Goal: Task Accomplishment & Management: Complete application form

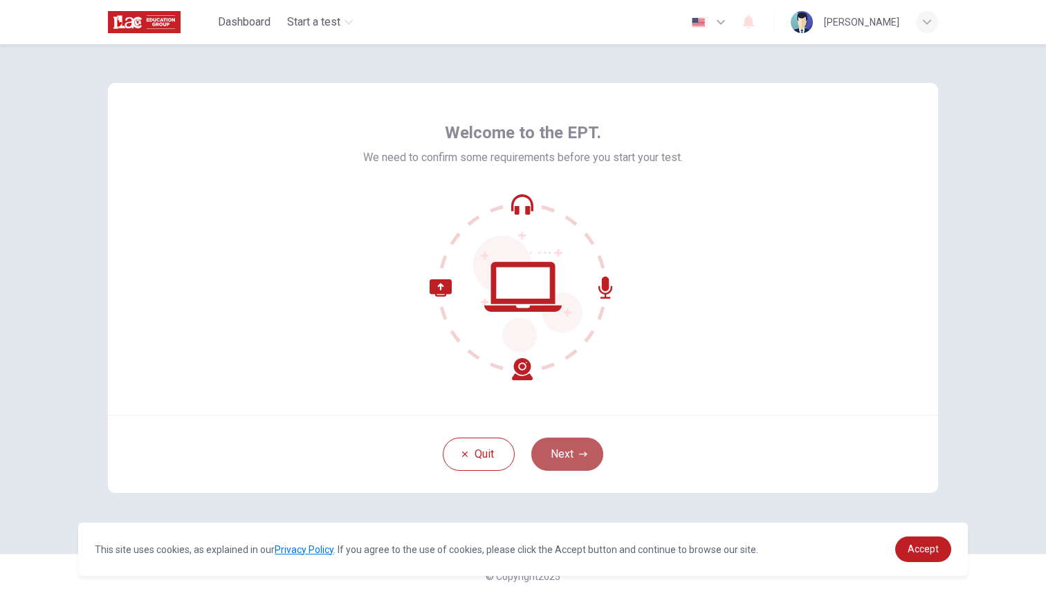
click at [570, 451] on button "Next" at bounding box center [567, 454] width 72 height 33
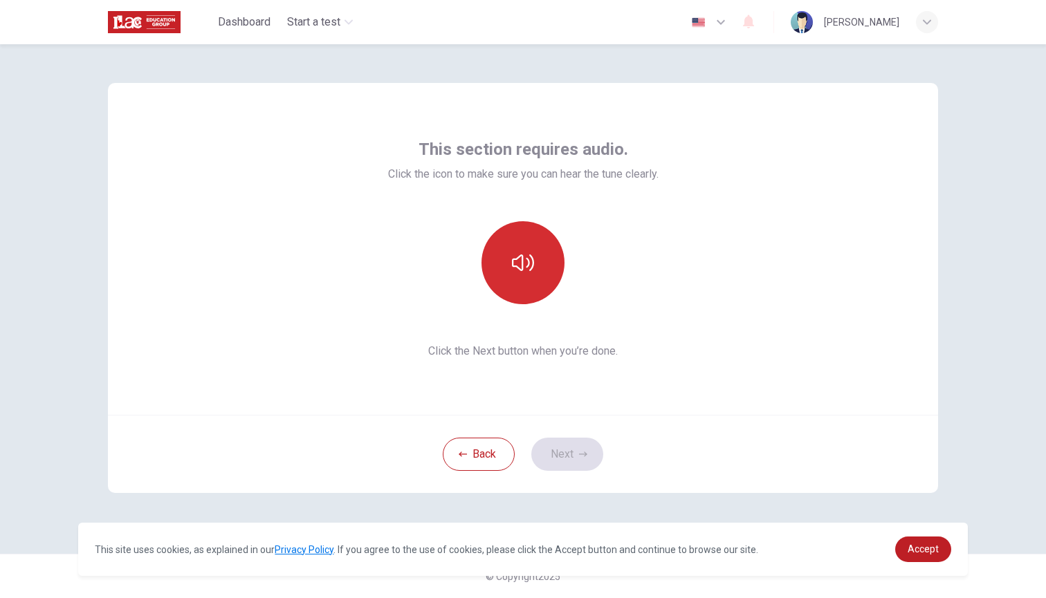
click at [529, 260] on icon "button" at bounding box center [523, 263] width 22 height 17
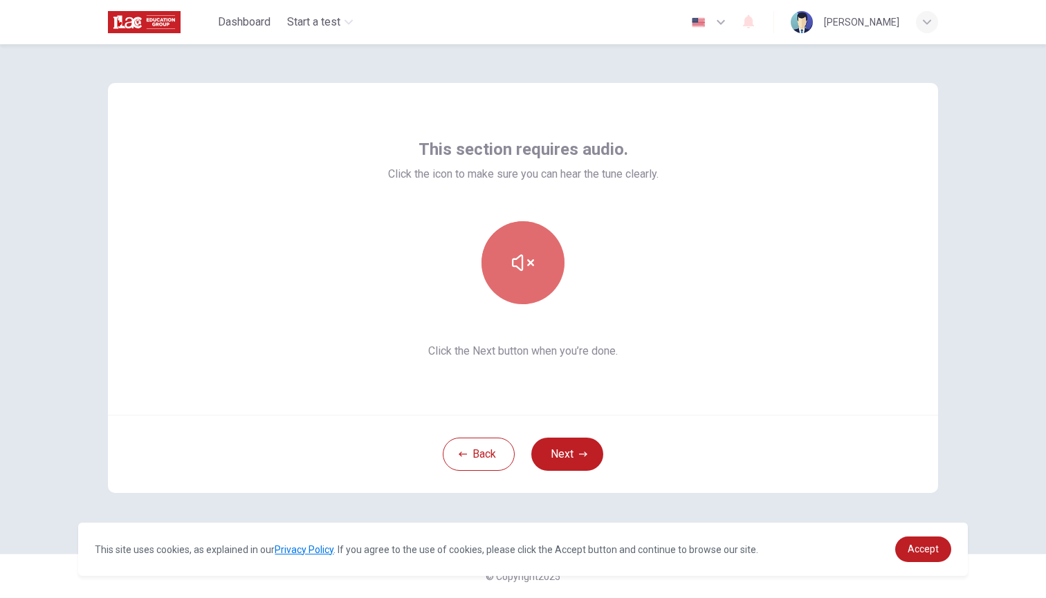
click at [542, 283] on button "button" at bounding box center [523, 262] width 83 height 83
click at [574, 459] on button "Next" at bounding box center [567, 454] width 72 height 33
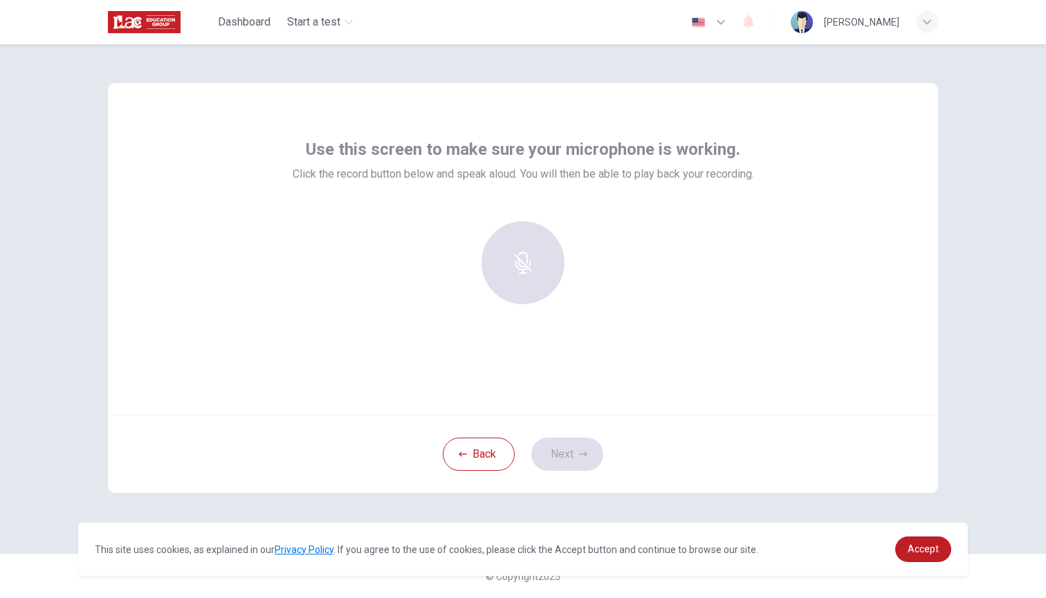
click at [527, 270] on div at bounding box center [522, 262] width 149 height 83
click at [533, 277] on h6 "Record" at bounding box center [523, 275] width 31 height 17
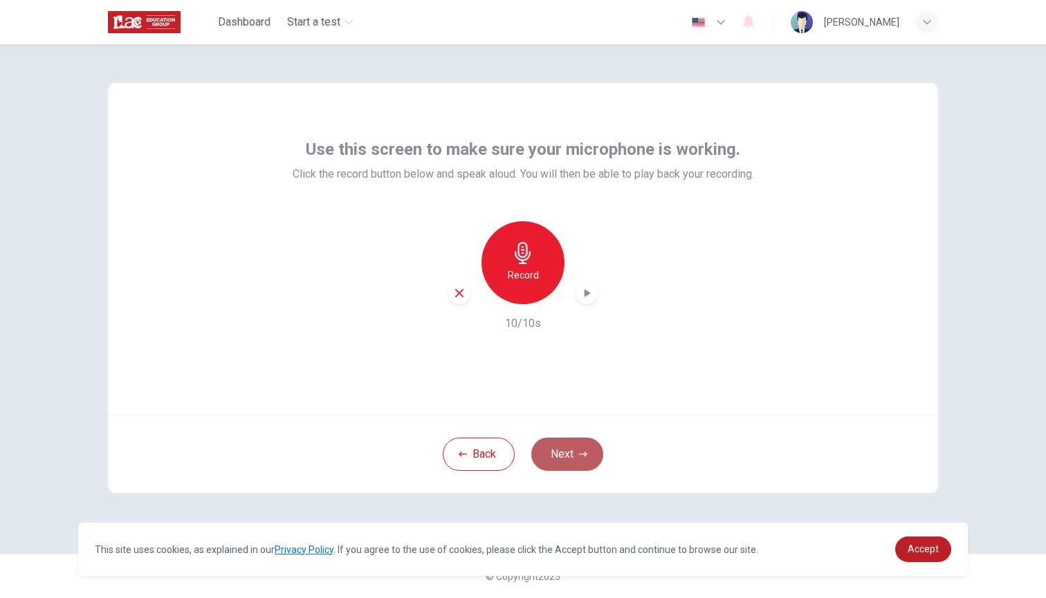
click at [556, 452] on button "Next" at bounding box center [567, 454] width 72 height 33
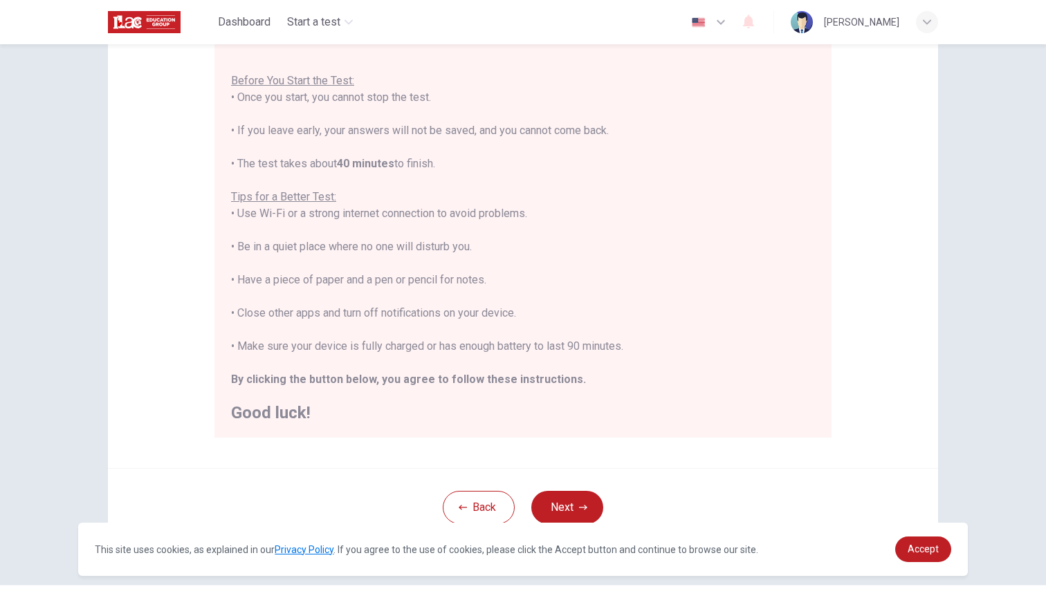
scroll to position [145, 0]
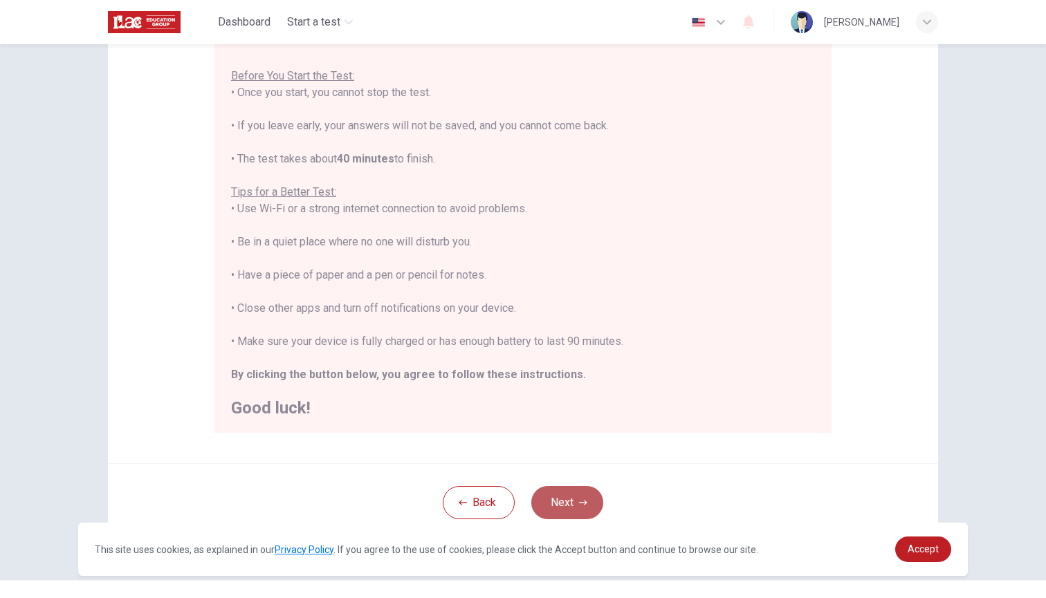
click at [576, 503] on button "Next" at bounding box center [567, 502] width 72 height 33
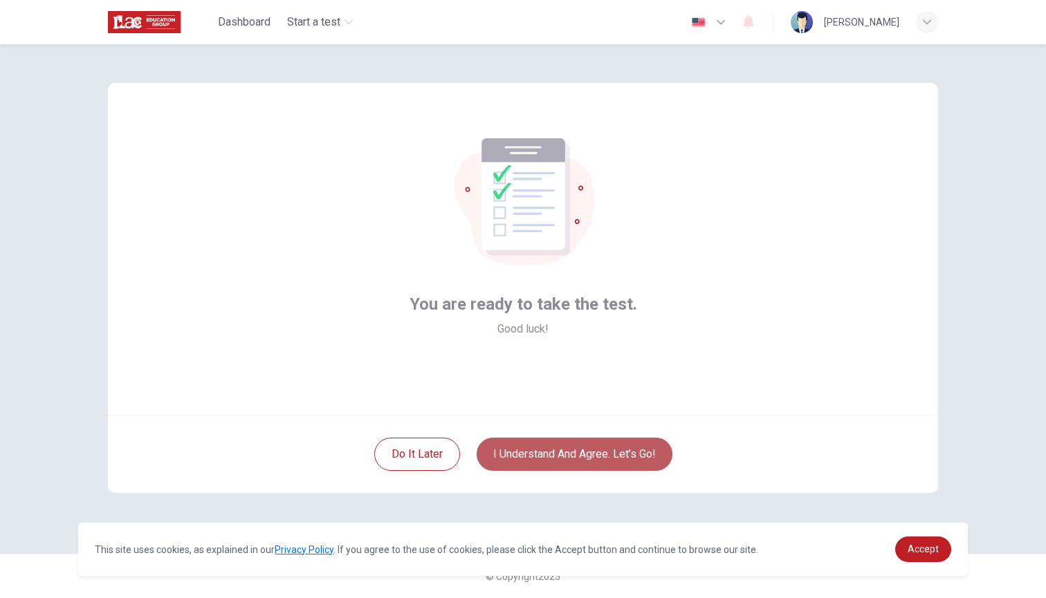
click at [573, 460] on button "I understand and agree. Let’s go!" at bounding box center [575, 454] width 196 height 33
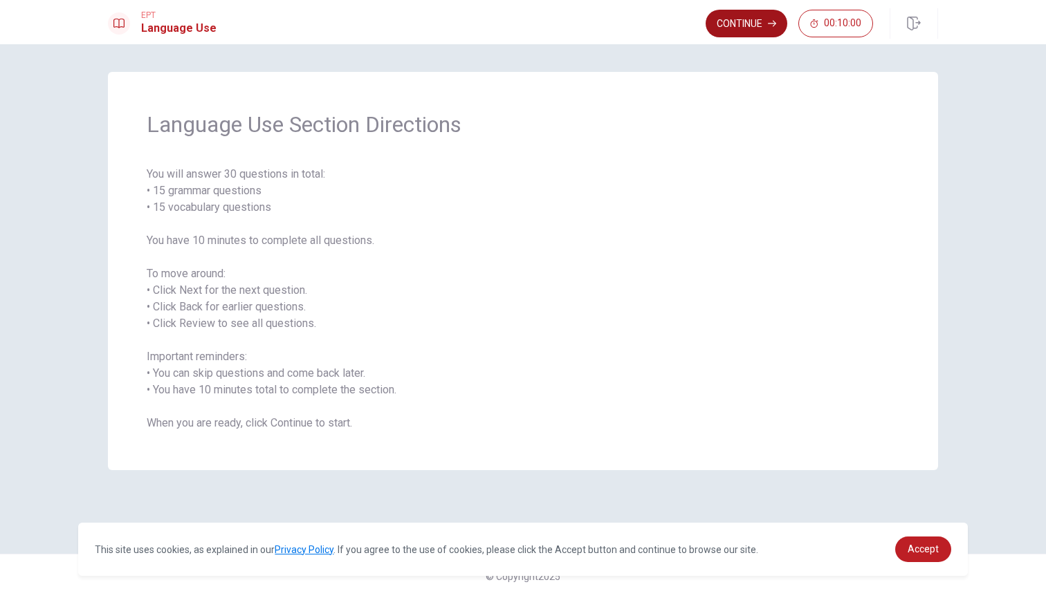
click at [761, 27] on button "Continue" at bounding box center [747, 24] width 82 height 28
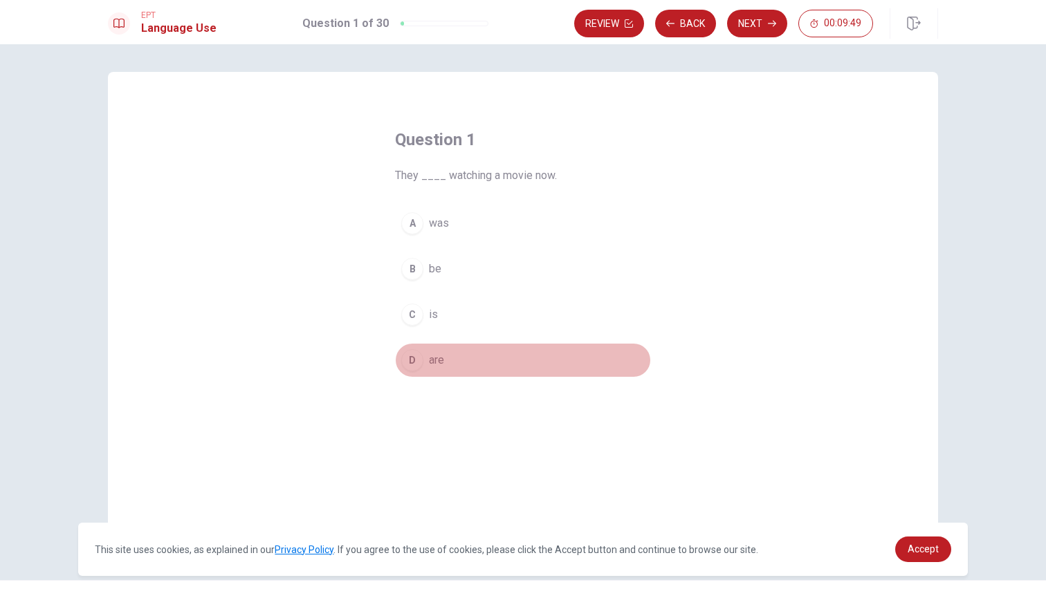
click at [412, 361] on div "D" at bounding box center [412, 360] width 22 height 22
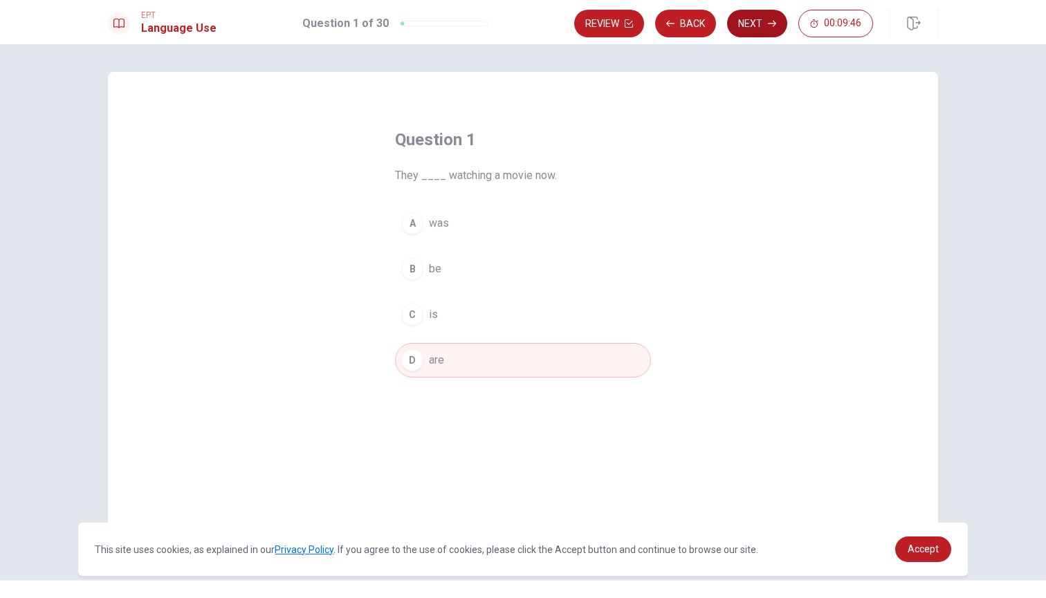
click at [763, 26] on button "Next" at bounding box center [757, 24] width 60 height 28
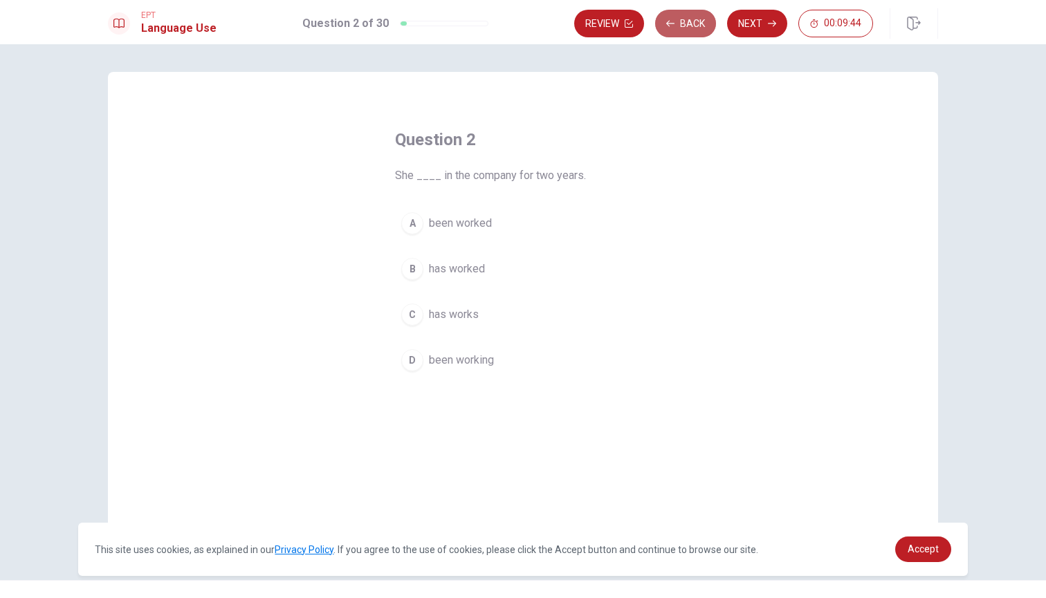
click at [690, 27] on button "Back" at bounding box center [685, 24] width 61 height 28
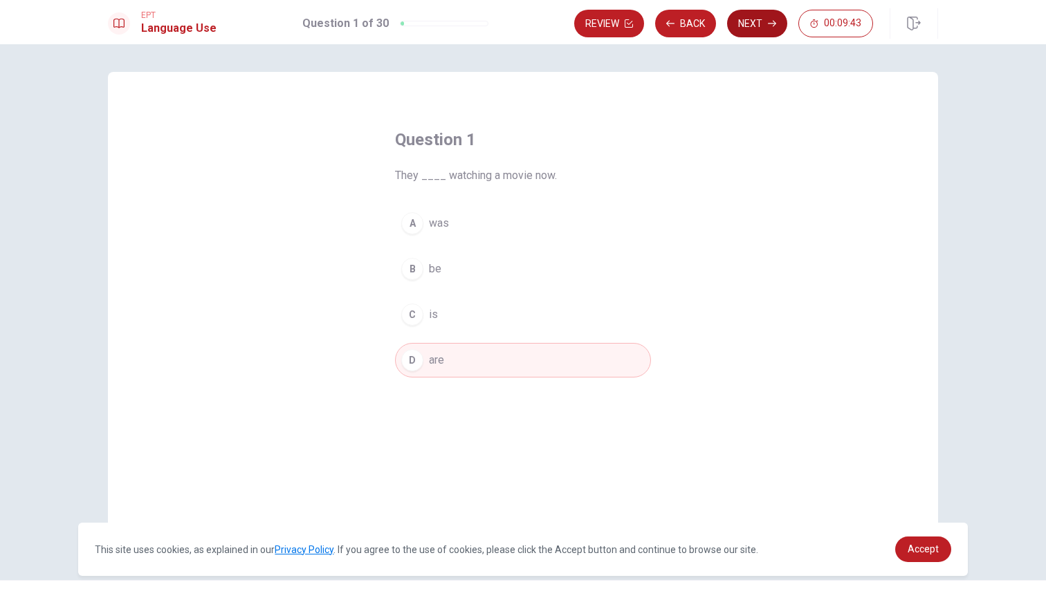
click at [760, 27] on button "Next" at bounding box center [757, 24] width 60 height 28
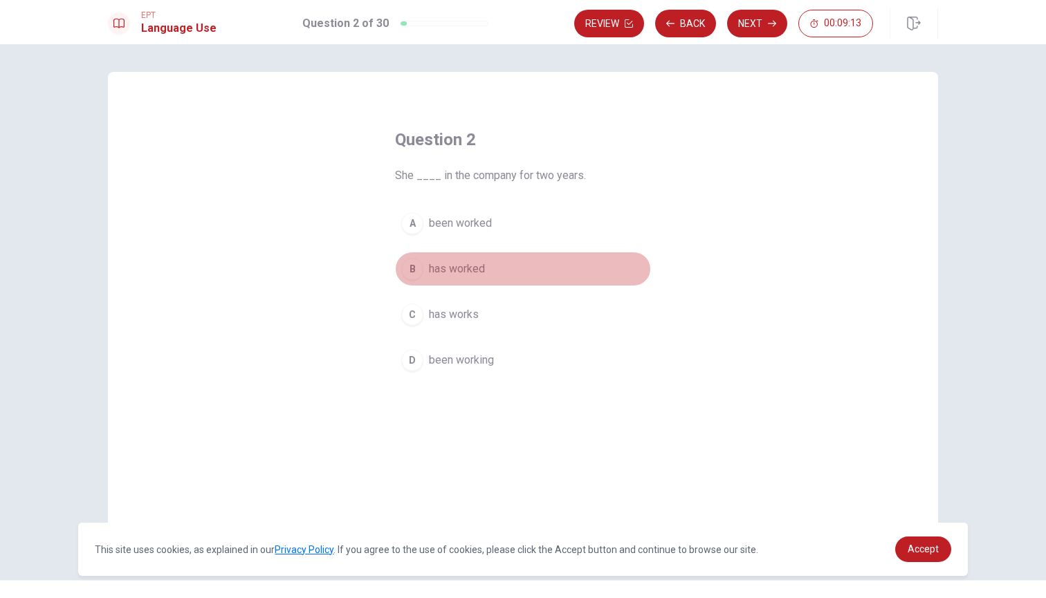
click at [412, 271] on div "B" at bounding box center [412, 269] width 22 height 22
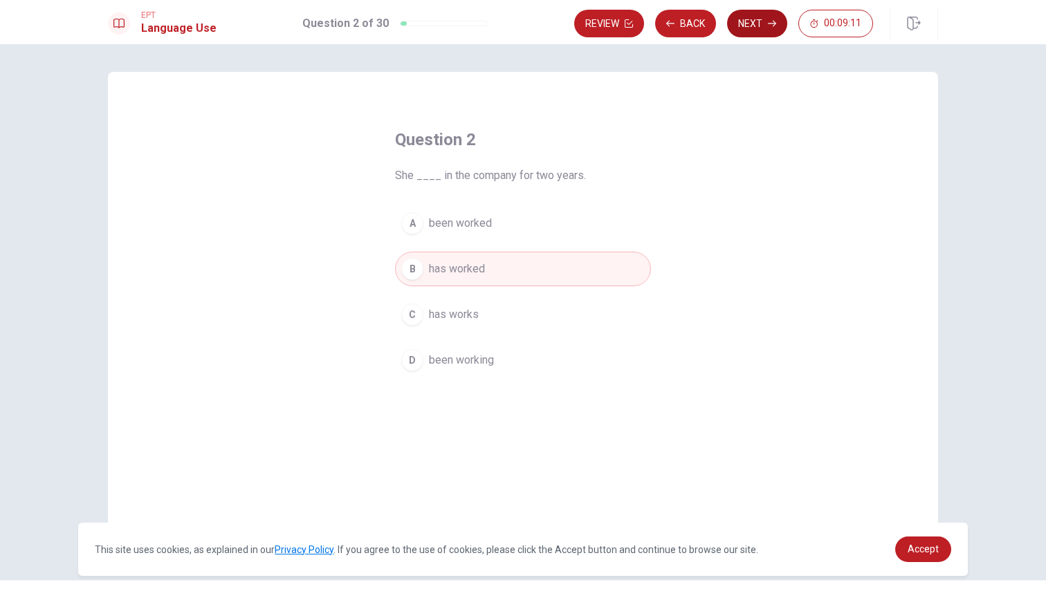
click at [770, 26] on icon "button" at bounding box center [772, 23] width 8 height 8
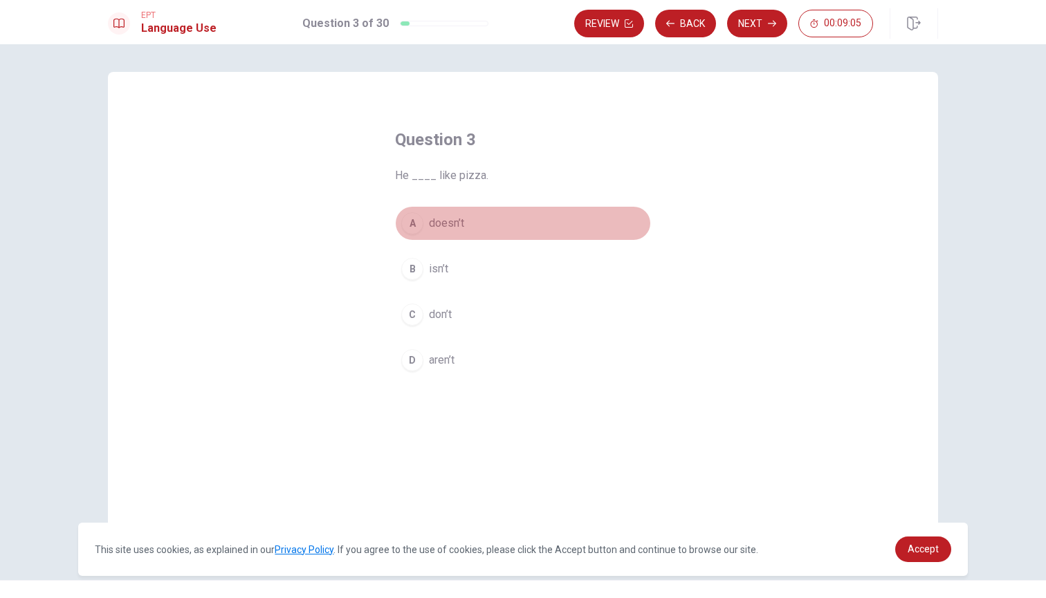
click at [412, 226] on div "A" at bounding box center [412, 223] width 22 height 22
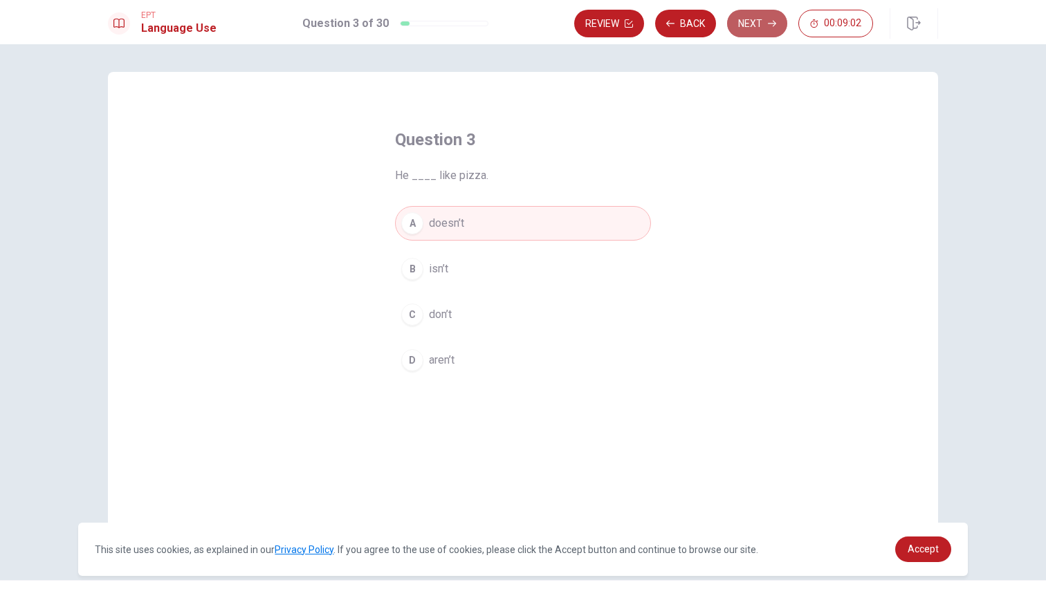
click at [767, 23] on button "Next" at bounding box center [757, 24] width 60 height 28
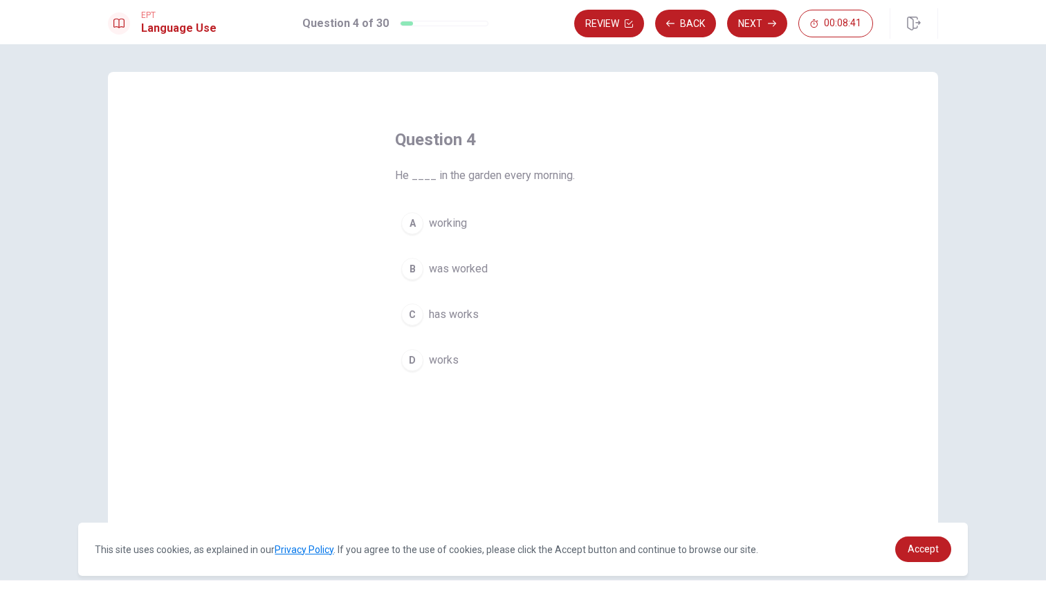
click at [412, 368] on div "D" at bounding box center [412, 360] width 22 height 22
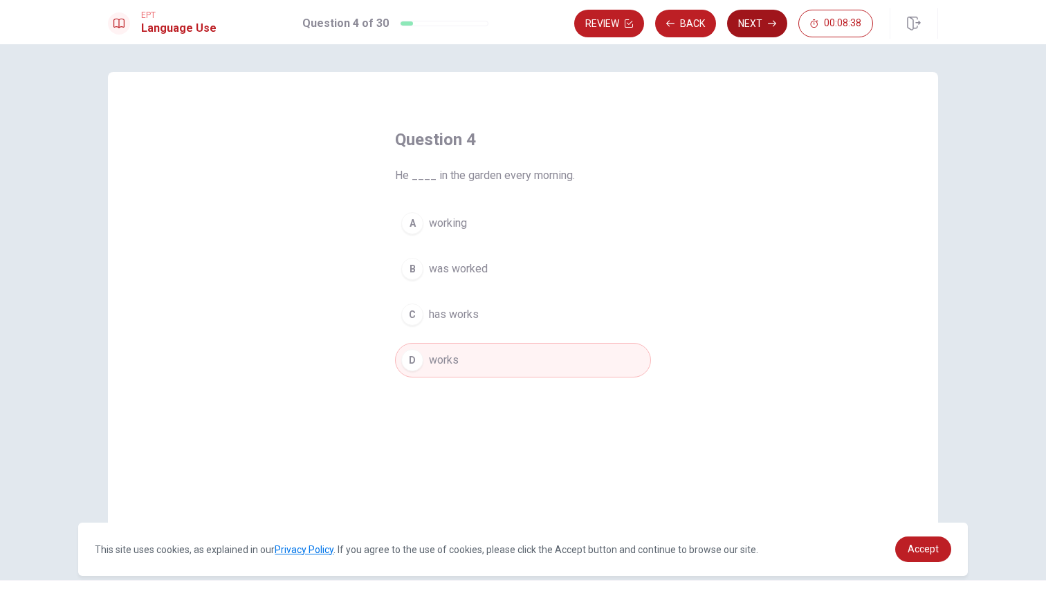
click at [761, 24] on button "Next" at bounding box center [757, 24] width 60 height 28
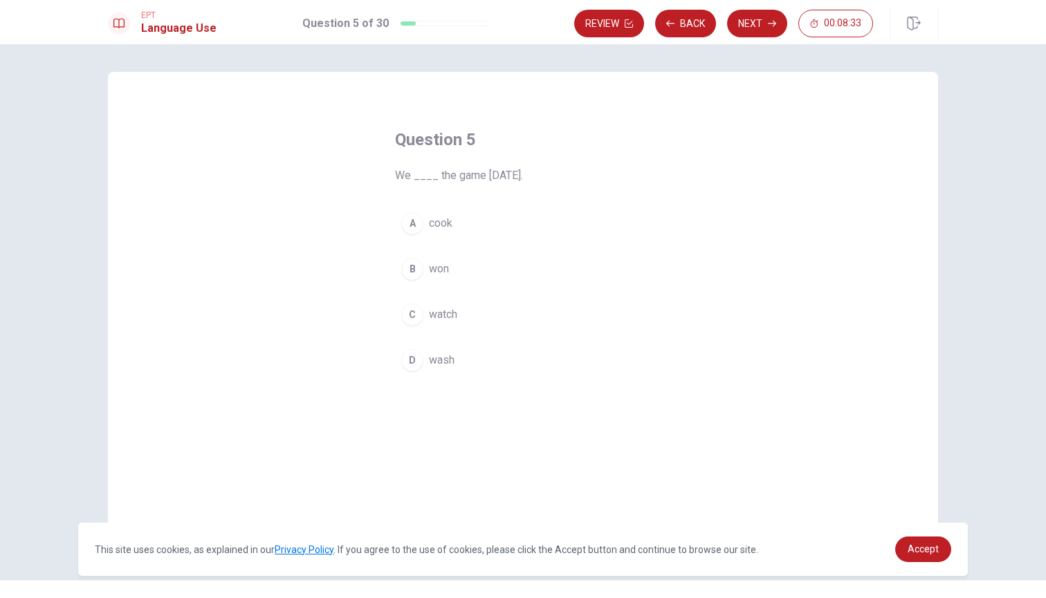
click at [412, 270] on div "B" at bounding box center [412, 269] width 22 height 22
click at [764, 29] on button "Next" at bounding box center [757, 24] width 60 height 28
click at [412, 213] on div "A" at bounding box center [412, 223] width 22 height 22
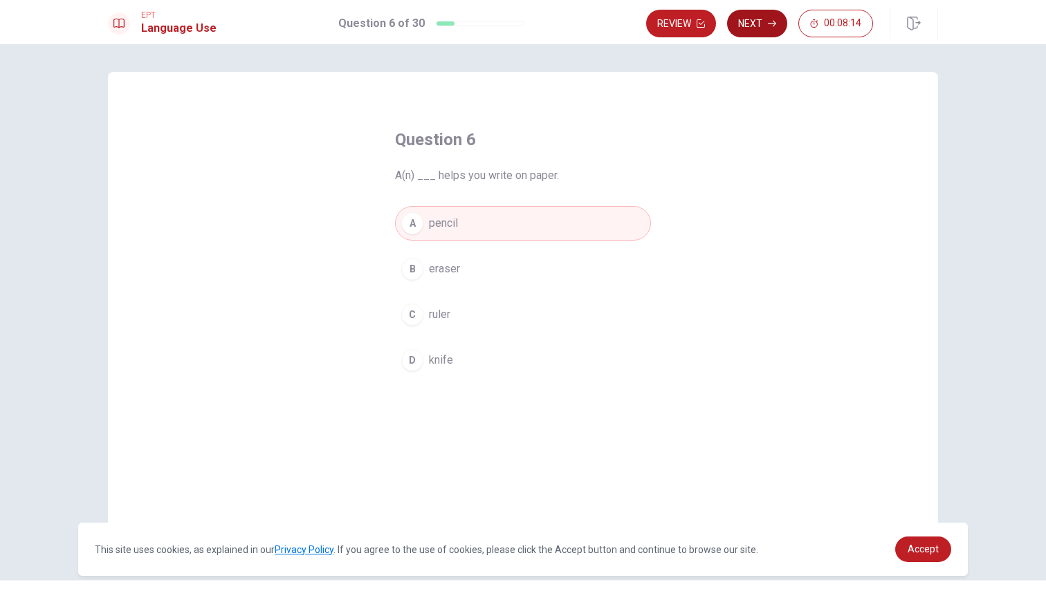
click at [769, 24] on icon "button" at bounding box center [772, 23] width 8 height 8
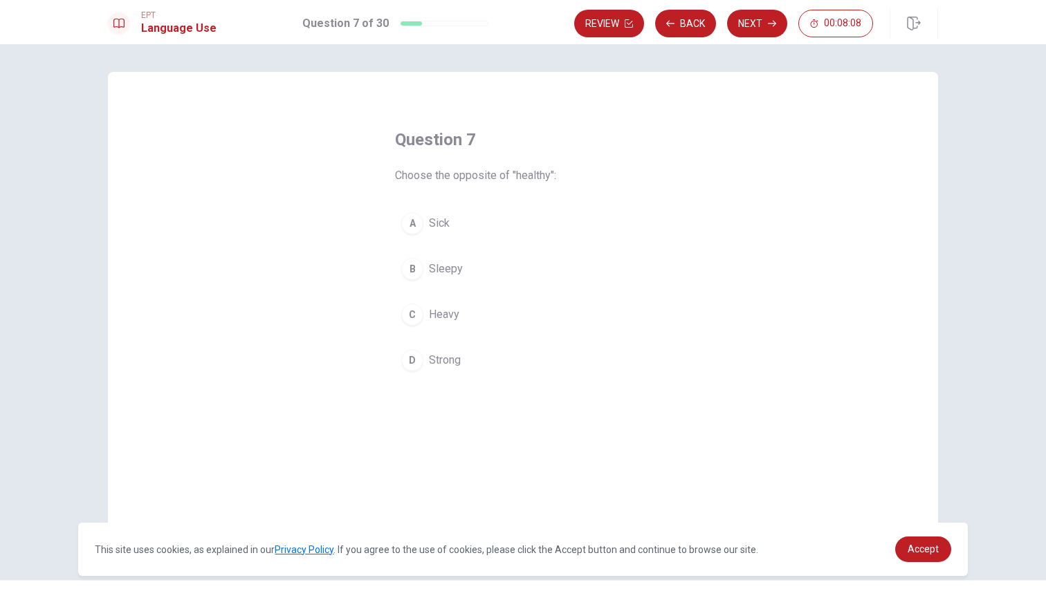
click at [416, 225] on div "A" at bounding box center [412, 223] width 22 height 22
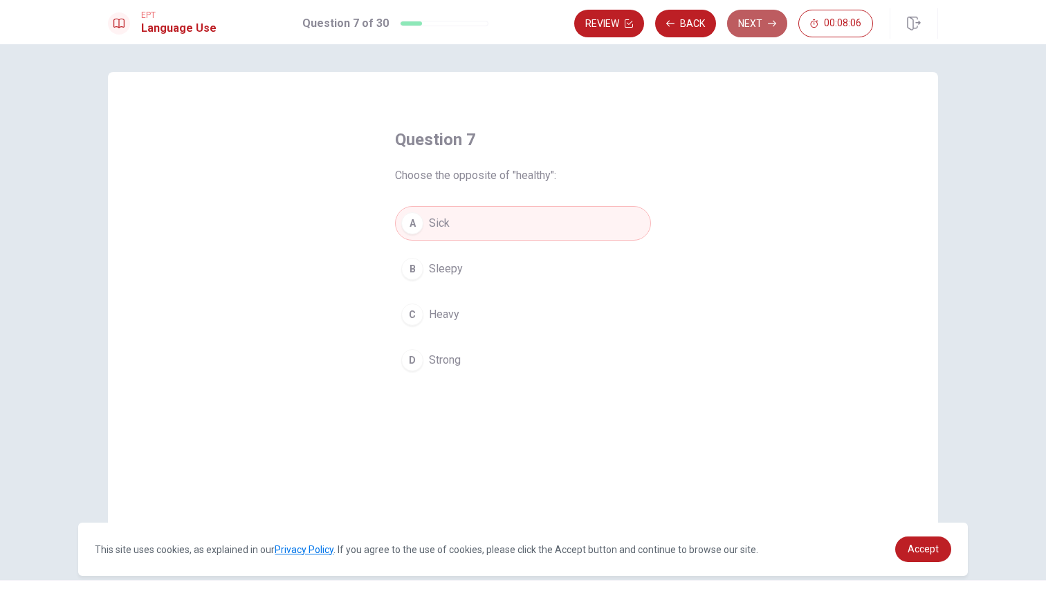
click at [767, 23] on button "Next" at bounding box center [757, 24] width 60 height 28
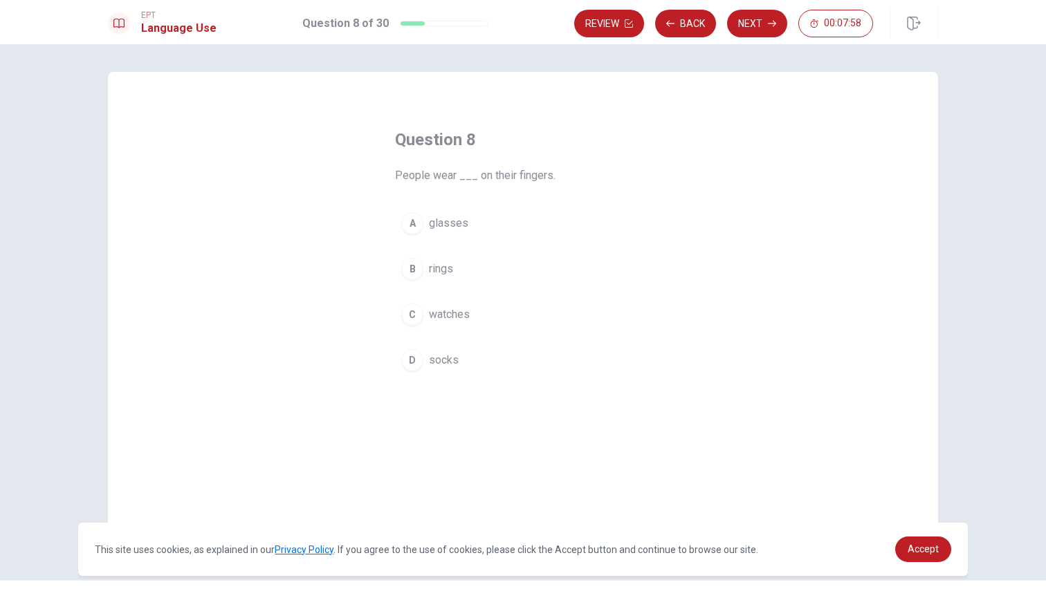
click at [414, 268] on div "B" at bounding box center [412, 269] width 22 height 22
click at [760, 23] on button "Next" at bounding box center [757, 24] width 60 height 28
click at [413, 262] on div "B" at bounding box center [412, 269] width 22 height 22
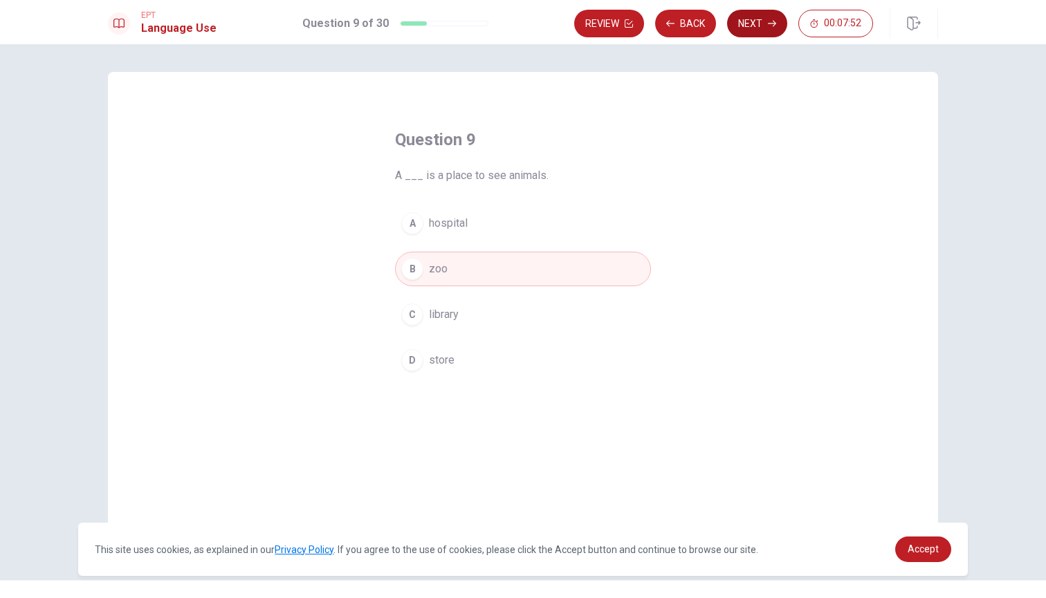
click at [759, 25] on button "Next" at bounding box center [757, 24] width 60 height 28
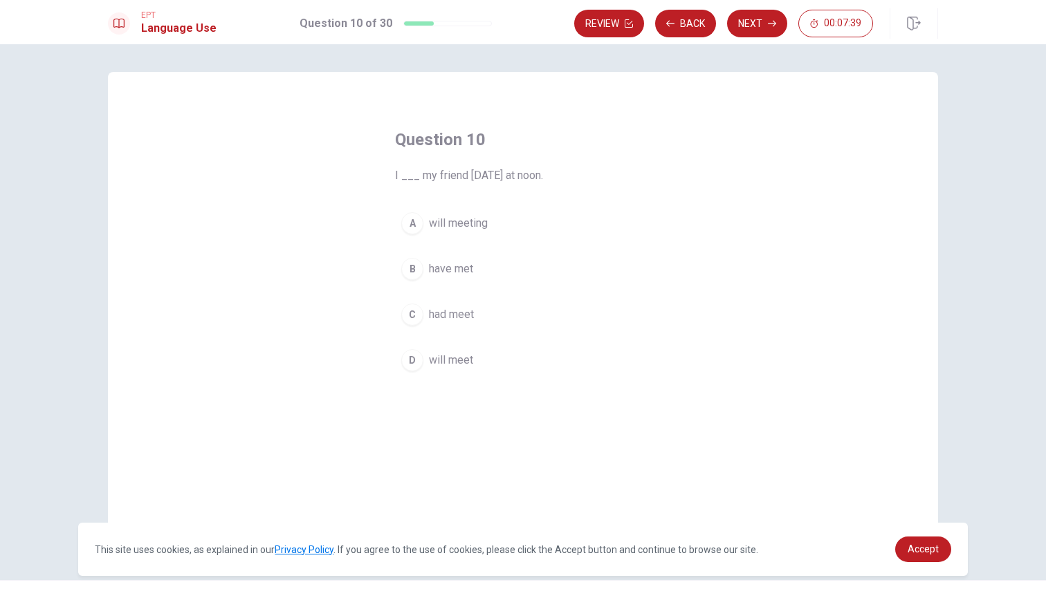
click at [414, 357] on div "D" at bounding box center [412, 360] width 22 height 22
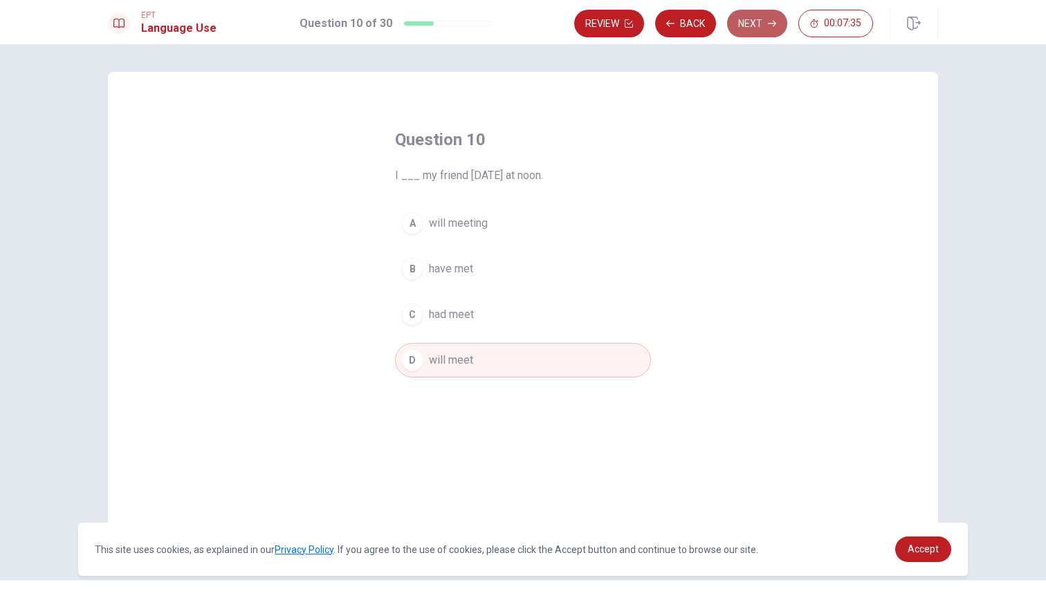
click at [756, 29] on button "Next" at bounding box center [757, 24] width 60 height 28
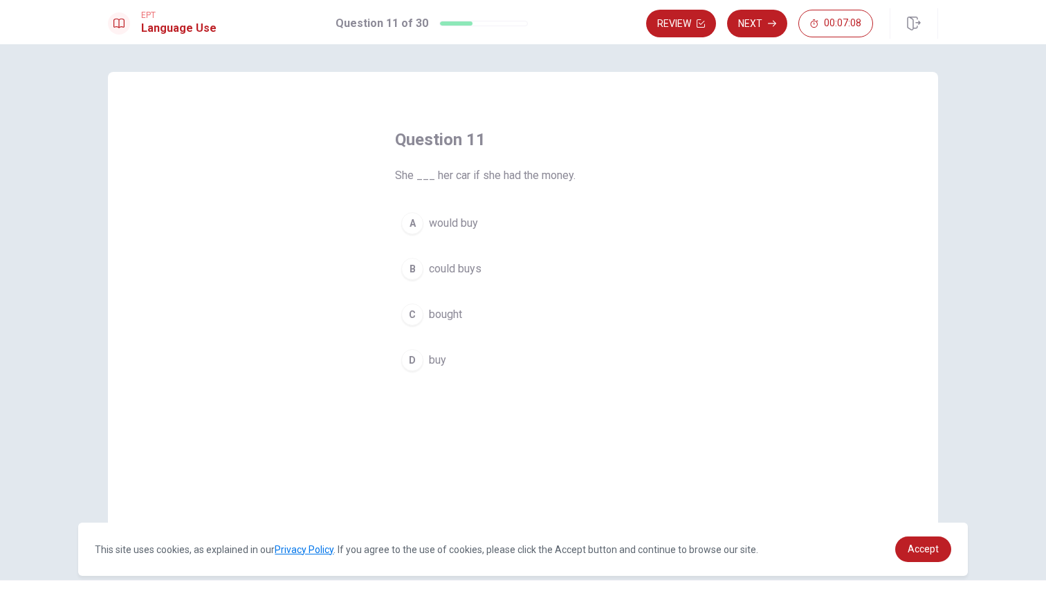
click at [412, 227] on div "A" at bounding box center [412, 223] width 22 height 22
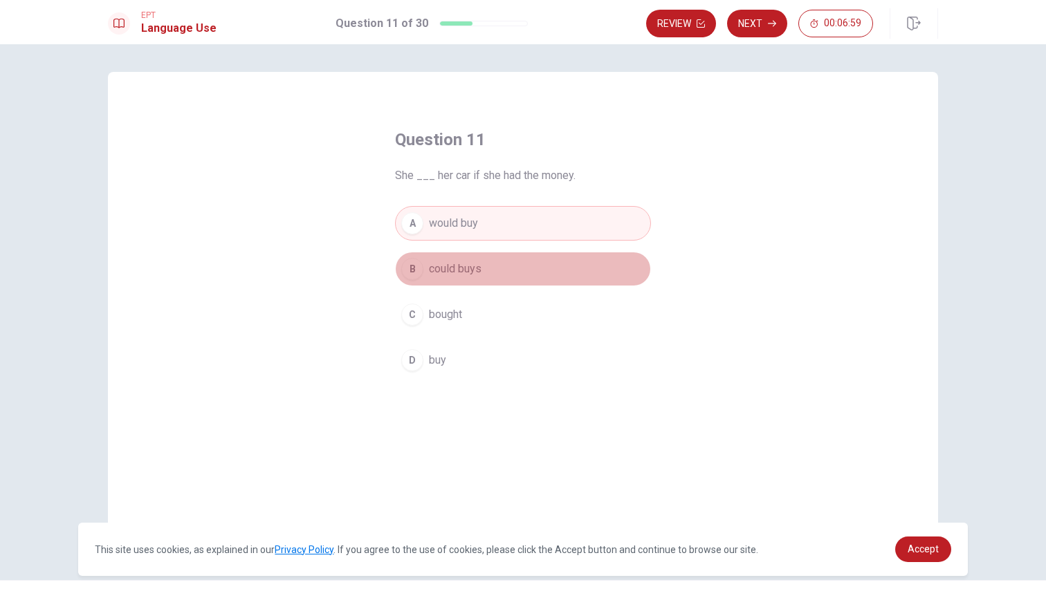
click at [409, 284] on button "B could buys" at bounding box center [523, 269] width 256 height 35
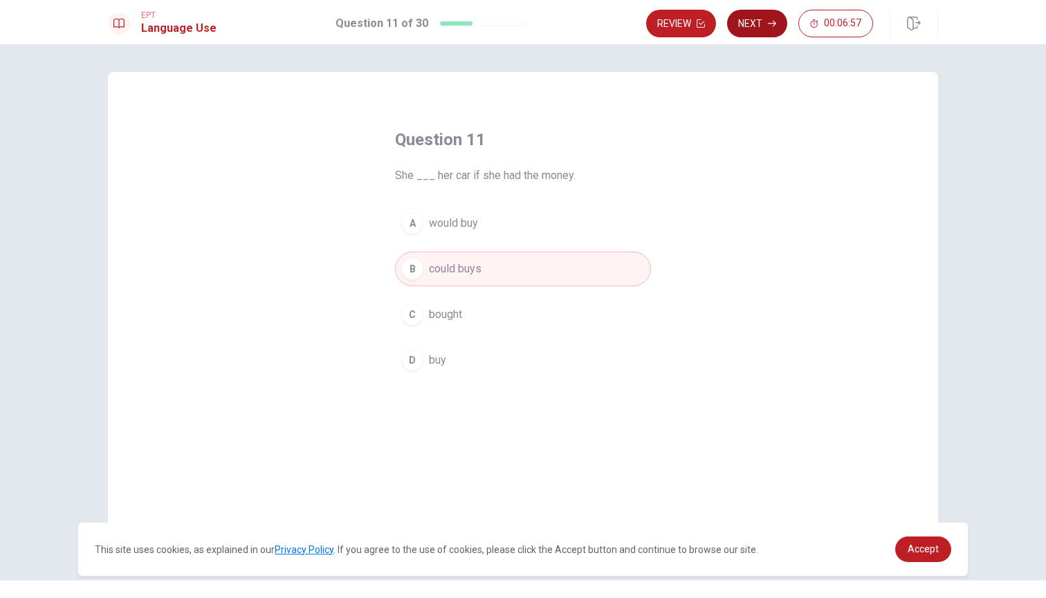
click at [758, 27] on button "Next" at bounding box center [757, 24] width 60 height 28
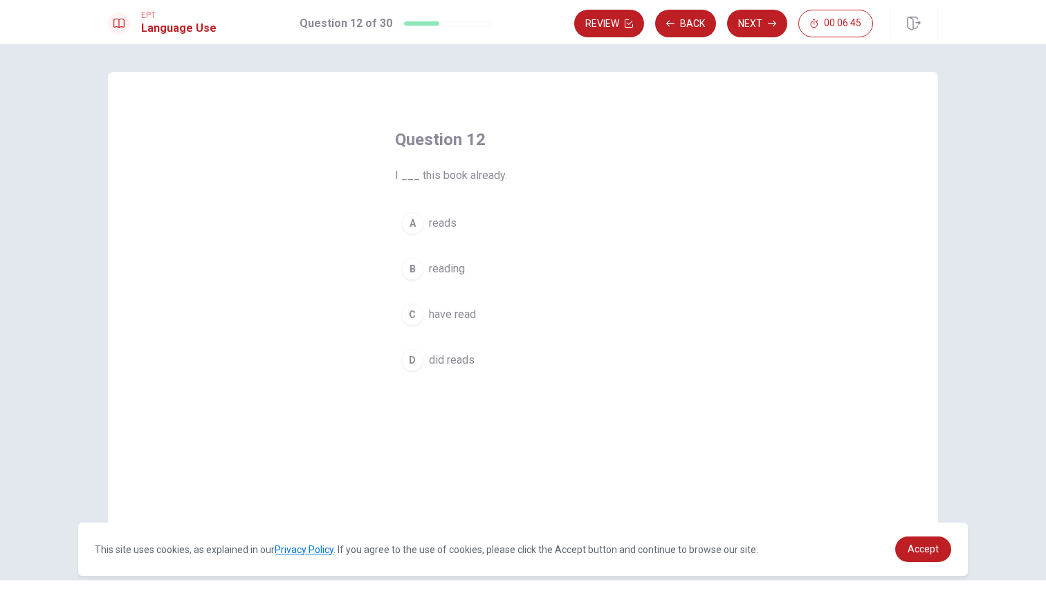
click at [414, 320] on div "C" at bounding box center [412, 315] width 22 height 22
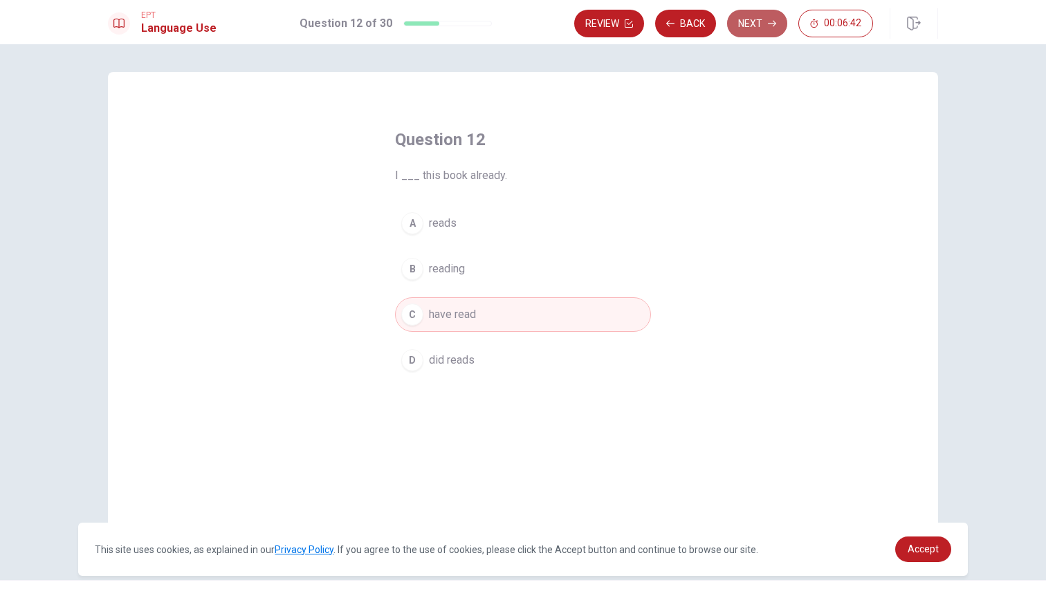
click at [760, 28] on button "Next" at bounding box center [757, 24] width 60 height 28
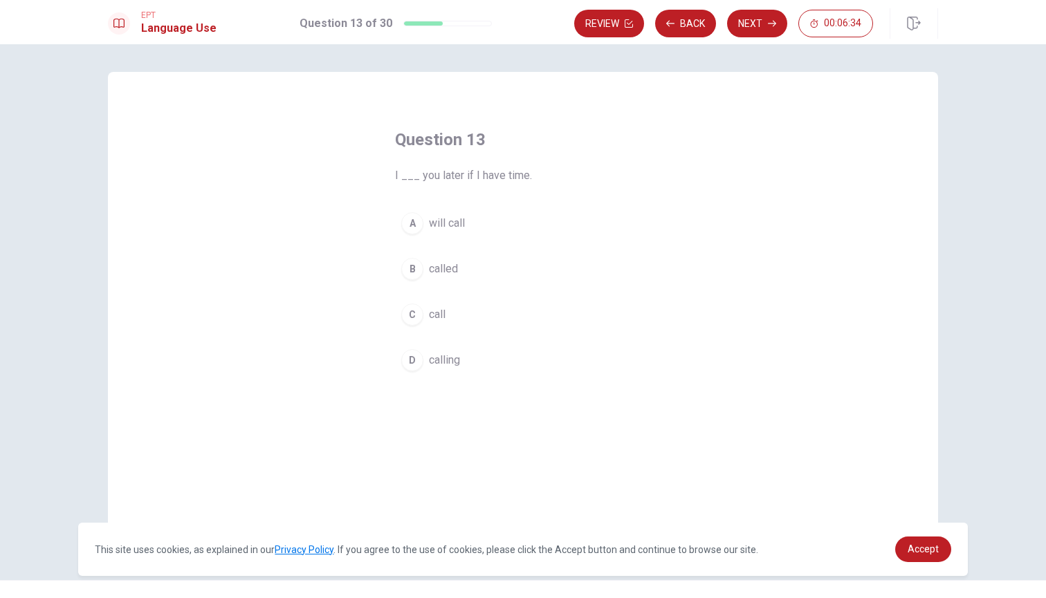
click at [414, 223] on div "A" at bounding box center [412, 223] width 22 height 22
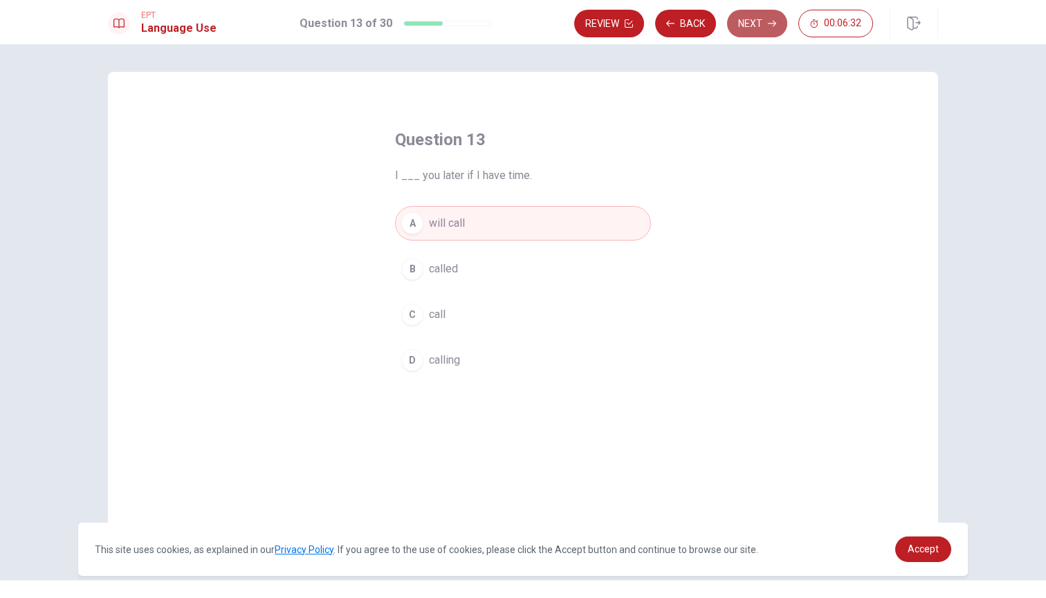
click at [765, 26] on button "Next" at bounding box center [757, 24] width 60 height 28
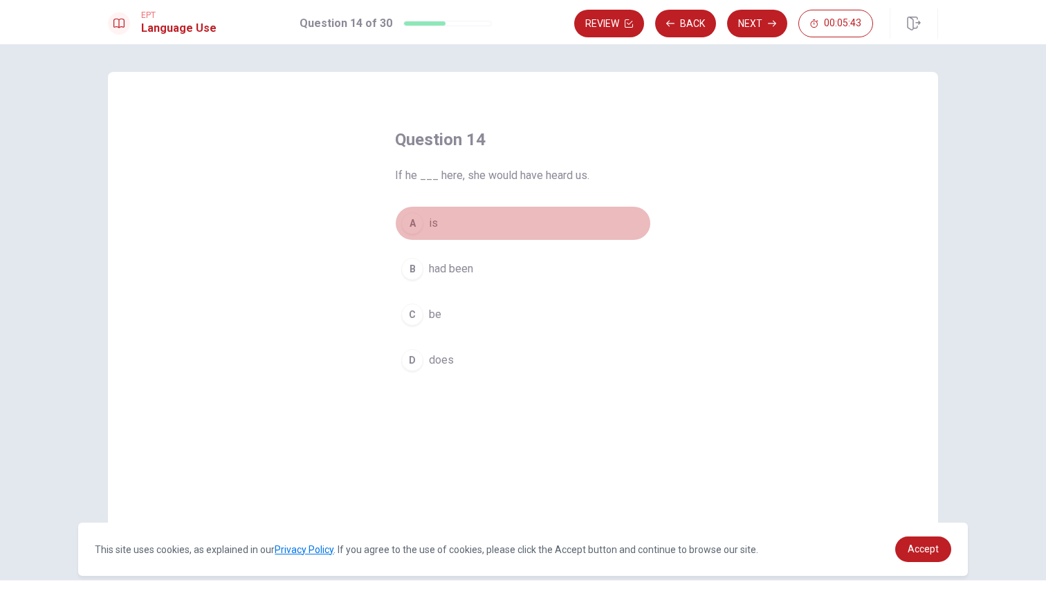
click at [415, 226] on div "A" at bounding box center [412, 223] width 22 height 22
click at [759, 31] on button "Next" at bounding box center [757, 24] width 60 height 28
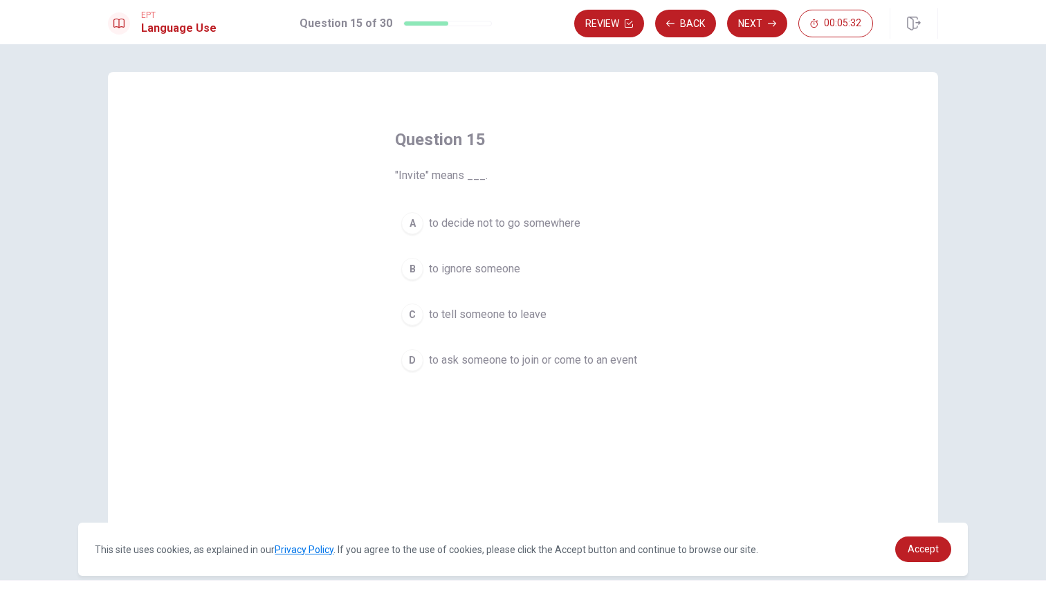
click at [416, 360] on div "D" at bounding box center [412, 360] width 22 height 22
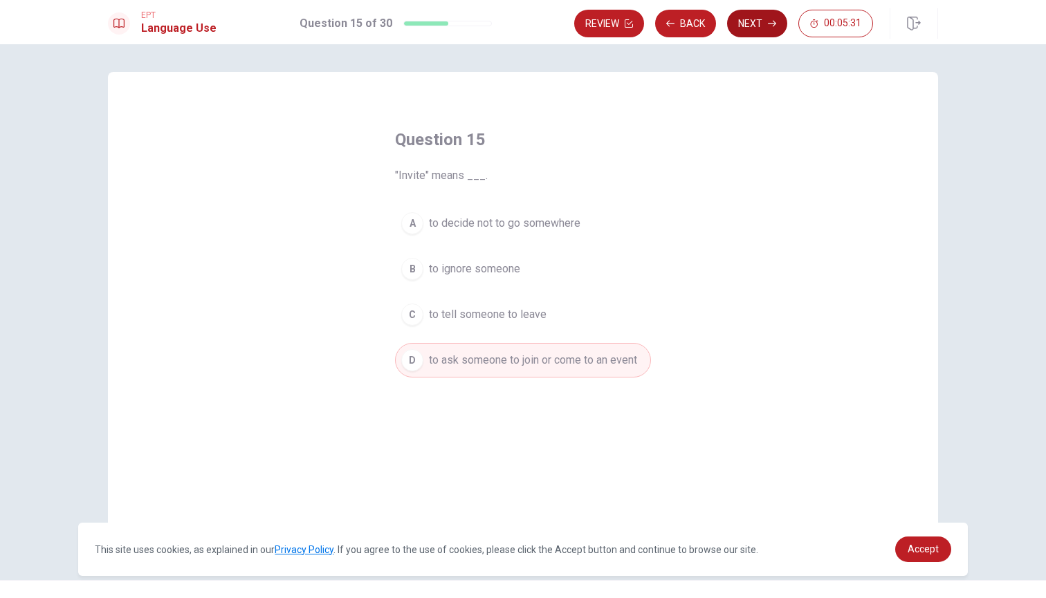
click at [754, 25] on button "Next" at bounding box center [757, 24] width 60 height 28
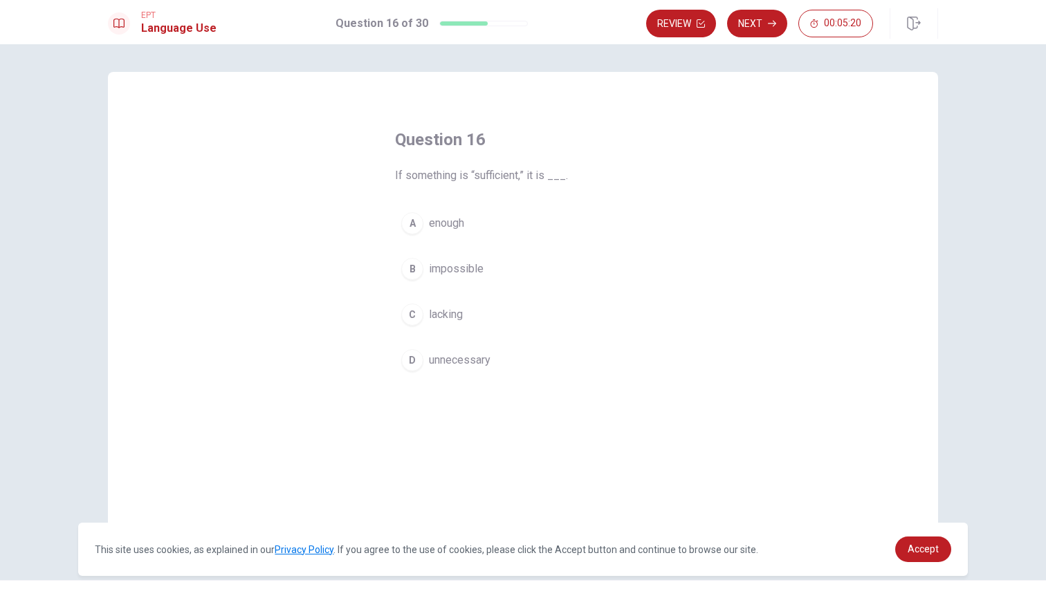
drag, startPoint x: 475, startPoint y: 179, endPoint x: 521, endPoint y: 180, distance: 46.4
click at [521, 180] on span "If something is “sufficient,” it is ___." at bounding box center [523, 175] width 256 height 17
drag, startPoint x: 497, startPoint y: 173, endPoint x: 511, endPoint y: 174, distance: 13.2
click at [511, 174] on span "If something is “sufficient,” it is ___." at bounding box center [523, 175] width 256 height 17
click at [410, 277] on div "B" at bounding box center [412, 269] width 22 height 22
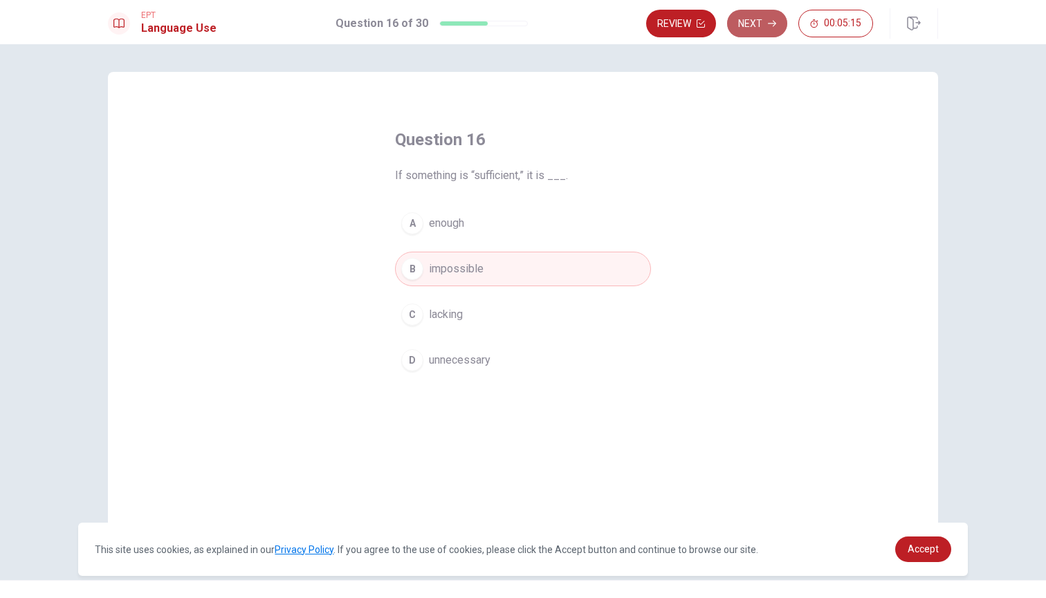
click at [756, 27] on button "Next" at bounding box center [757, 24] width 60 height 28
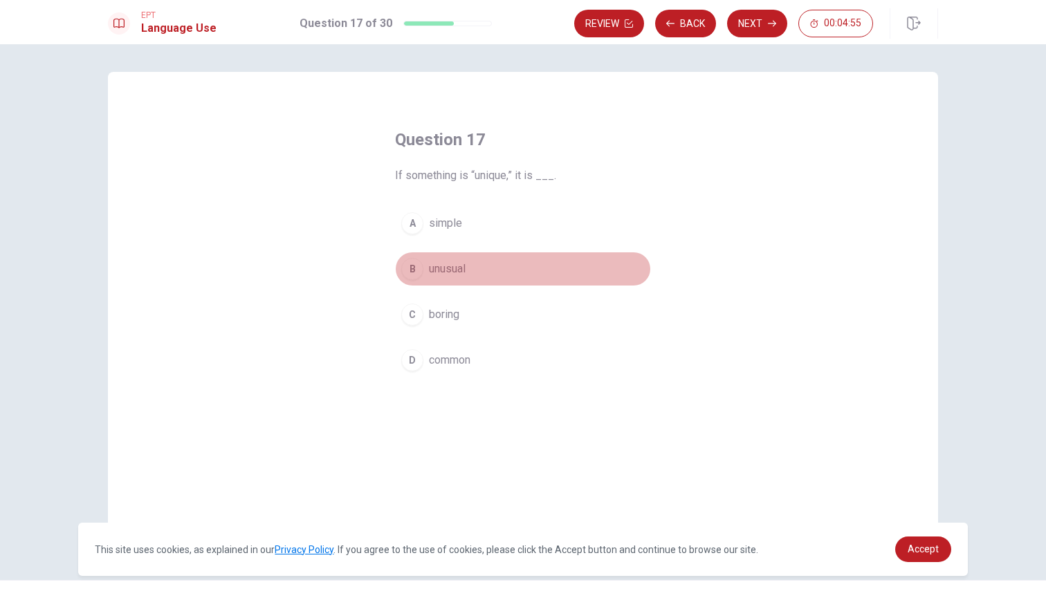
click at [409, 267] on div "B" at bounding box center [412, 269] width 22 height 22
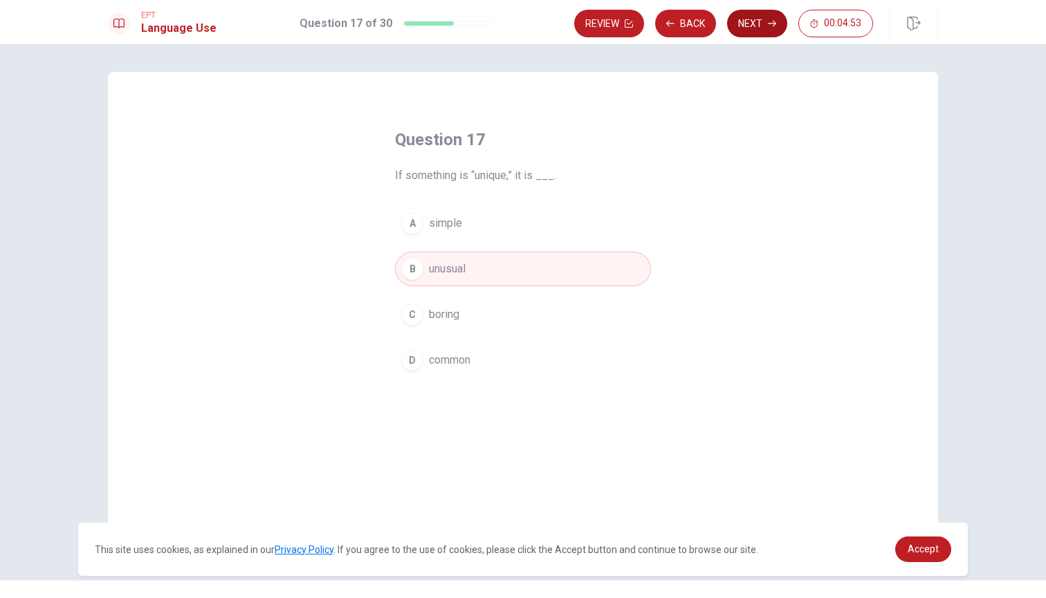
click at [757, 24] on button "Next" at bounding box center [757, 24] width 60 height 28
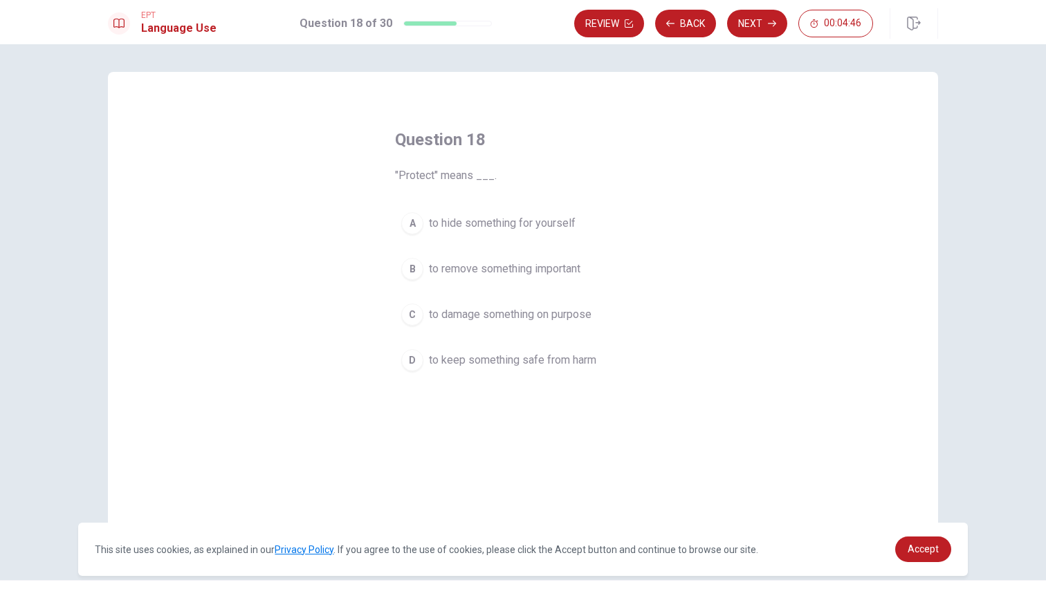
click at [418, 358] on div "D" at bounding box center [412, 360] width 22 height 22
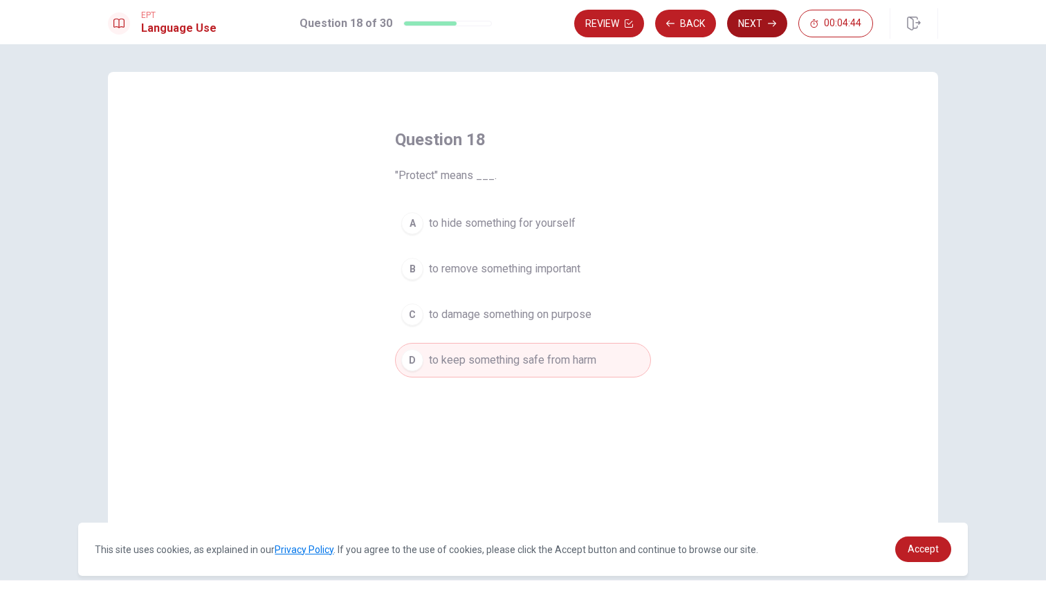
click at [769, 24] on icon "button" at bounding box center [772, 23] width 8 height 8
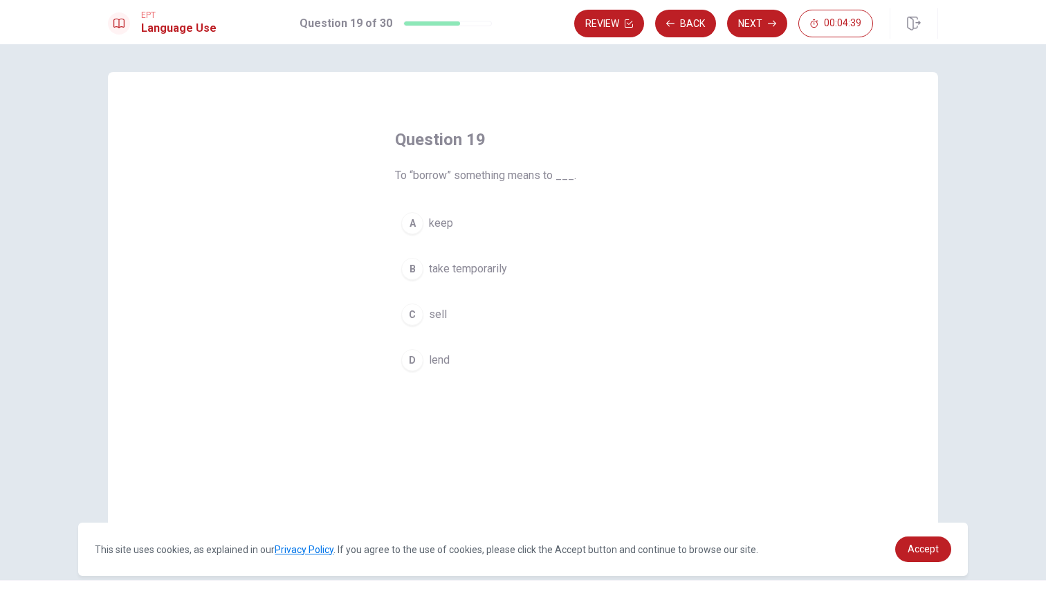
click at [410, 270] on div "B" at bounding box center [412, 269] width 22 height 22
click at [767, 26] on button "Next" at bounding box center [757, 24] width 60 height 28
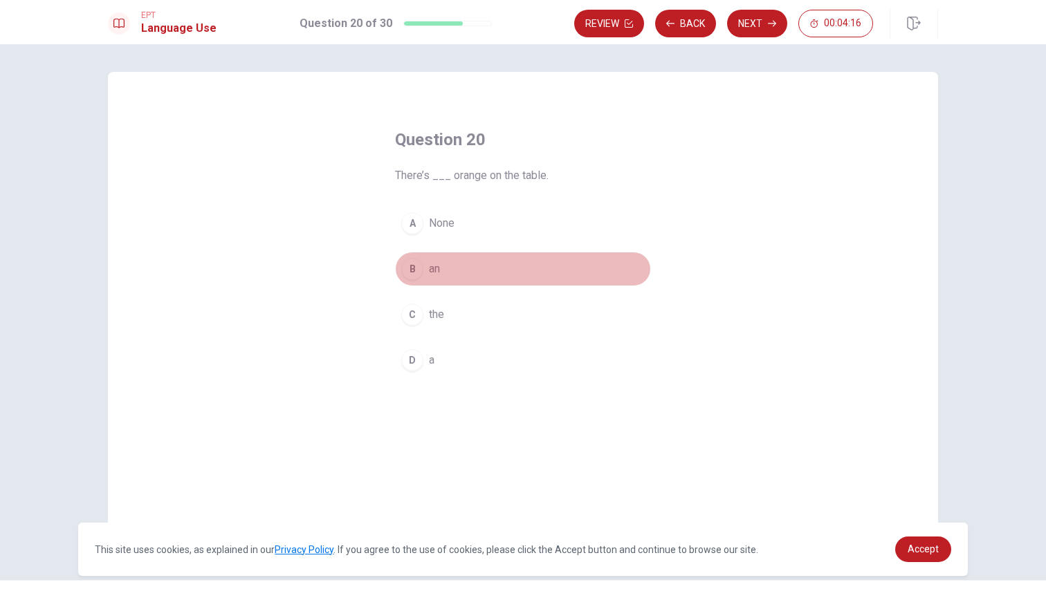
click at [418, 268] on div "B" at bounding box center [412, 269] width 22 height 22
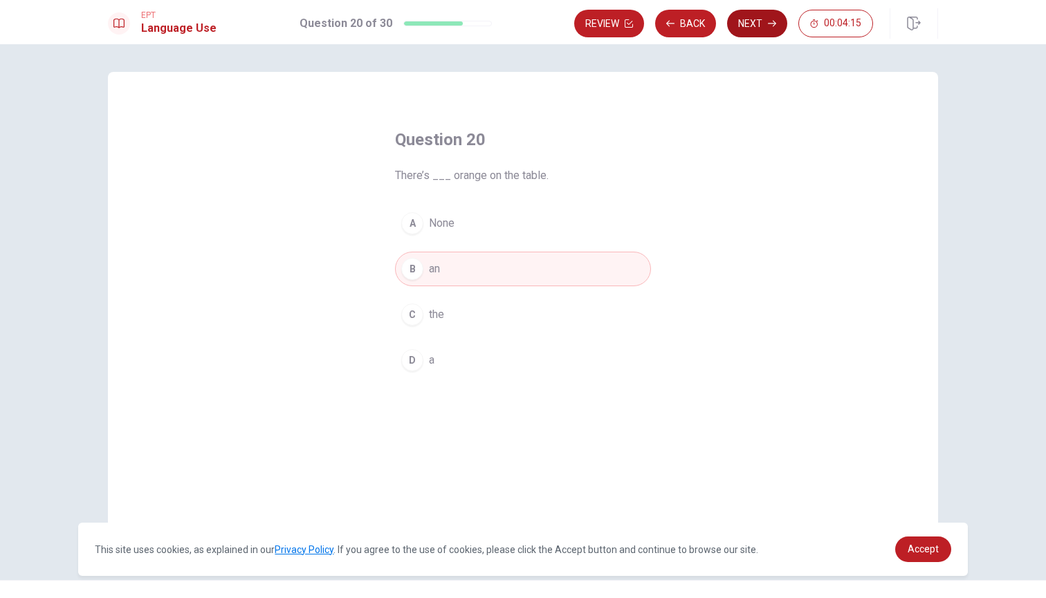
click at [766, 26] on button "Next" at bounding box center [757, 24] width 60 height 28
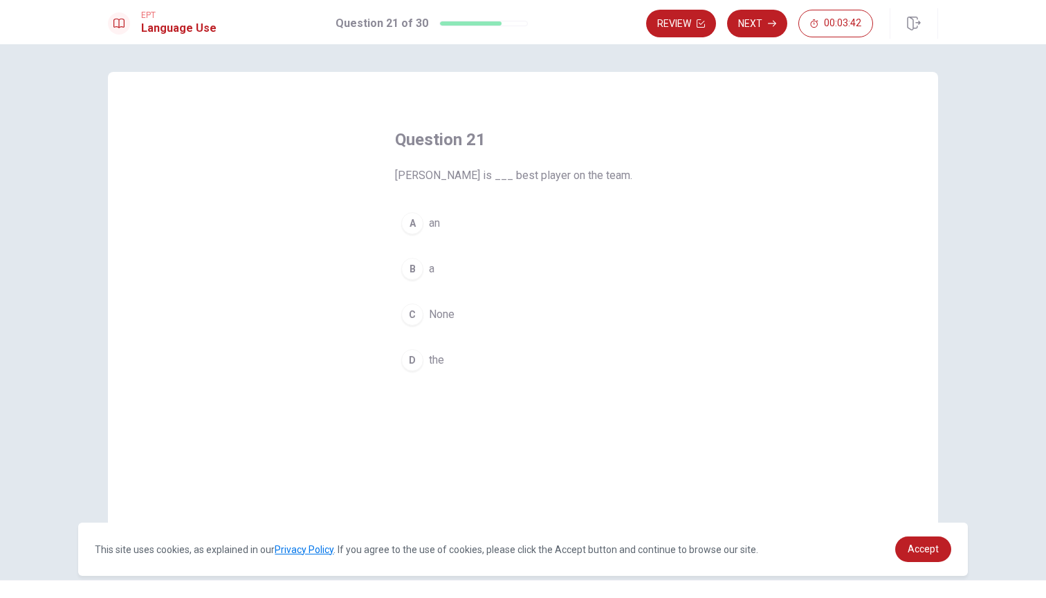
click at [409, 358] on div "D" at bounding box center [412, 360] width 22 height 22
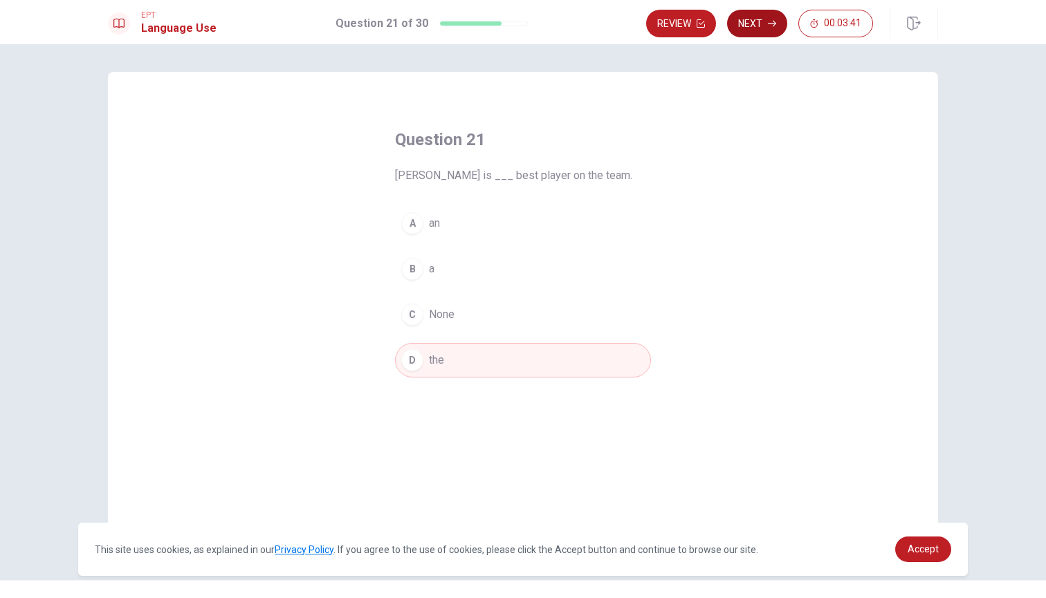
click at [767, 21] on button "Next" at bounding box center [757, 24] width 60 height 28
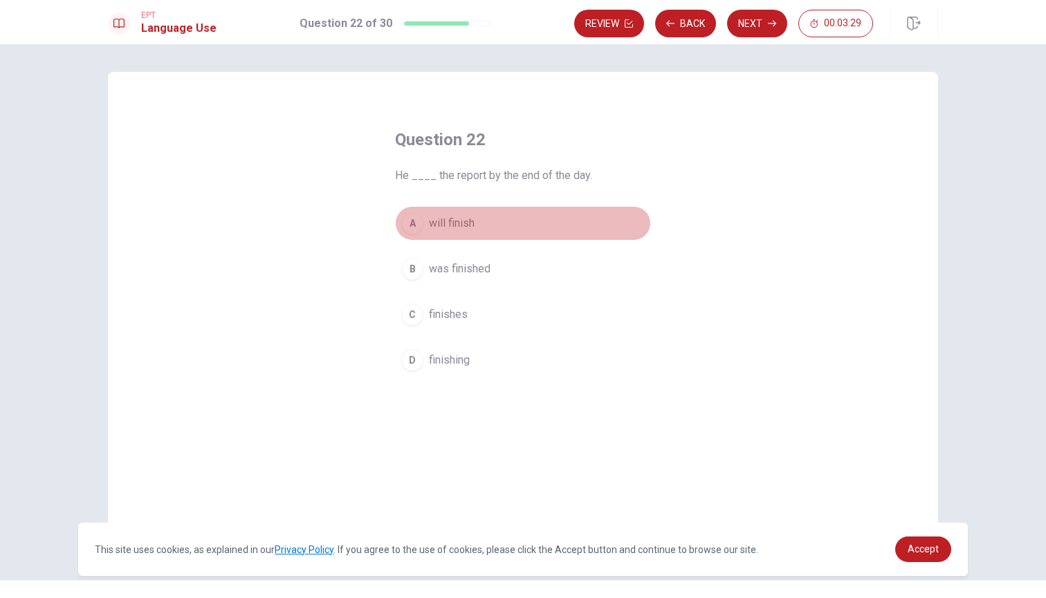
click at [414, 225] on div "A" at bounding box center [412, 223] width 22 height 22
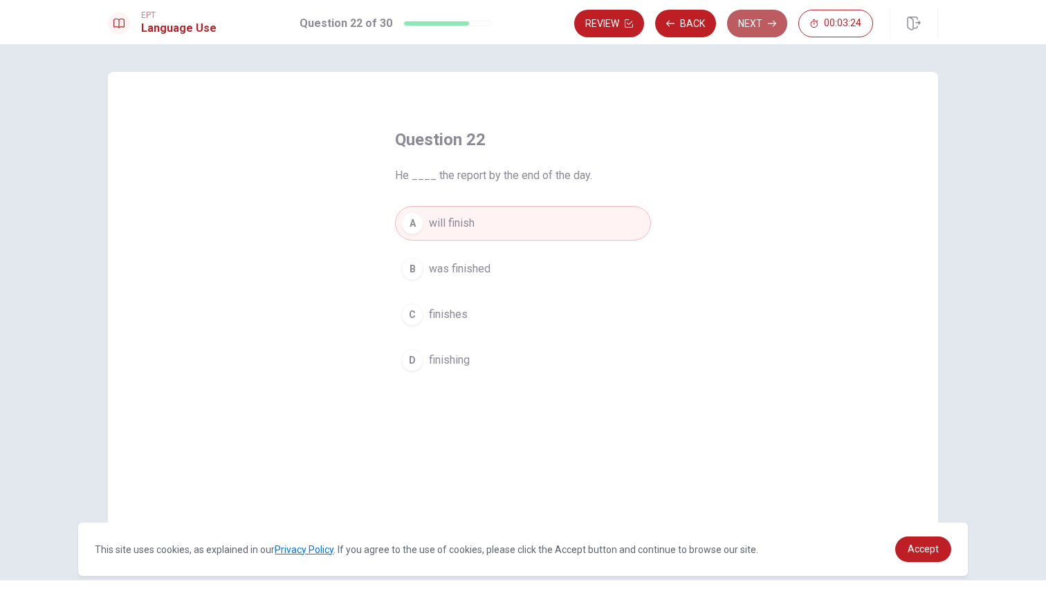
click at [765, 28] on button "Next" at bounding box center [757, 24] width 60 height 28
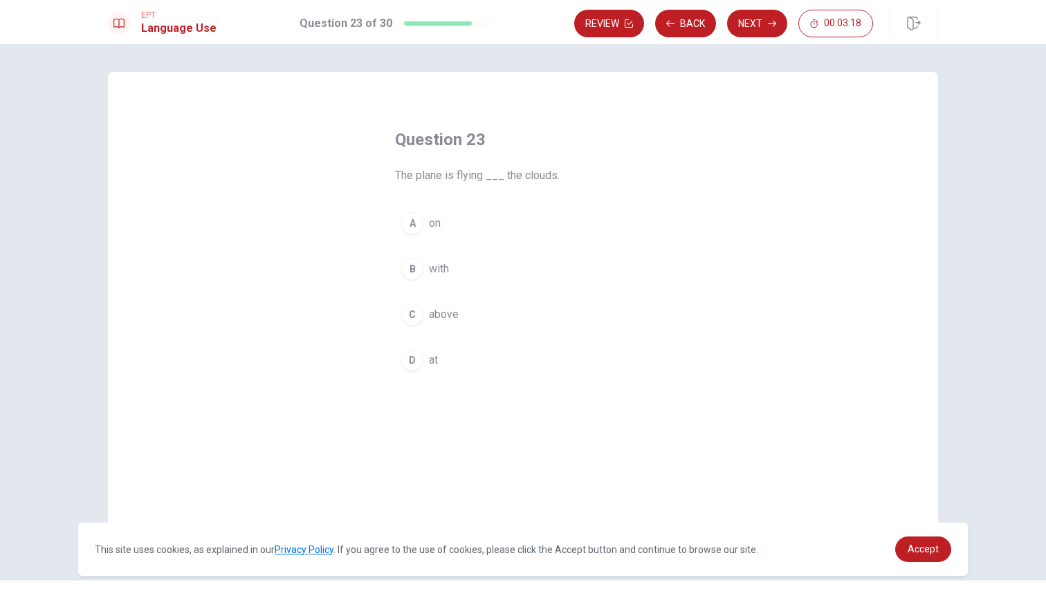
click at [415, 317] on div "C" at bounding box center [412, 315] width 22 height 22
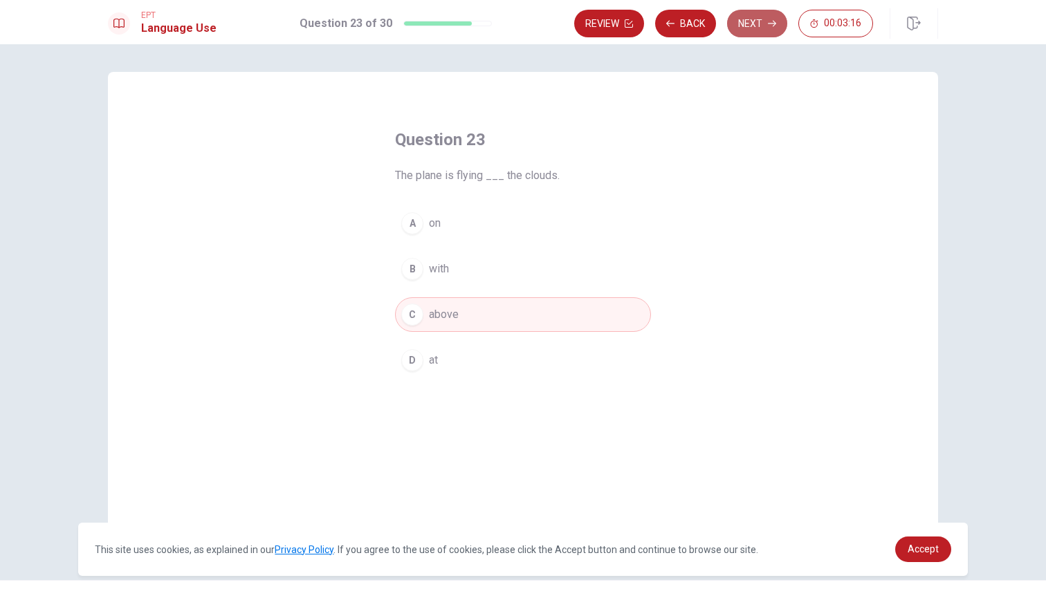
click at [767, 24] on button "Next" at bounding box center [757, 24] width 60 height 28
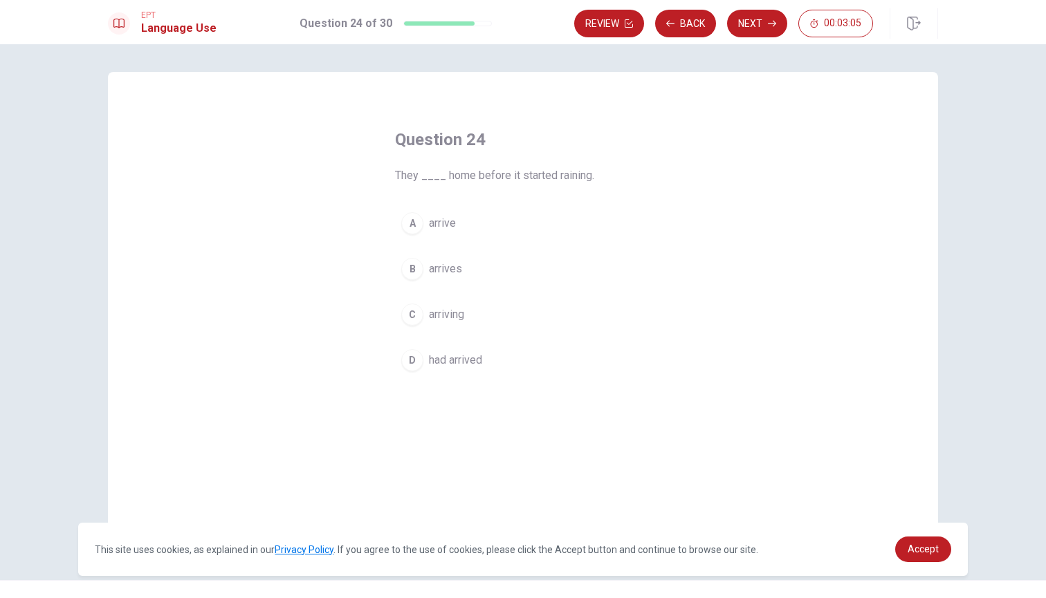
click at [413, 363] on div "D" at bounding box center [412, 360] width 22 height 22
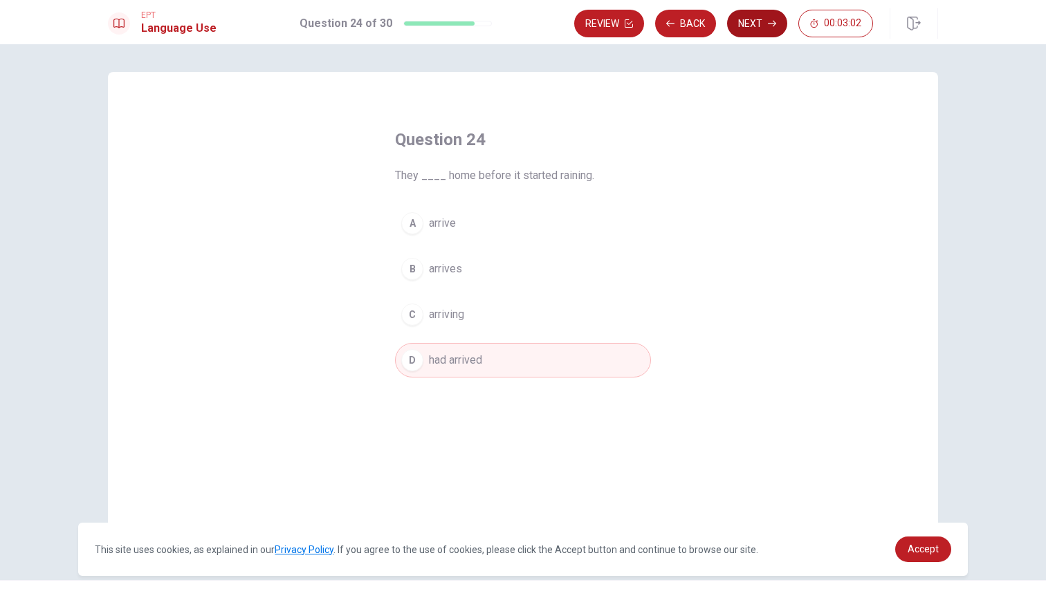
click at [760, 26] on button "Next" at bounding box center [757, 24] width 60 height 28
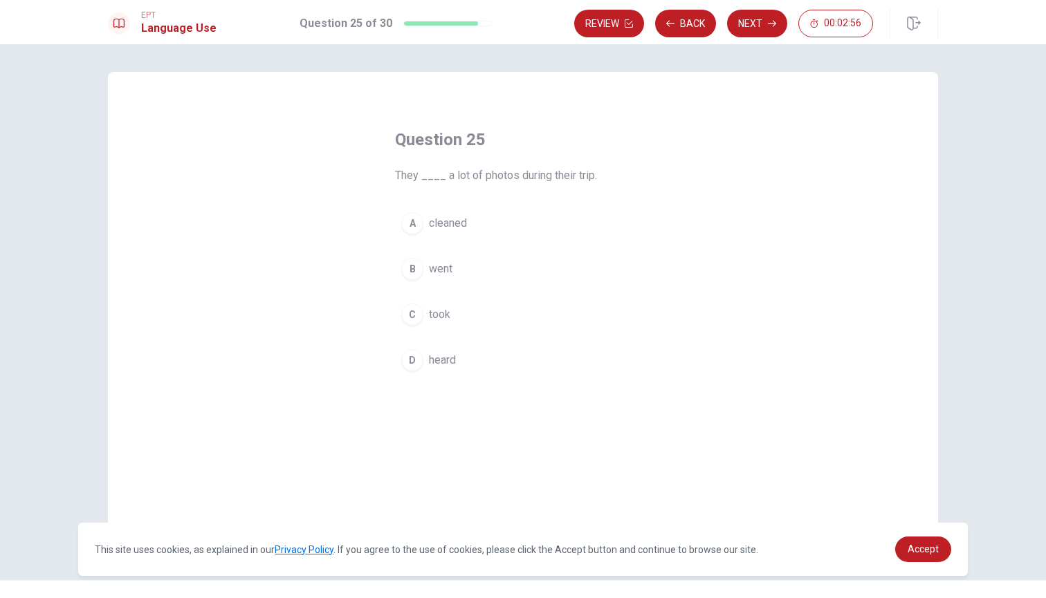
click at [412, 318] on div "C" at bounding box center [412, 315] width 22 height 22
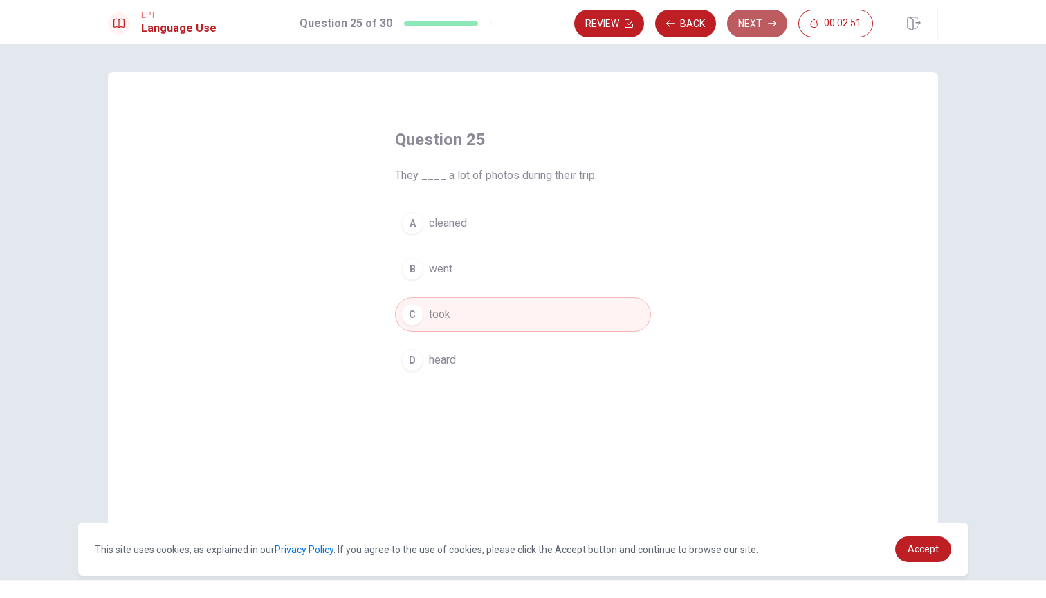
click at [758, 26] on button "Next" at bounding box center [757, 24] width 60 height 28
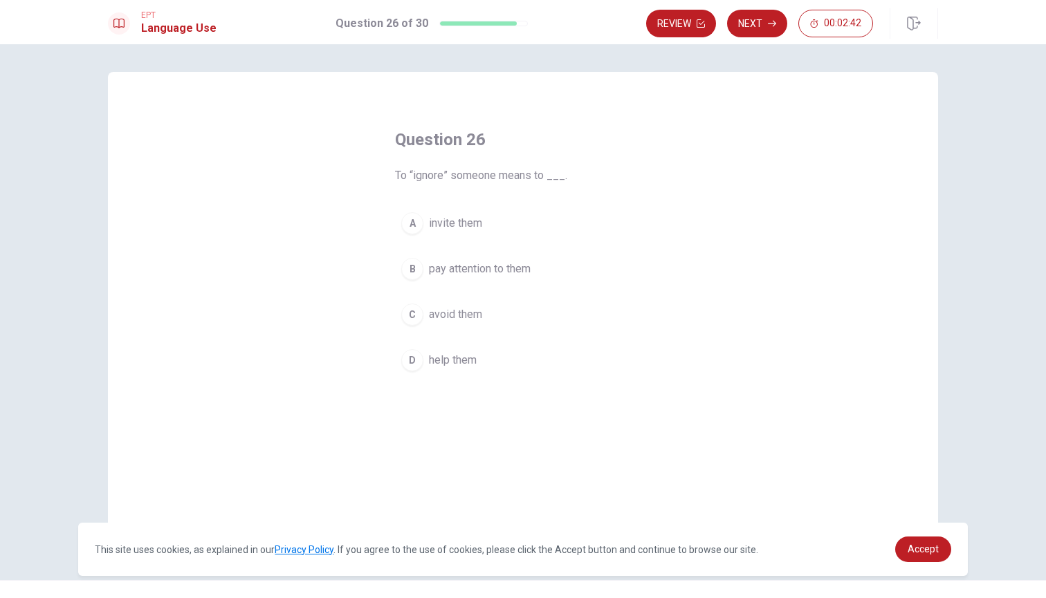
click at [421, 320] on button "C avoid them" at bounding box center [523, 315] width 256 height 35
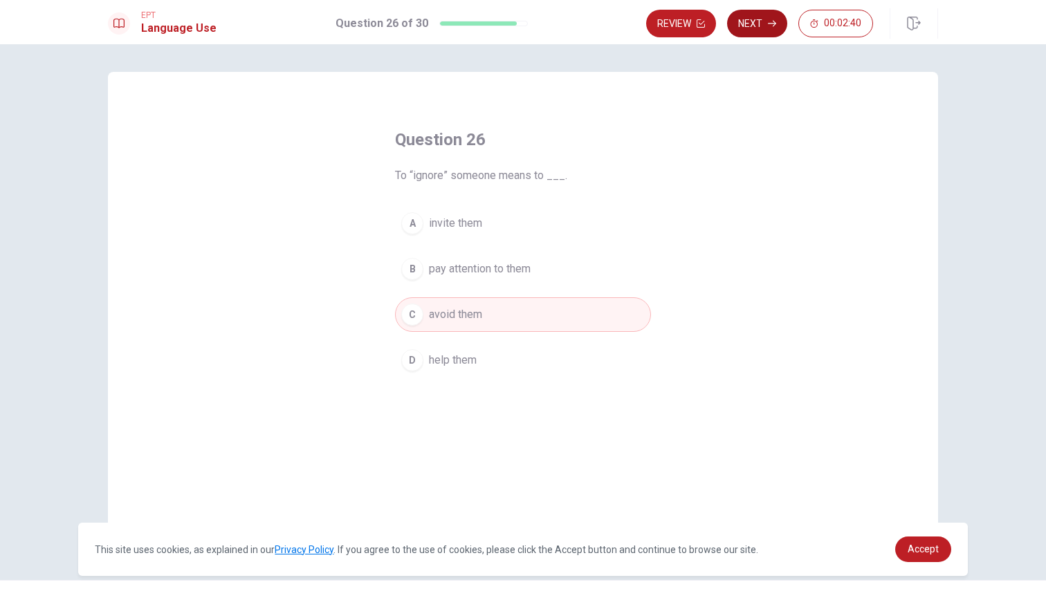
click at [764, 26] on button "Next" at bounding box center [757, 24] width 60 height 28
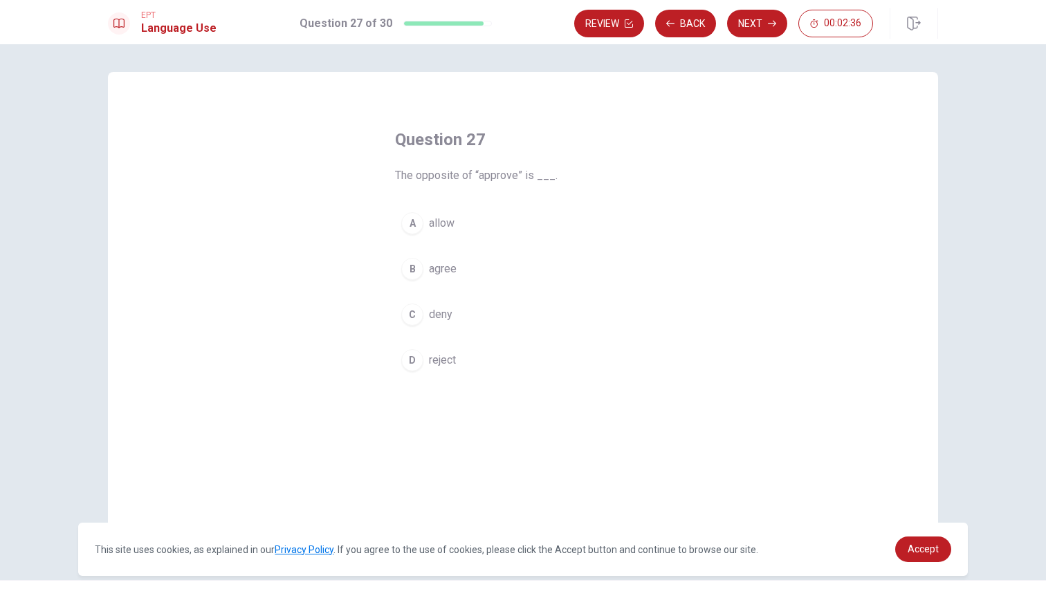
click at [410, 360] on div "D" at bounding box center [412, 360] width 22 height 22
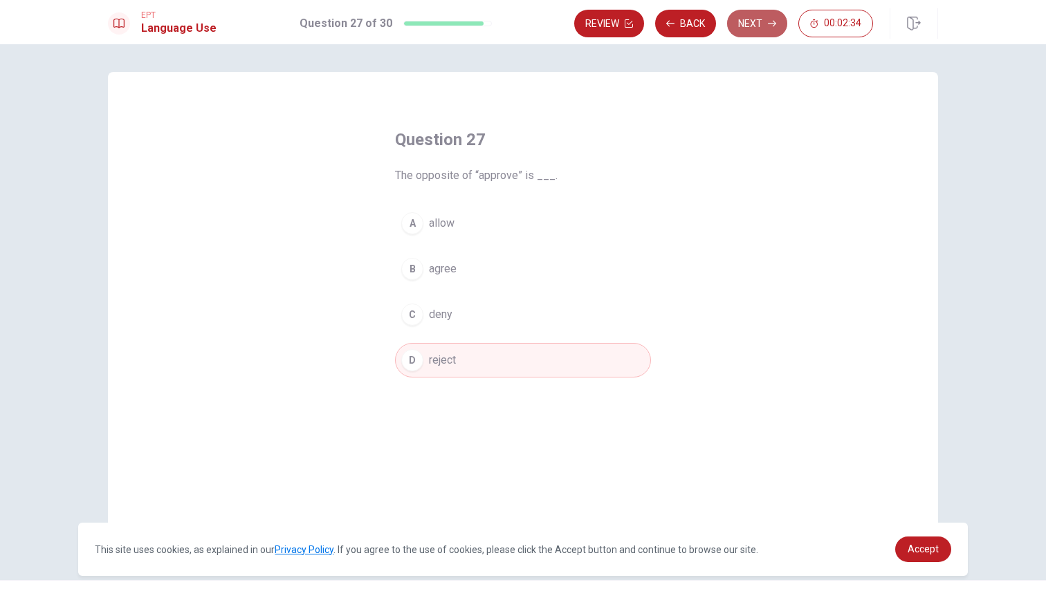
click at [756, 22] on button "Next" at bounding box center [757, 24] width 60 height 28
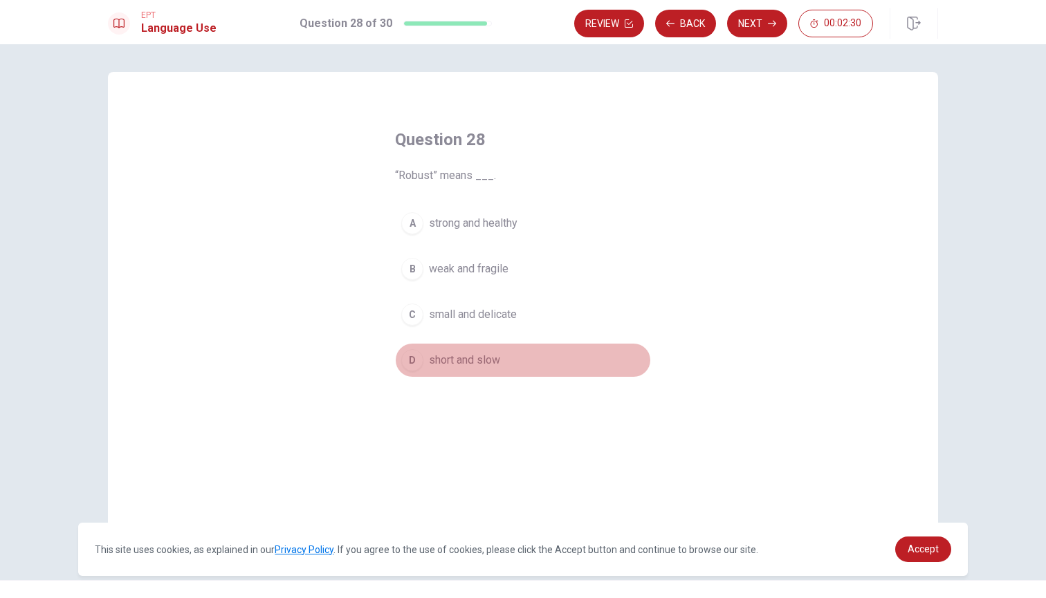
click at [412, 363] on div "D" at bounding box center [412, 360] width 22 height 22
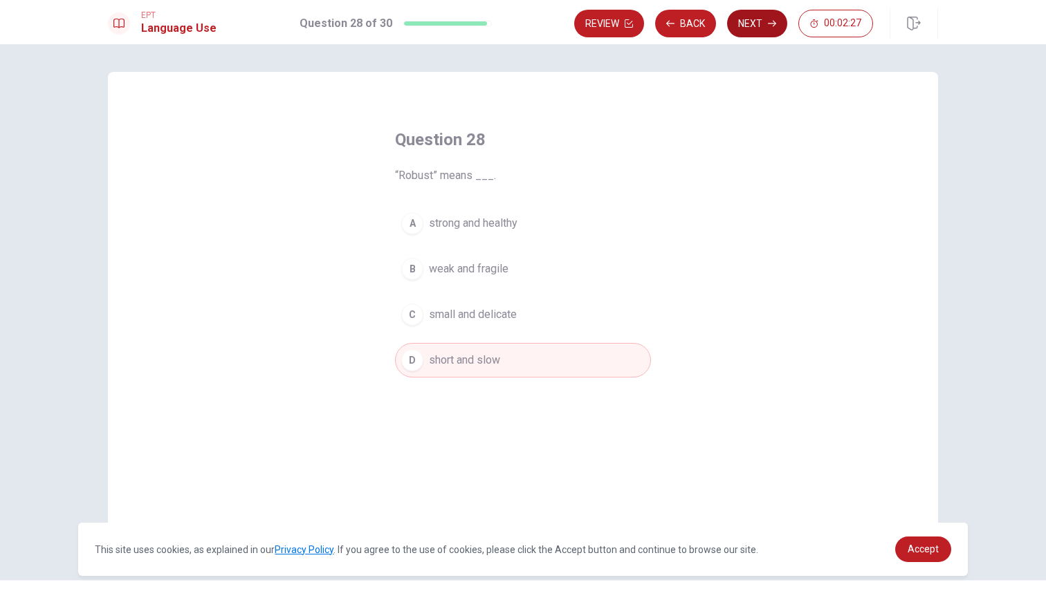
click at [765, 32] on button "Next" at bounding box center [757, 24] width 60 height 28
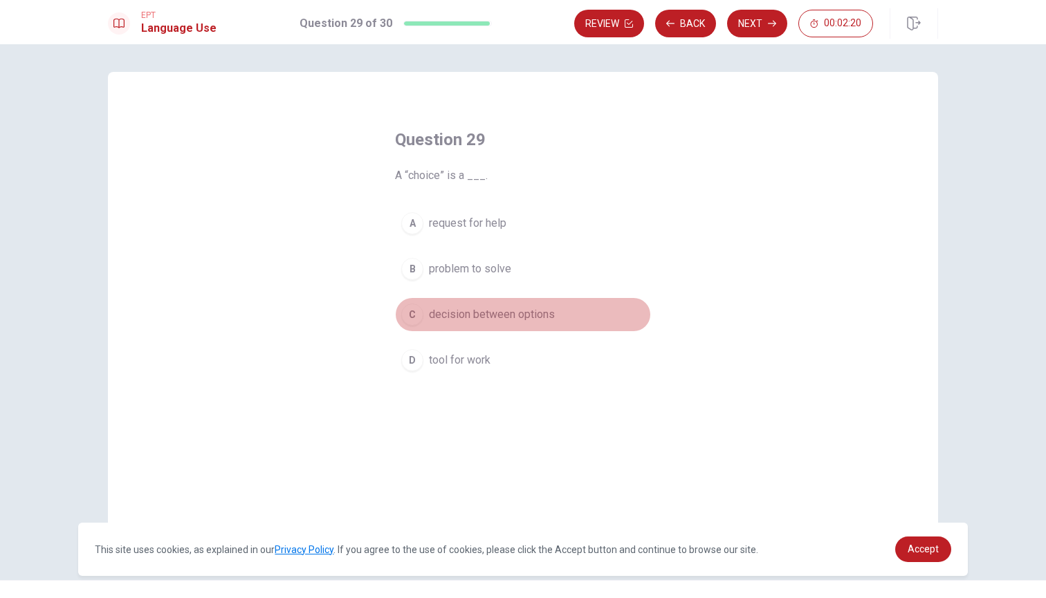
click at [410, 314] on div "C" at bounding box center [412, 315] width 22 height 22
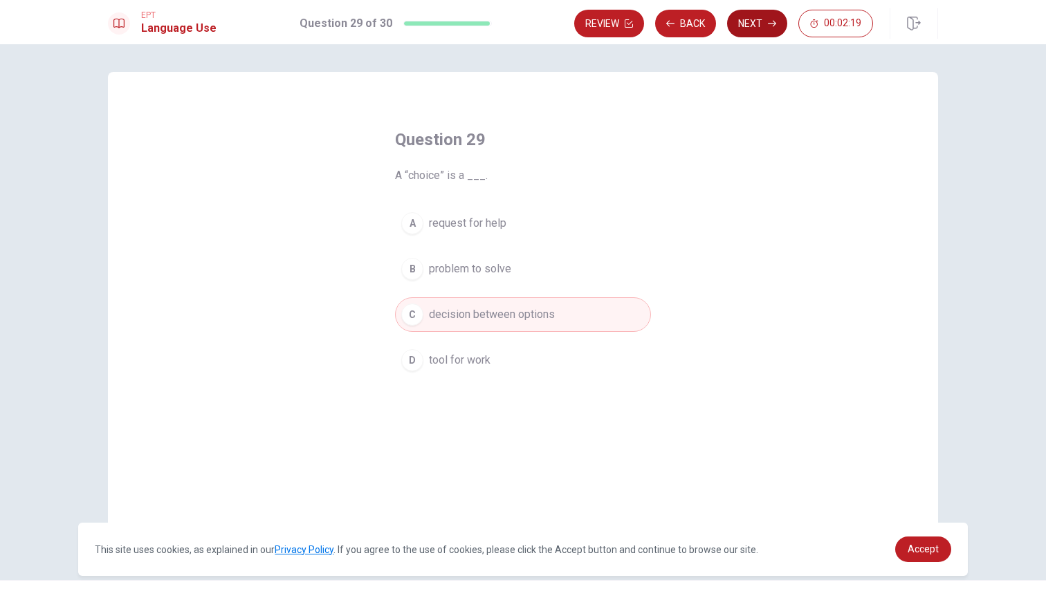
click at [759, 24] on button "Next" at bounding box center [757, 24] width 60 height 28
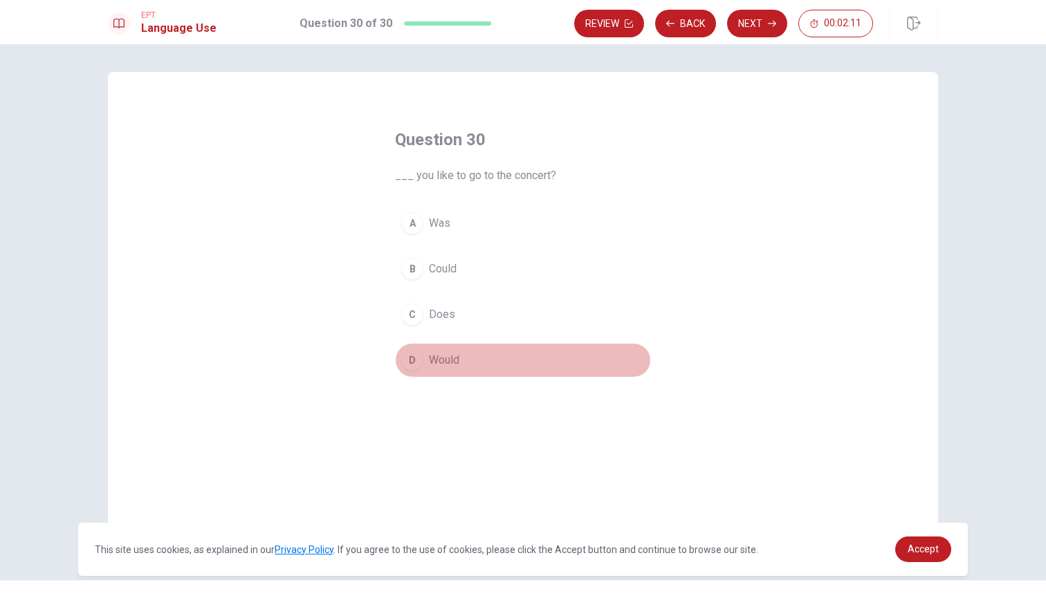
click at [415, 365] on div "D" at bounding box center [412, 360] width 22 height 22
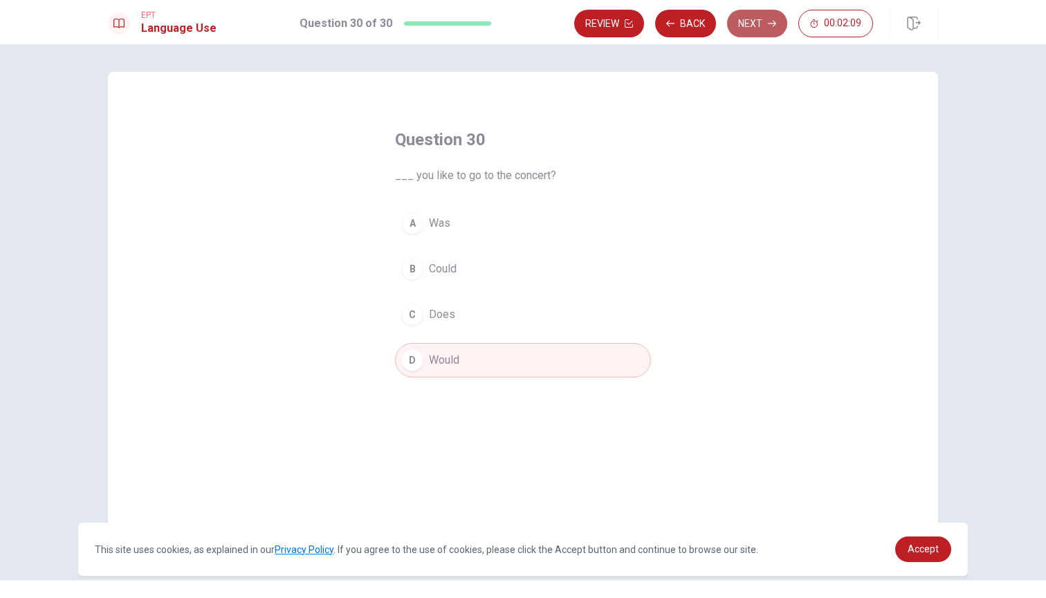
click at [758, 28] on button "Next" at bounding box center [757, 24] width 60 height 28
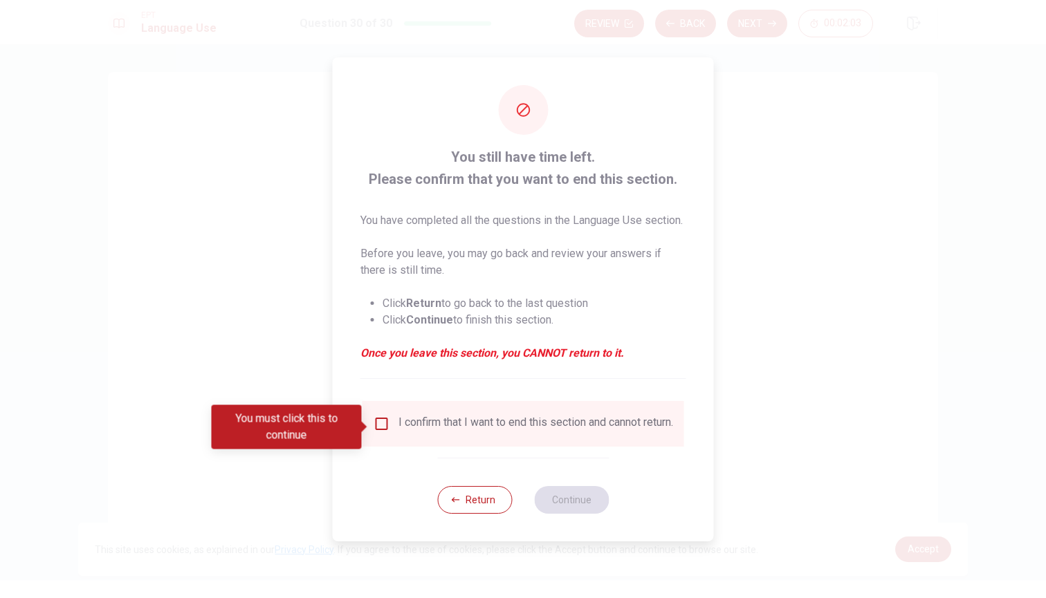
click at [385, 432] on input "You must click this to continue" at bounding box center [382, 424] width 17 height 17
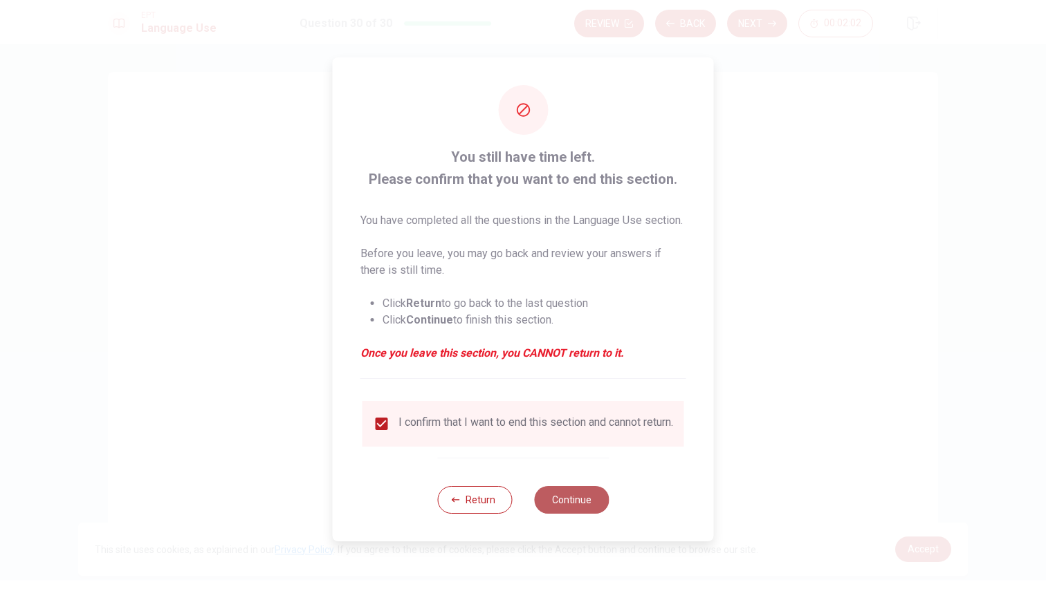
click at [587, 514] on button "Continue" at bounding box center [571, 500] width 75 height 28
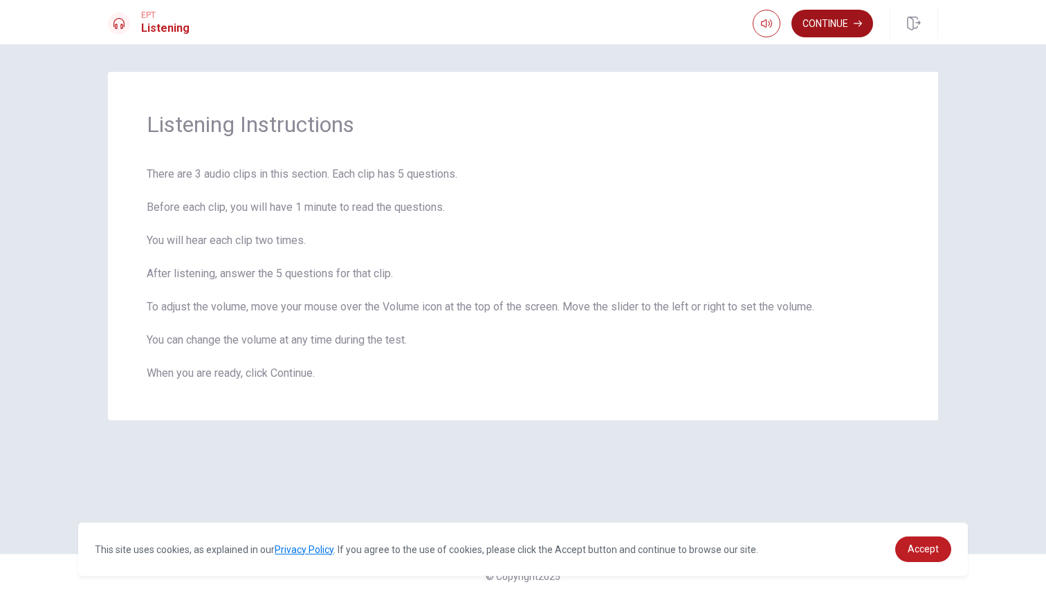
click at [848, 22] on button "Continue" at bounding box center [832, 24] width 82 height 28
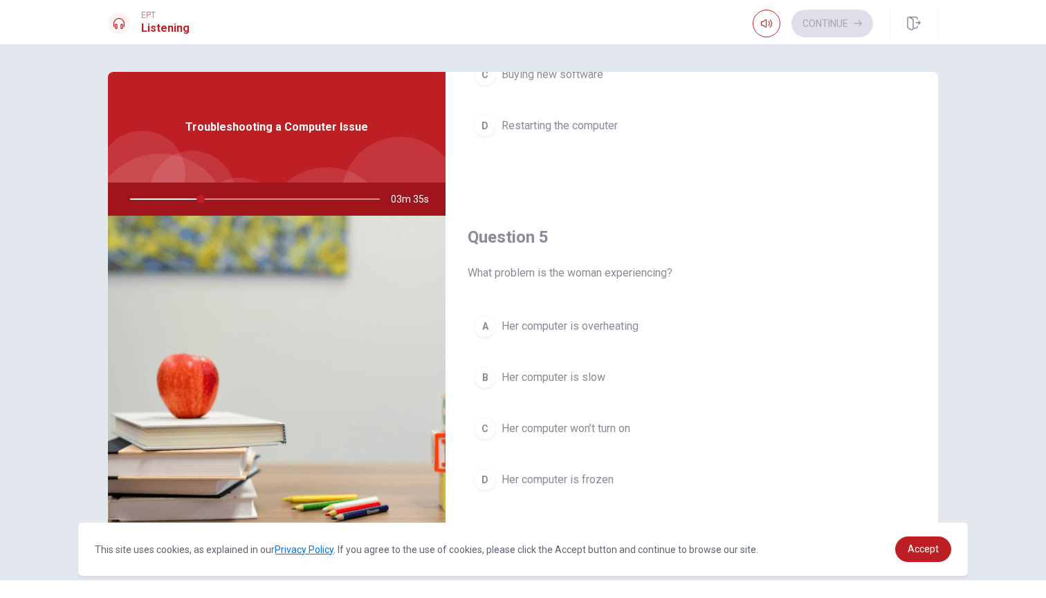
scroll to position [1290, 0]
click at [485, 380] on div "B" at bounding box center [485, 378] width 22 height 22
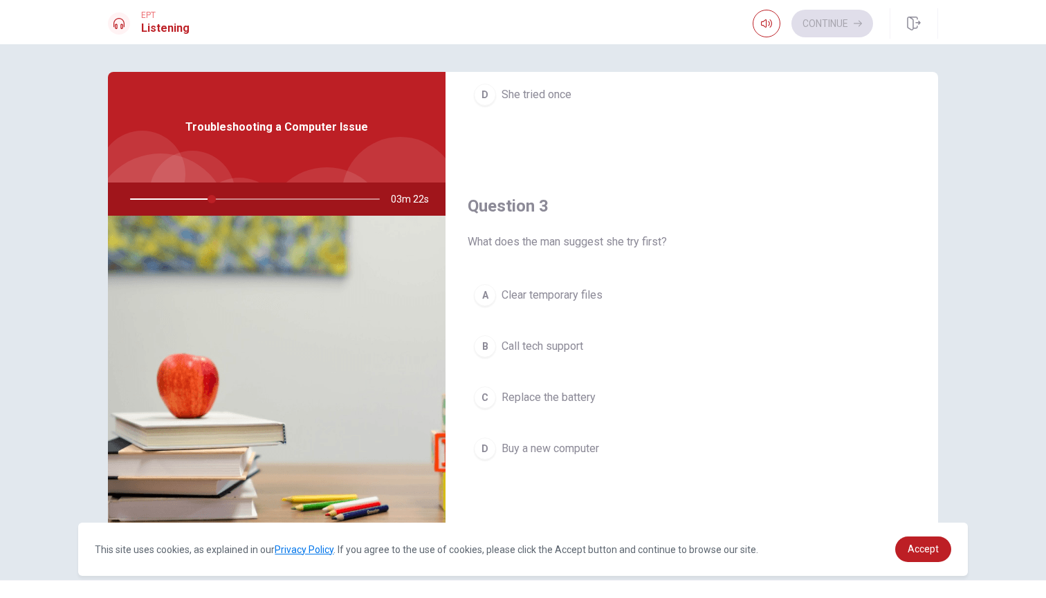
scroll to position [616, 0]
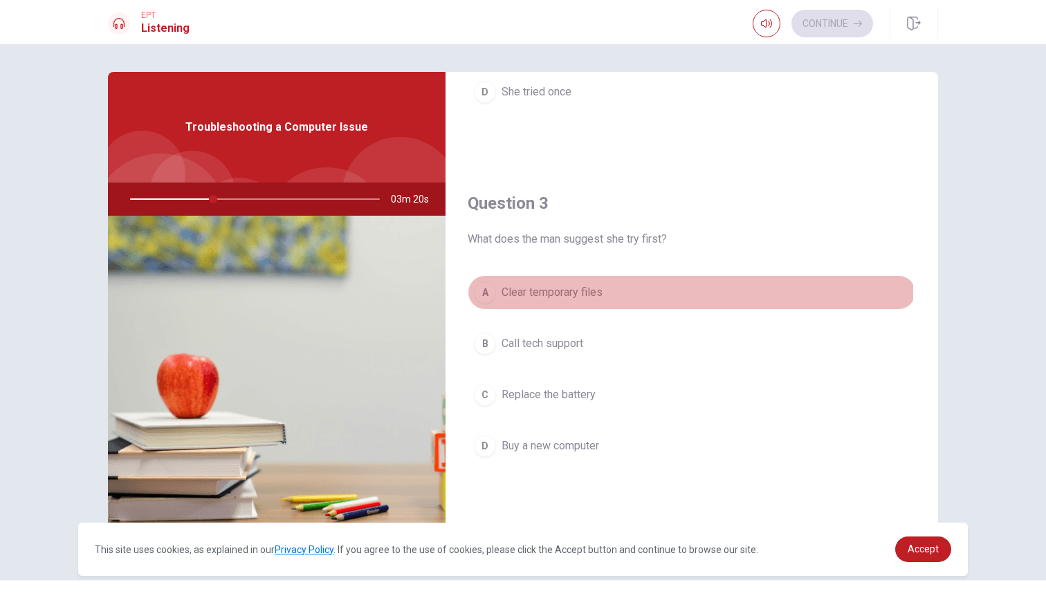
click at [482, 292] on div "A" at bounding box center [485, 293] width 22 height 22
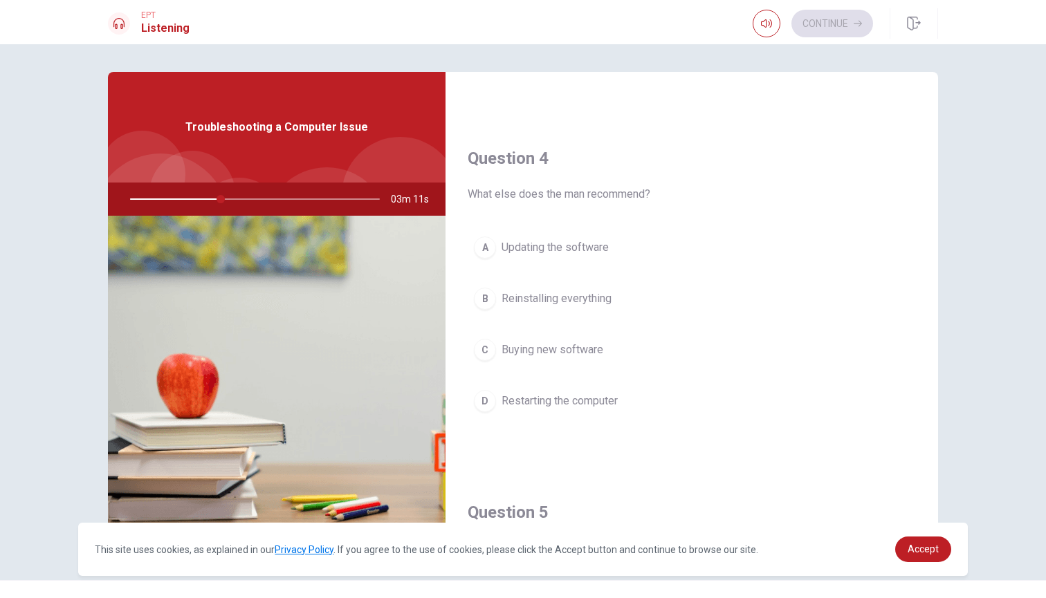
scroll to position [1035, 0]
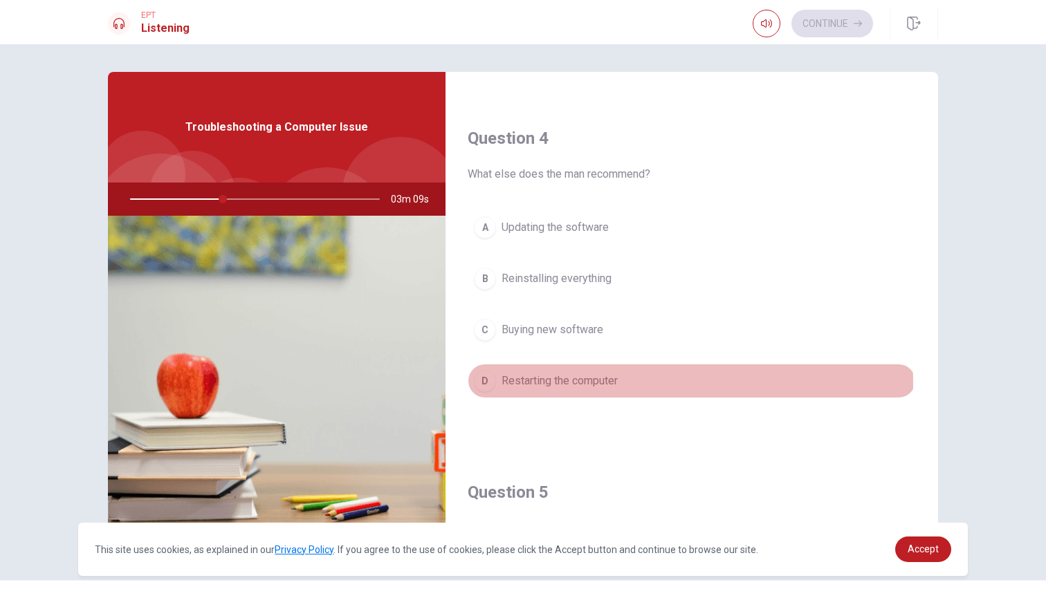
click at [475, 385] on div "D" at bounding box center [485, 381] width 22 height 22
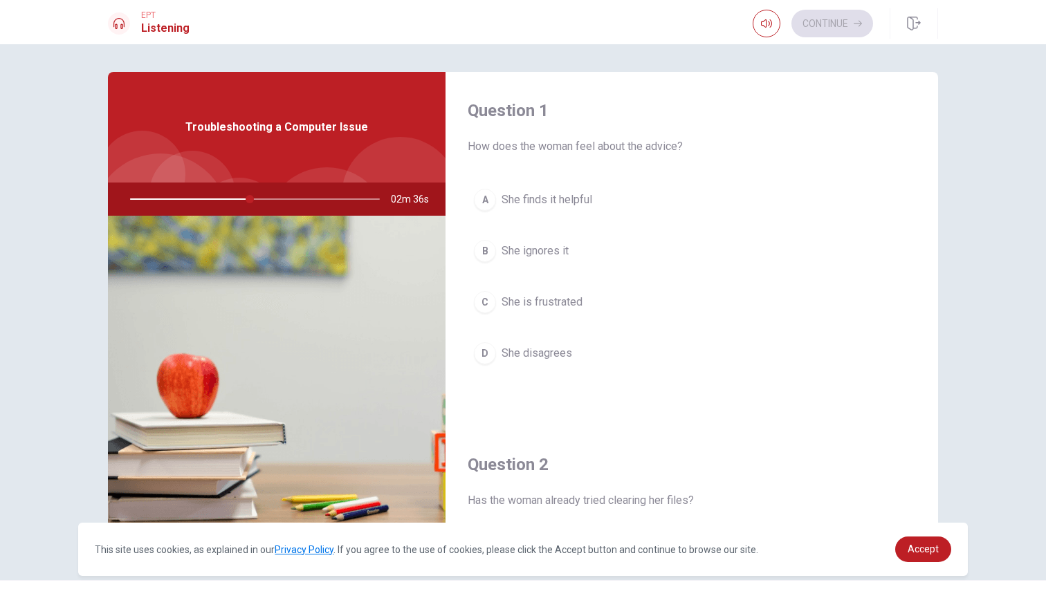
scroll to position [0, 0]
click at [482, 196] on div "A" at bounding box center [485, 200] width 22 height 22
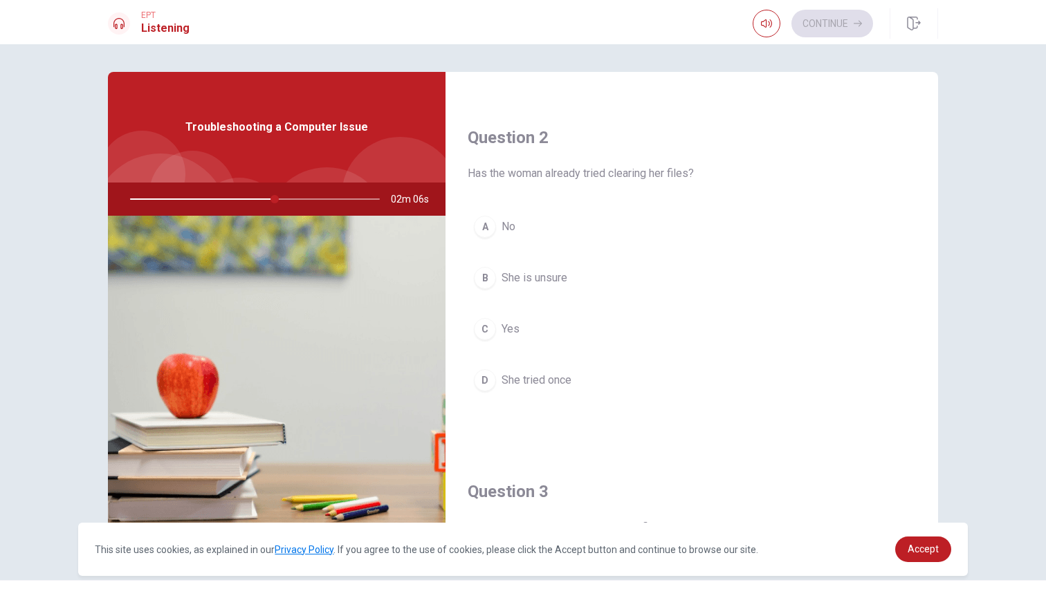
scroll to position [331, 0]
drag, startPoint x: 277, startPoint y: 199, endPoint x: 241, endPoint y: 203, distance: 37.0
click at [241, 203] on div at bounding box center [251, 199] width 277 height 33
click at [488, 378] on div "D" at bounding box center [485, 376] width 22 height 22
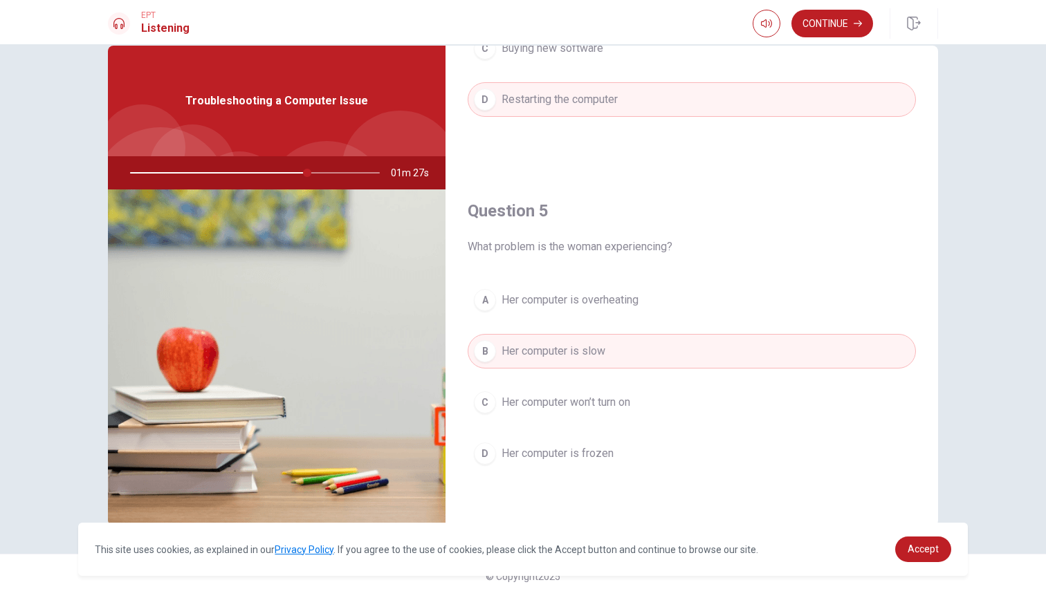
scroll to position [26, 0]
click at [849, 29] on button "Continue" at bounding box center [832, 24] width 82 height 28
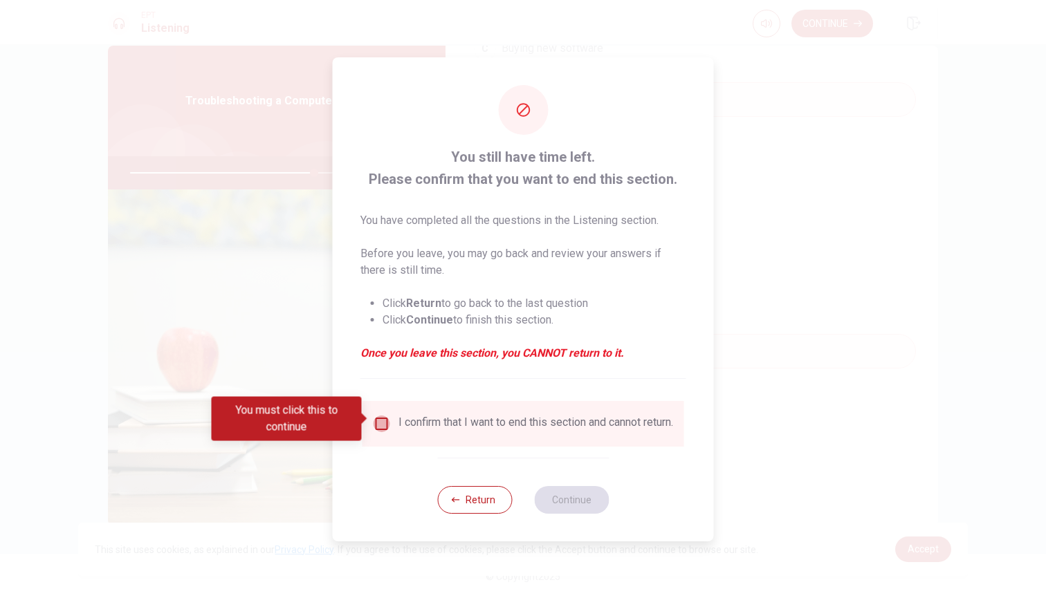
click at [379, 416] on input "You must click this to continue" at bounding box center [382, 424] width 17 height 17
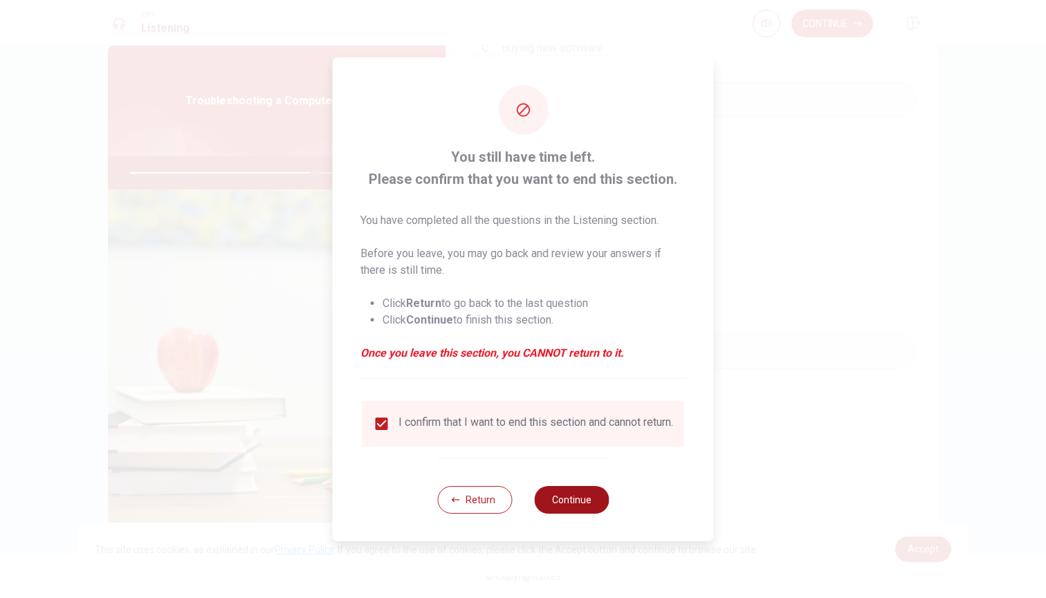
click at [560, 509] on button "Continue" at bounding box center [571, 500] width 75 height 28
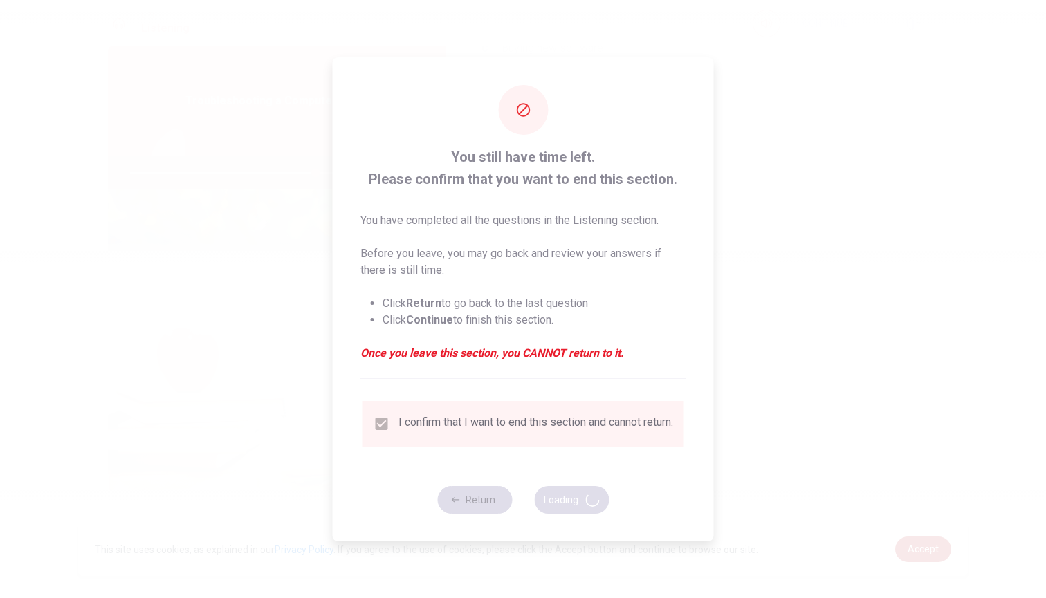
type input "75"
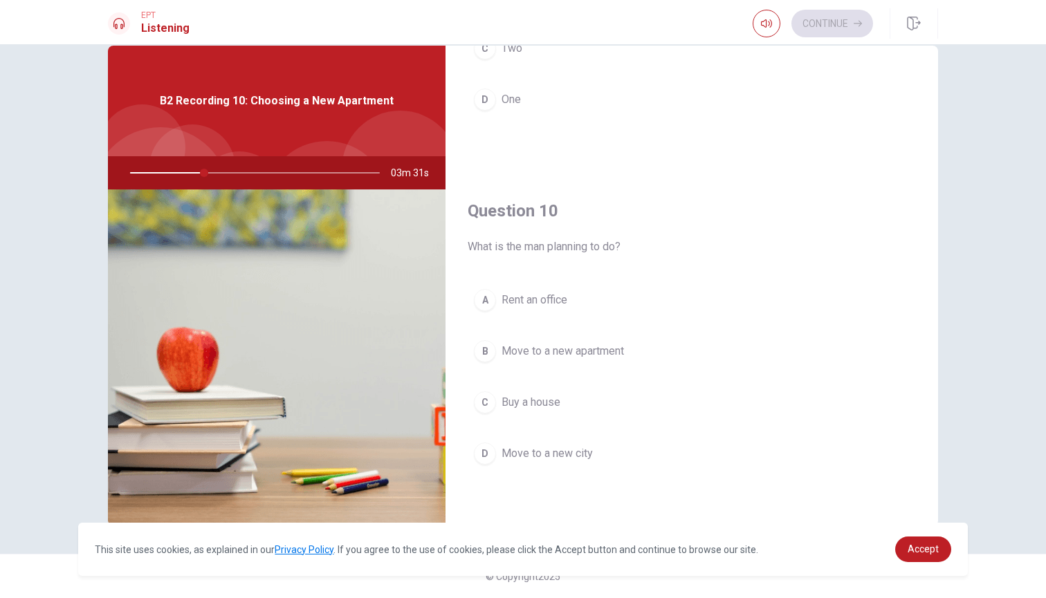
click at [483, 353] on div "B" at bounding box center [485, 351] width 22 height 22
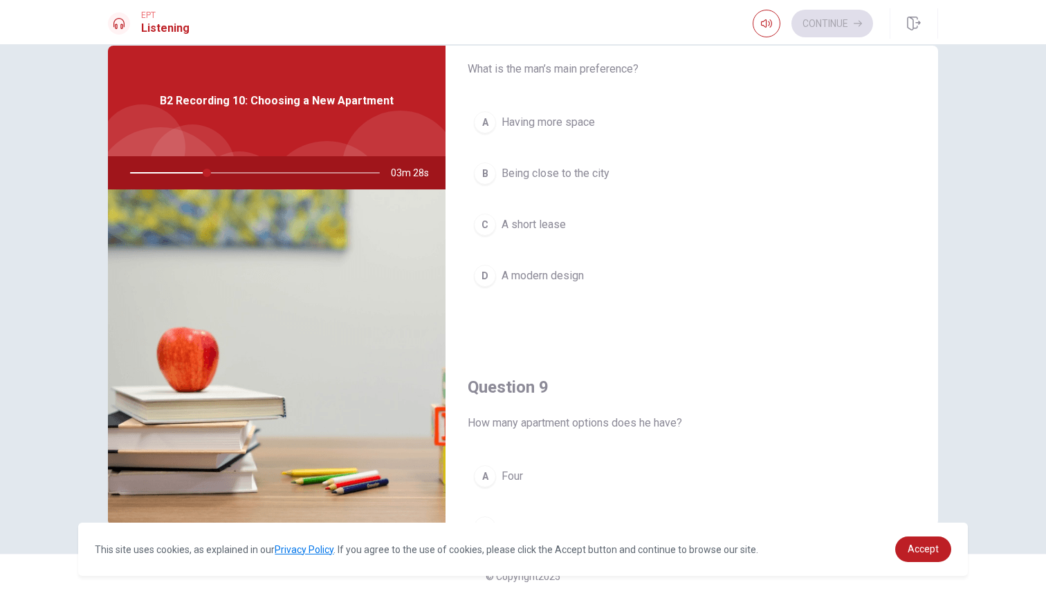
scroll to position [728, 0]
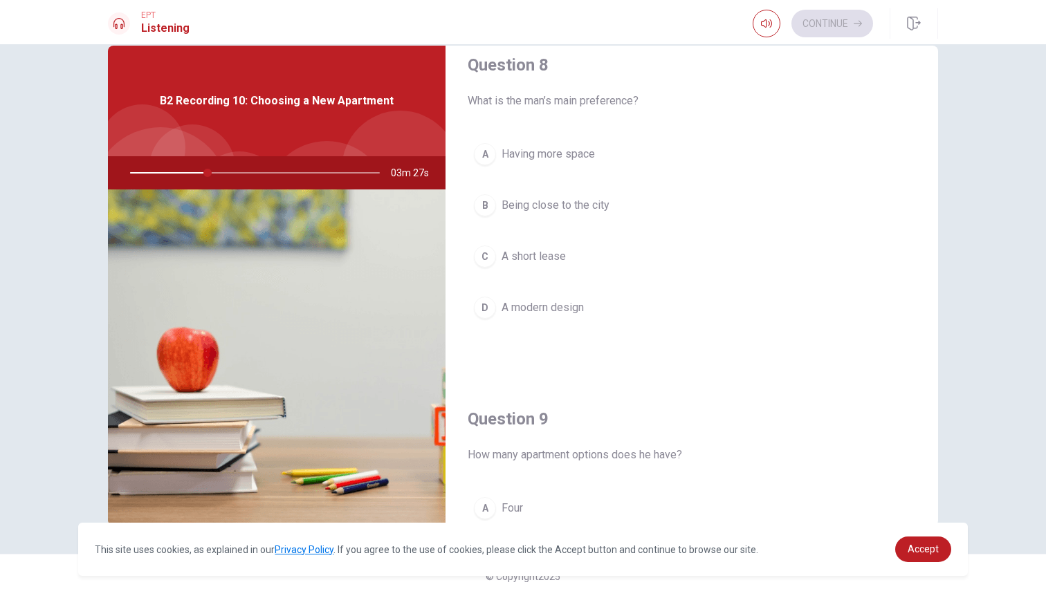
click at [480, 155] on div "A" at bounding box center [485, 154] width 22 height 22
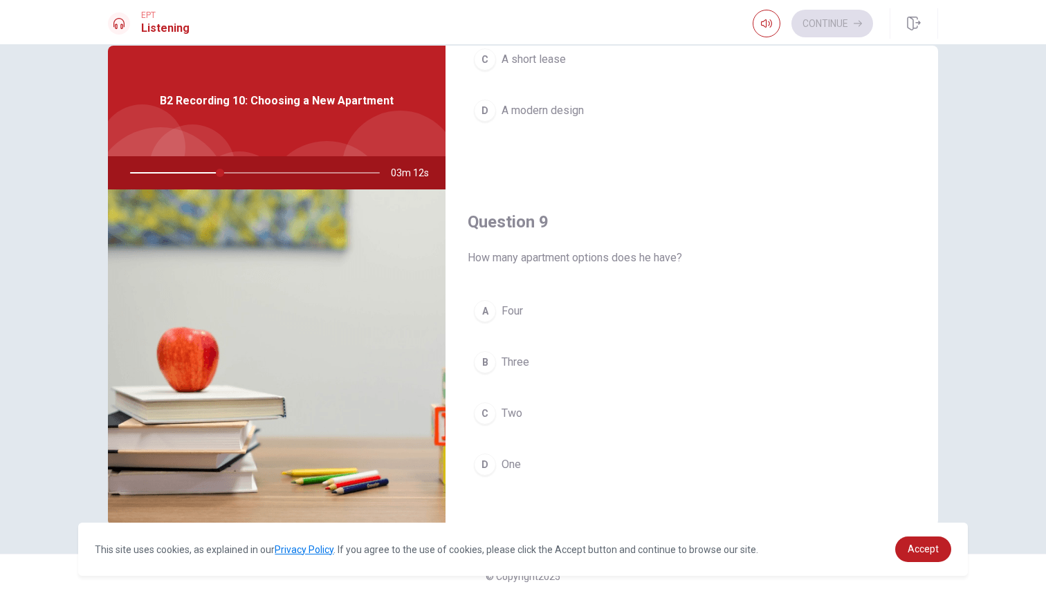
scroll to position [937, 0]
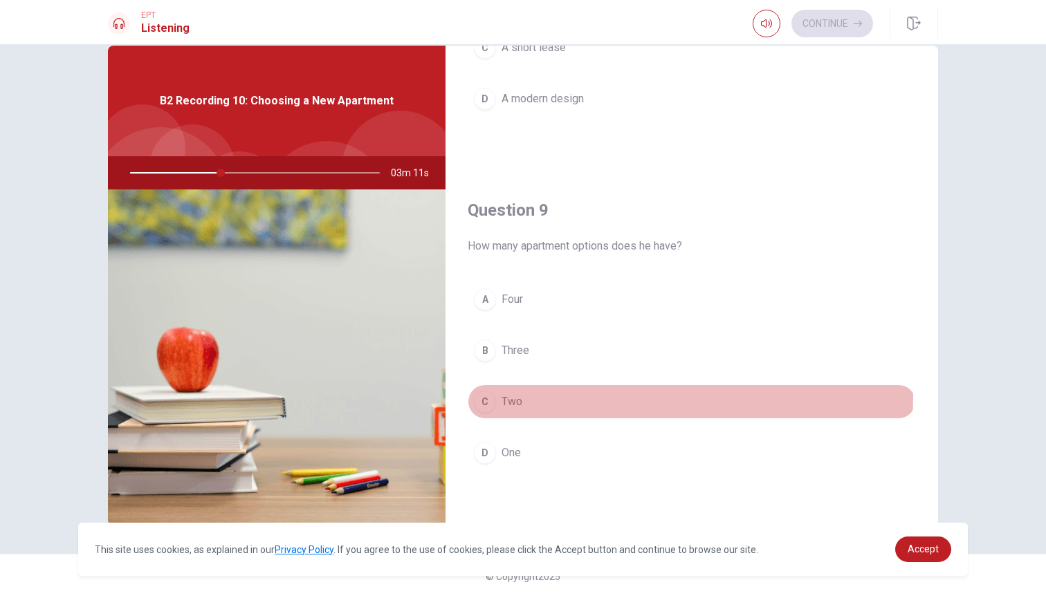
click at [484, 394] on div "C" at bounding box center [485, 402] width 22 height 22
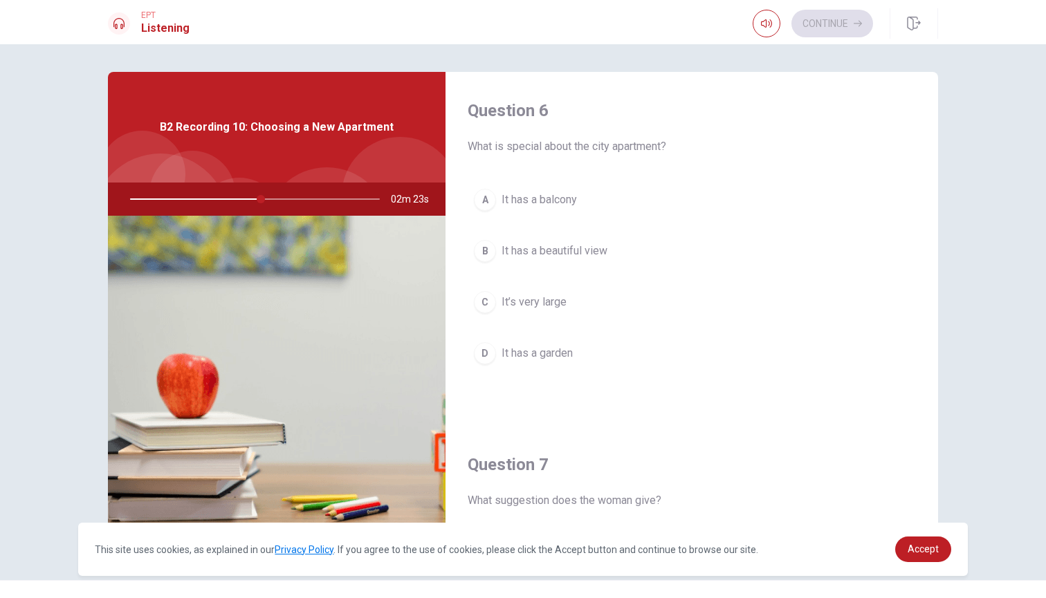
scroll to position [0, 0]
click at [484, 201] on div "A" at bounding box center [485, 200] width 22 height 22
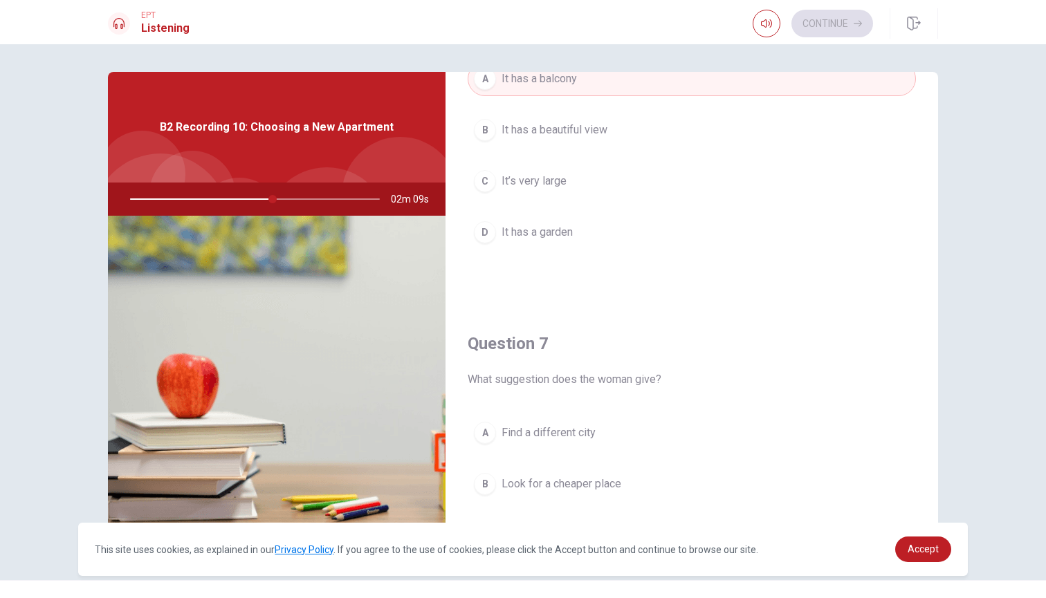
scroll to position [75, 0]
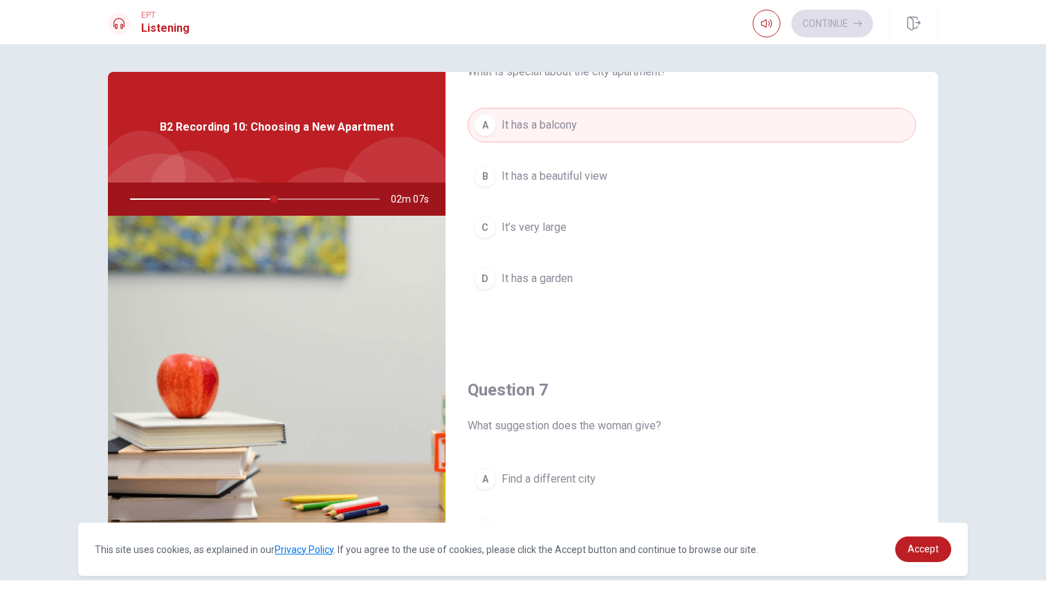
click at [488, 183] on div "B" at bounding box center [485, 176] width 22 height 22
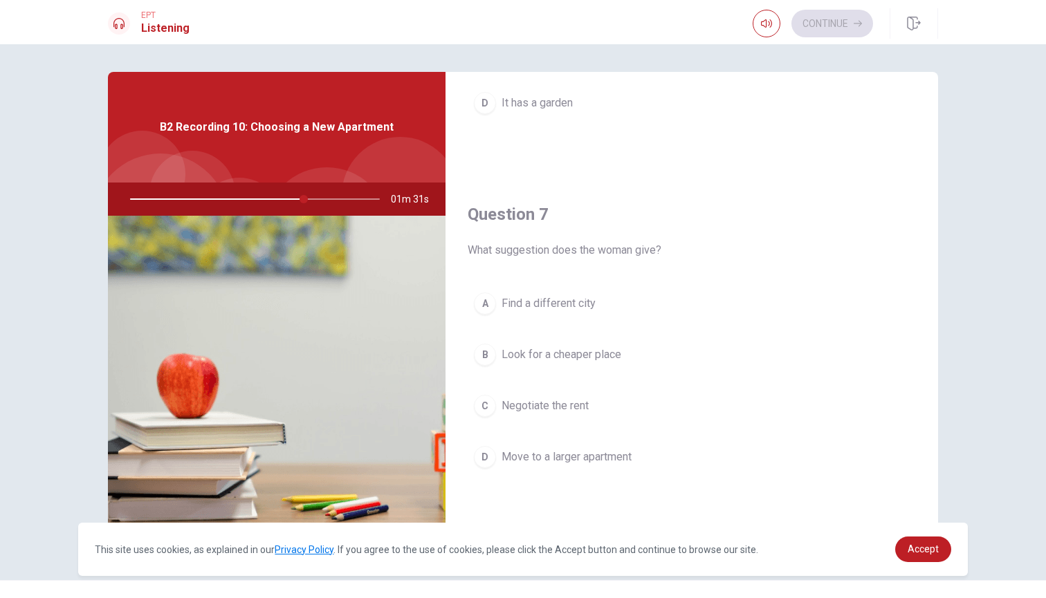
scroll to position [296, 0]
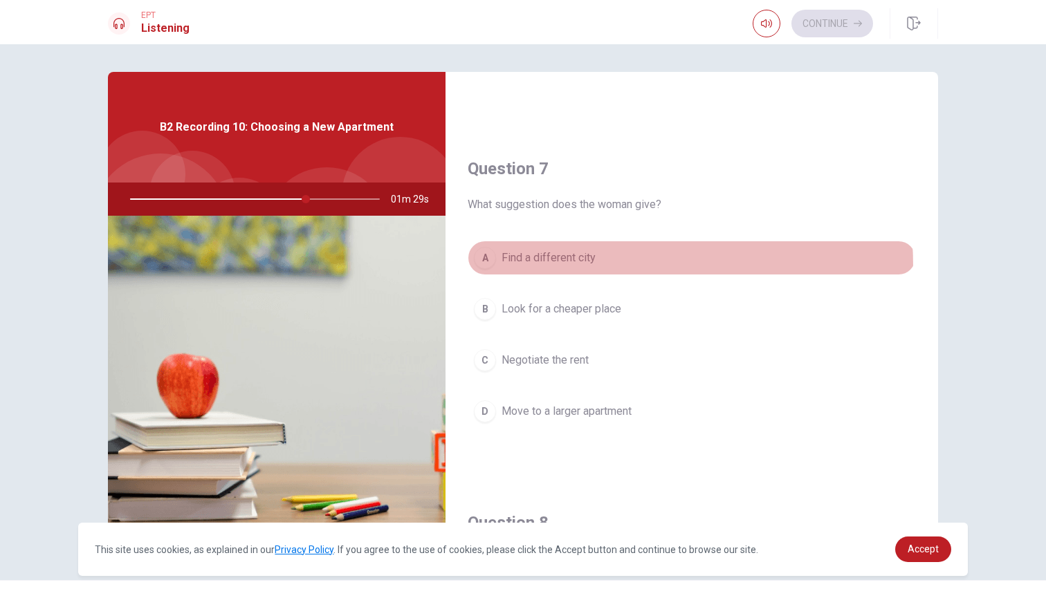
click at [486, 268] on div "A" at bounding box center [485, 258] width 22 height 22
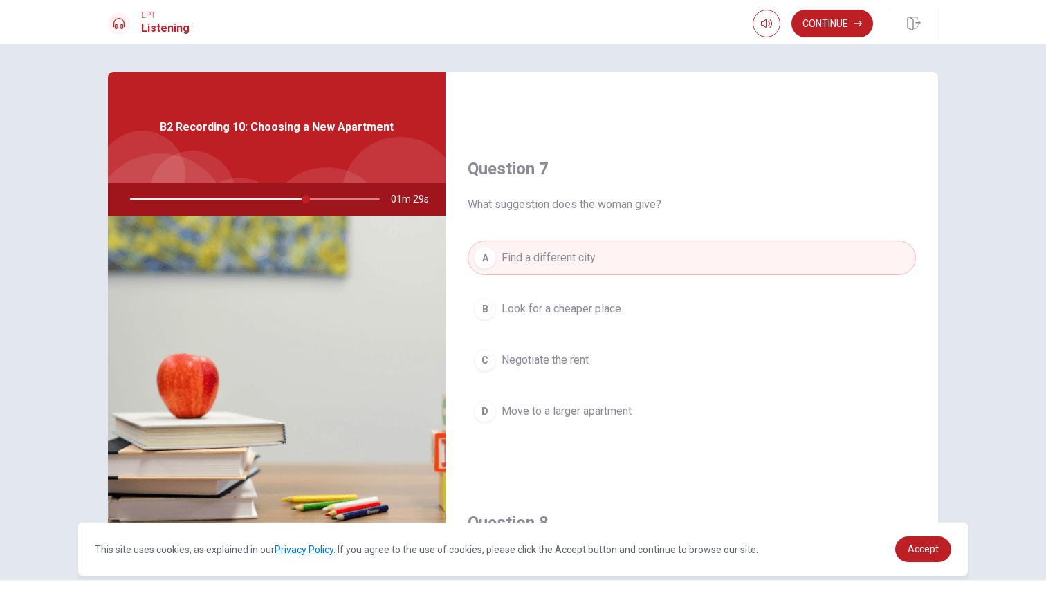
click at [485, 327] on div "A Find a different city B Look for a cheaper place C Negotiate the rent D Move …" at bounding box center [692, 349] width 448 height 216
click at [485, 354] on div "C" at bounding box center [485, 360] width 22 height 22
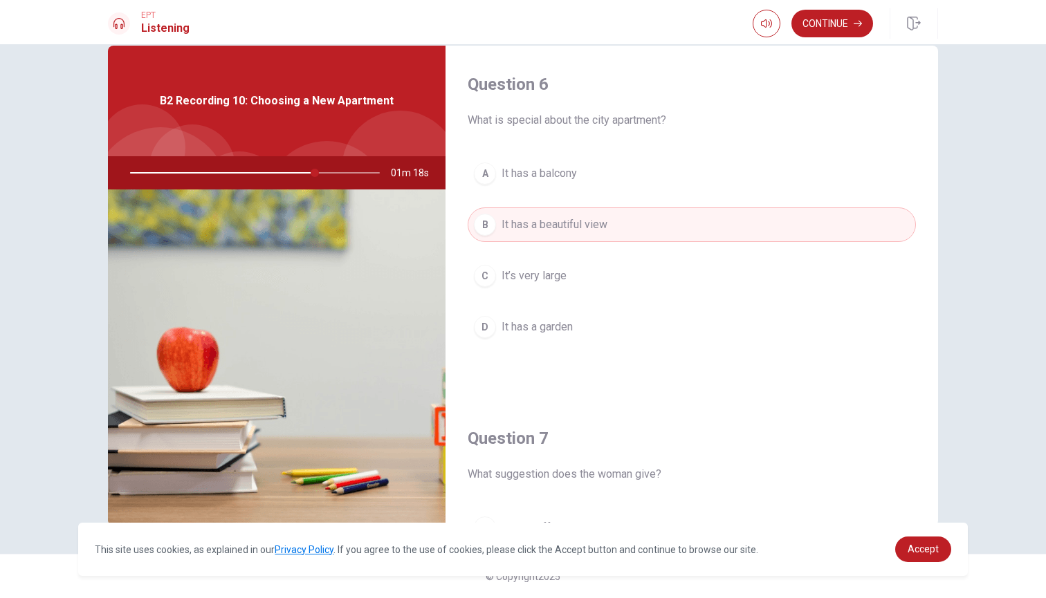
scroll to position [0, 0]
click at [838, 20] on button "Continue" at bounding box center [832, 24] width 82 height 28
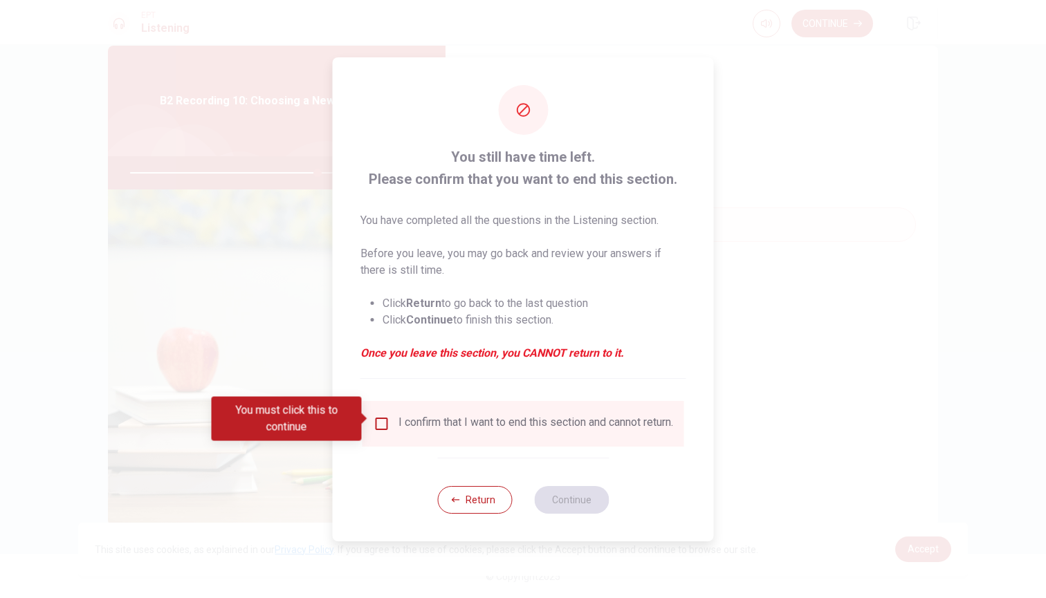
click at [381, 423] on input "You must click this to continue" at bounding box center [382, 424] width 17 height 17
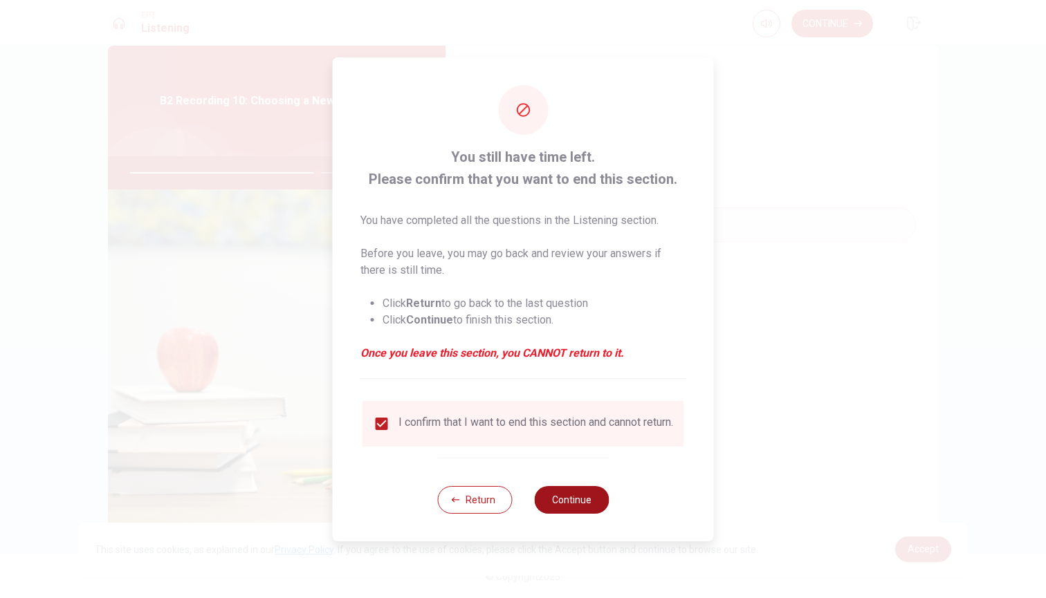
click at [568, 502] on button "Continue" at bounding box center [571, 500] width 75 height 28
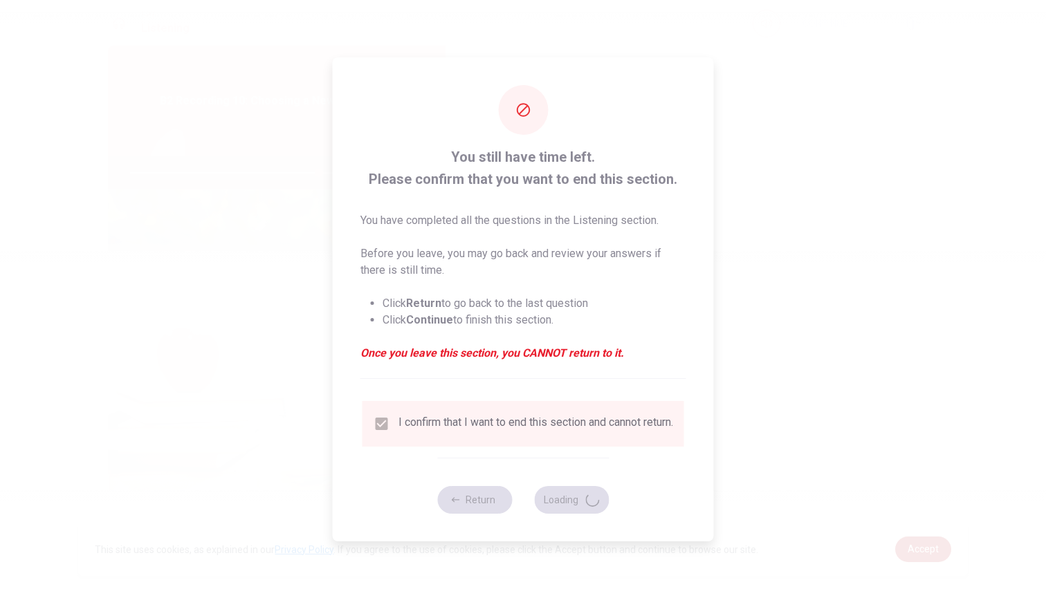
type input "76"
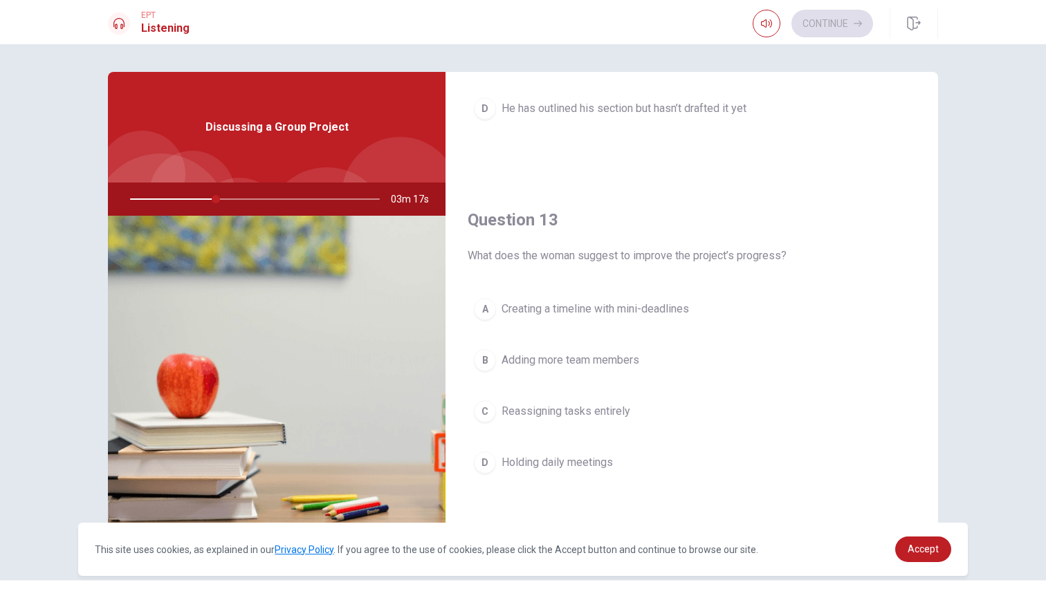
scroll to position [632, 0]
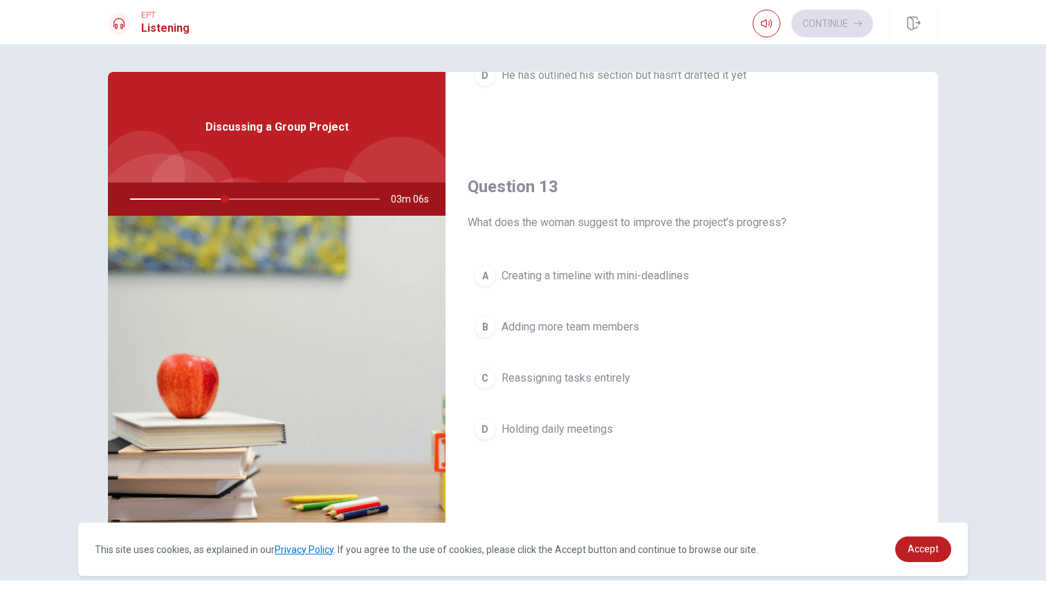
click at [493, 278] on div "A" at bounding box center [485, 276] width 22 height 22
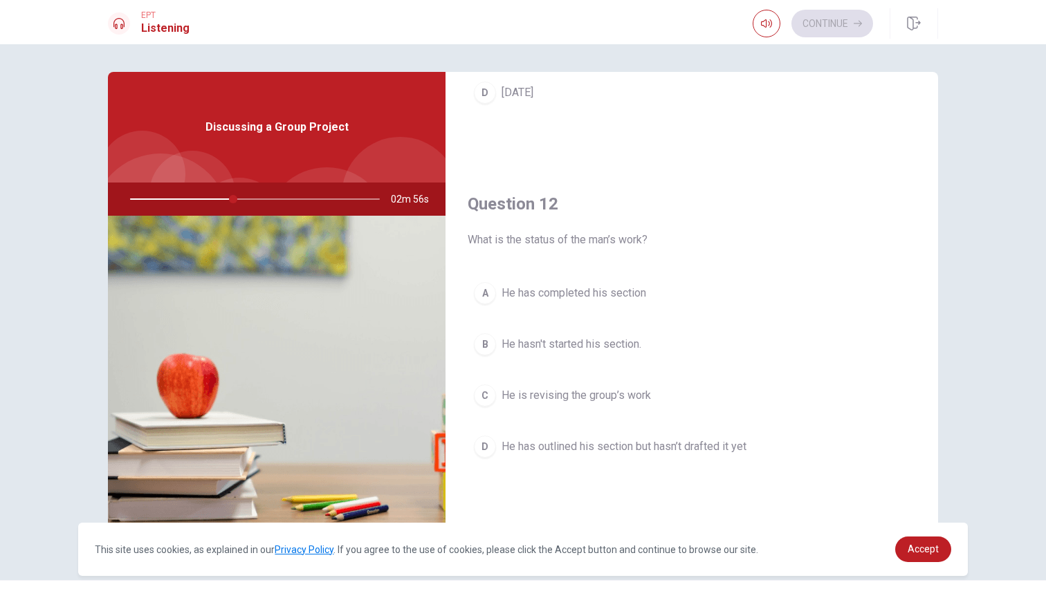
scroll to position [265, 0]
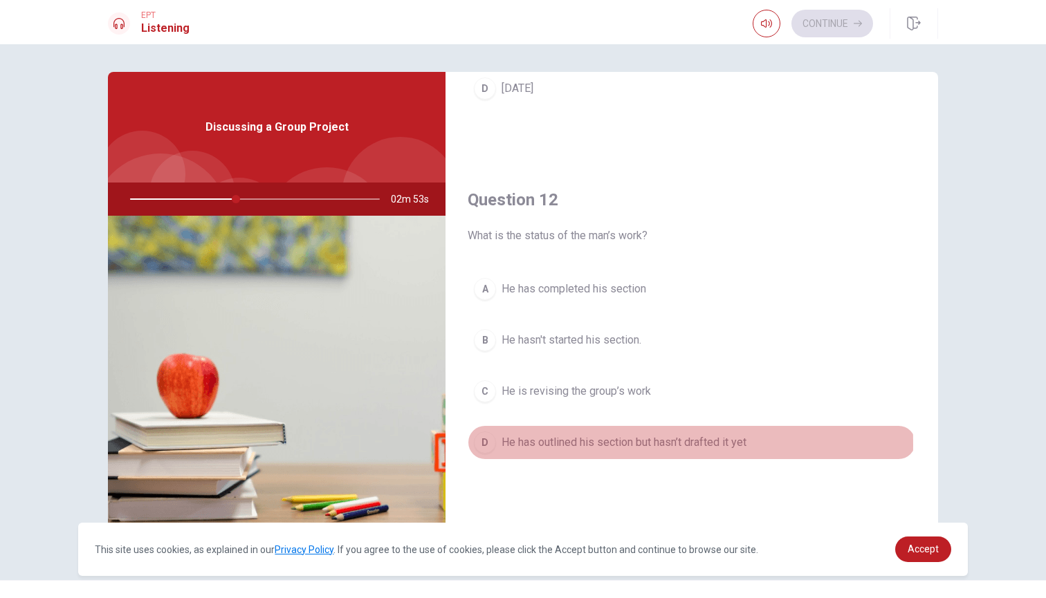
click at [484, 445] on div "D" at bounding box center [485, 443] width 22 height 22
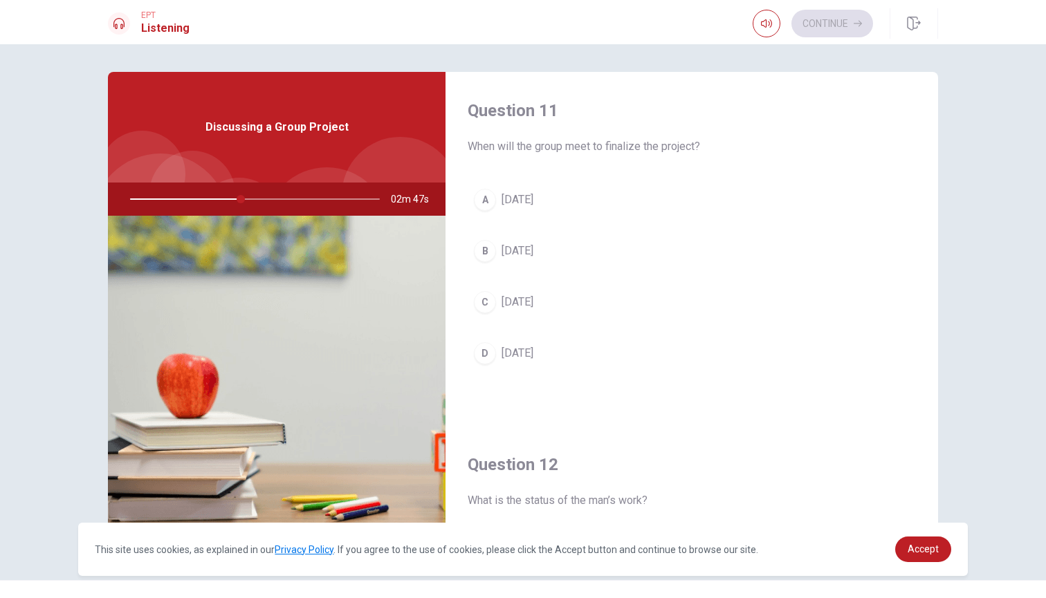
scroll to position [0, 0]
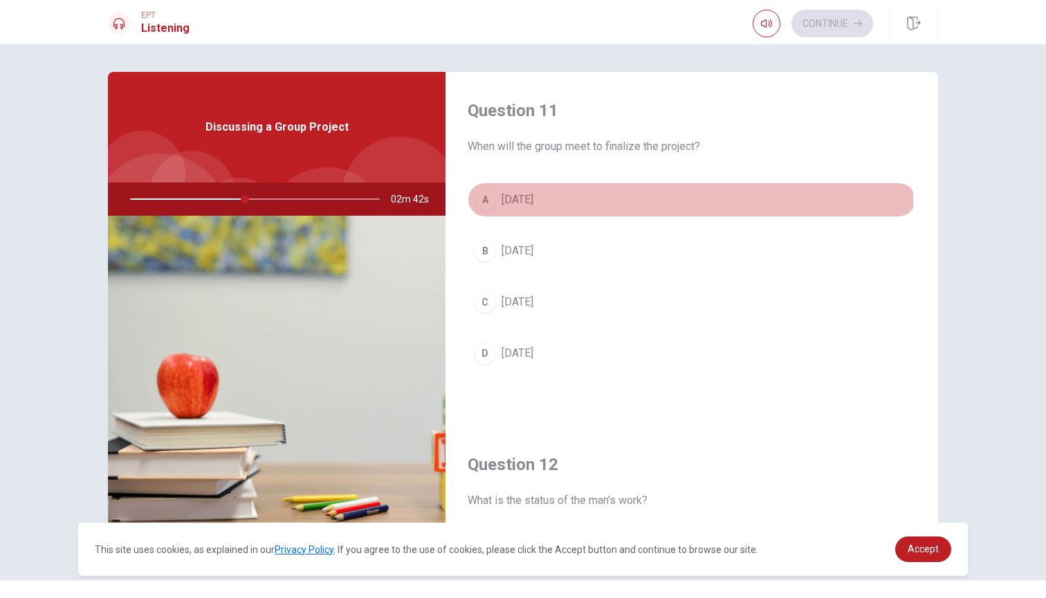
click at [485, 200] on div "A" at bounding box center [485, 200] width 22 height 22
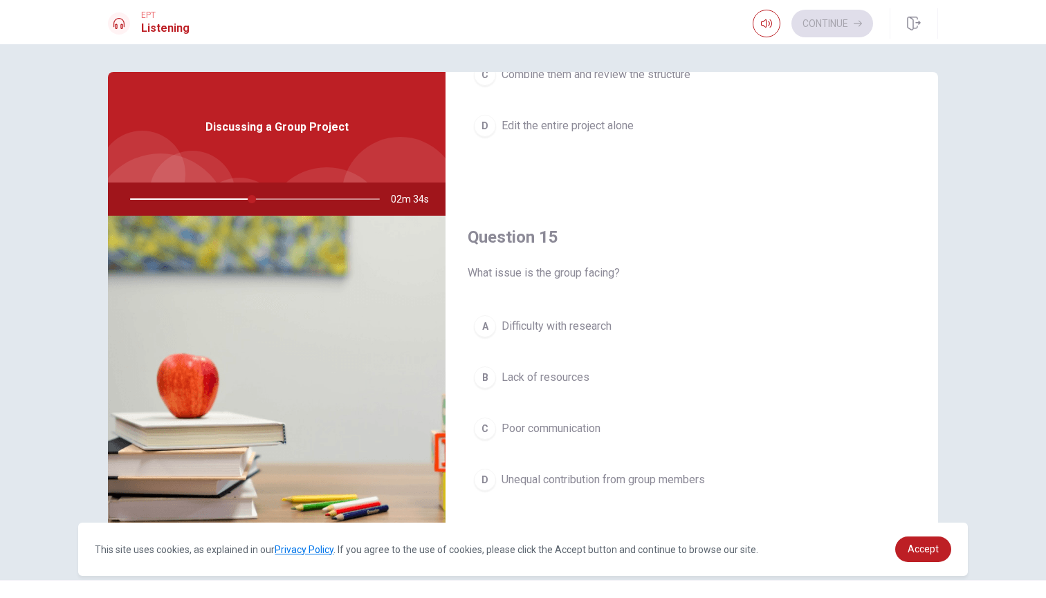
scroll to position [1290, 0]
click at [477, 478] on div "D" at bounding box center [485, 480] width 22 height 22
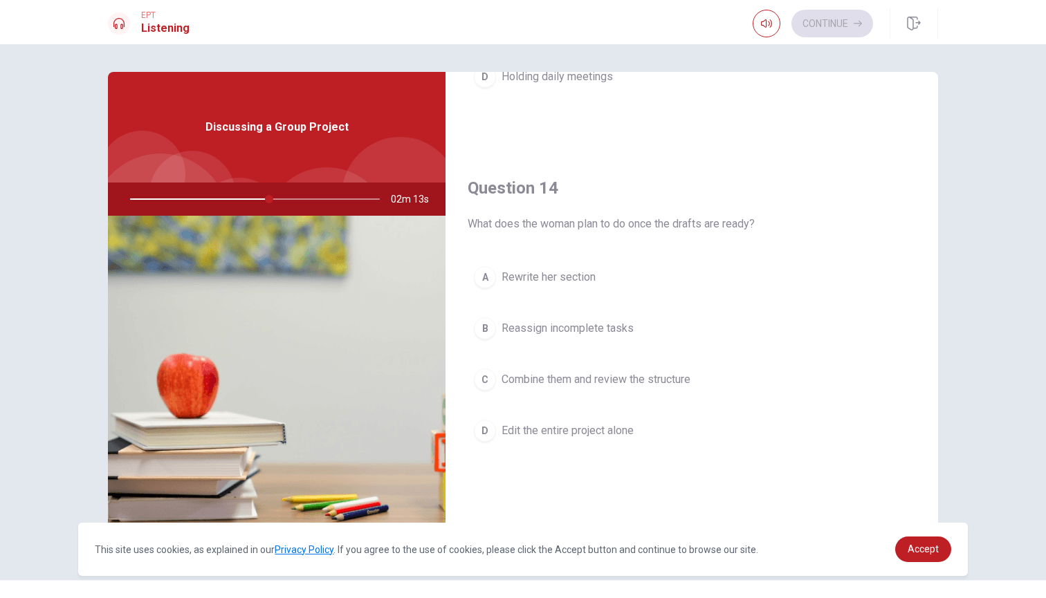
scroll to position [965, 0]
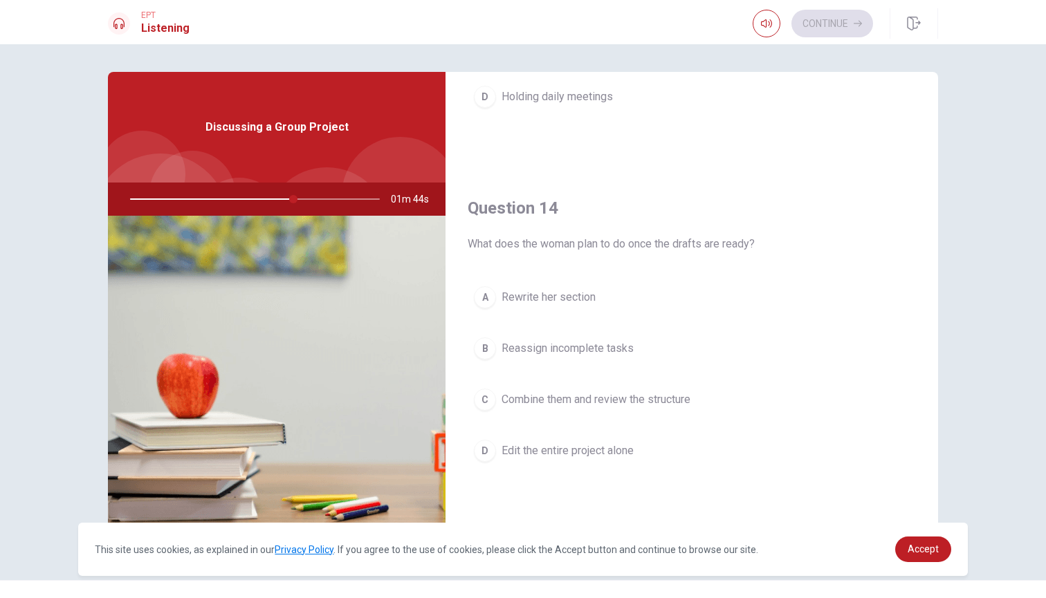
click at [486, 398] on div "C" at bounding box center [485, 400] width 22 height 22
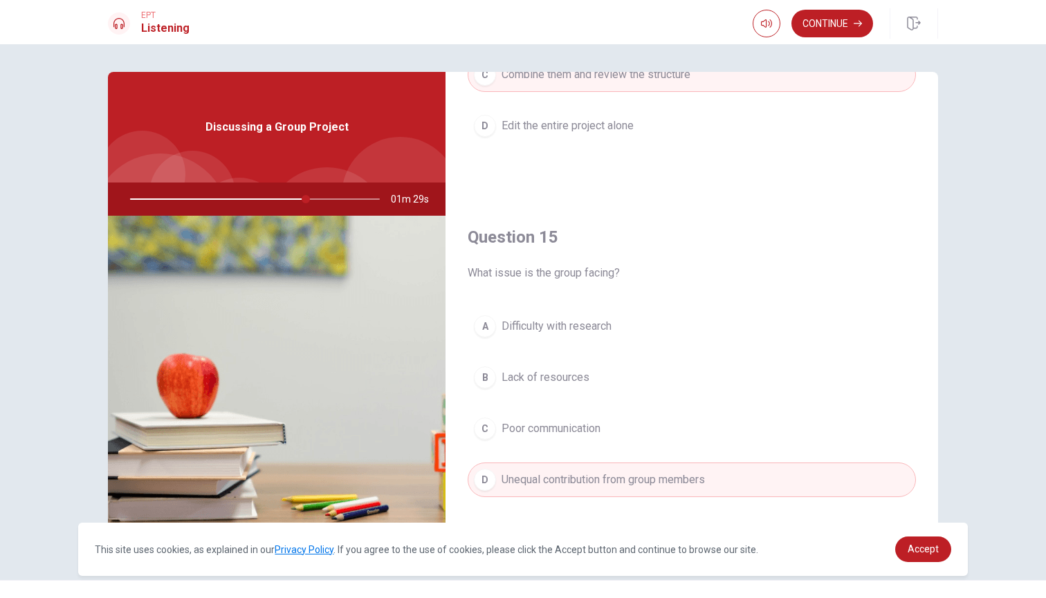
scroll to position [1290, 0]
click at [841, 24] on button "Continue" at bounding box center [832, 24] width 82 height 28
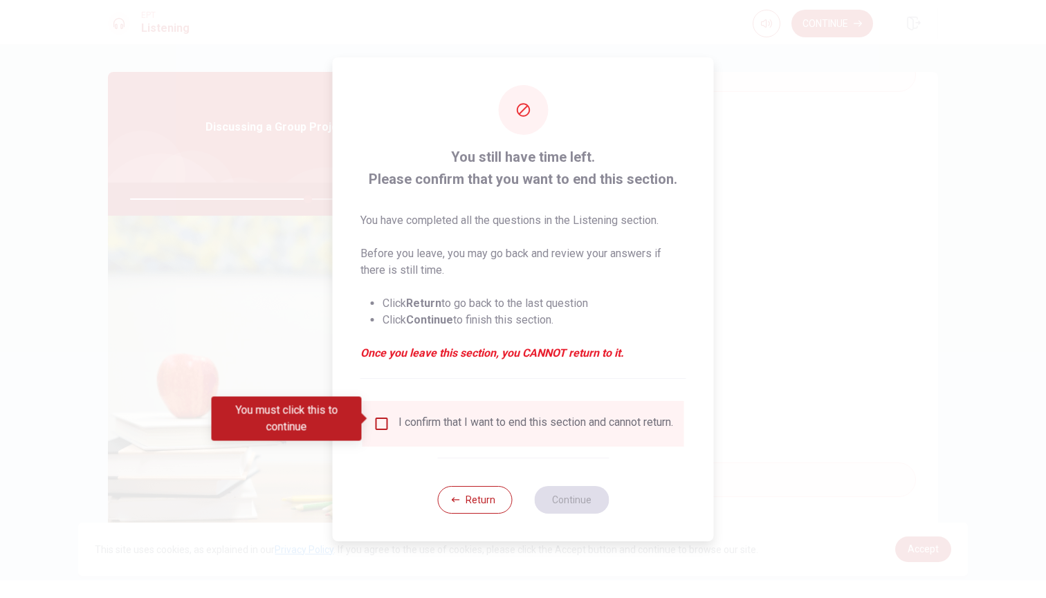
click at [376, 421] on input "You must click this to continue" at bounding box center [382, 424] width 17 height 17
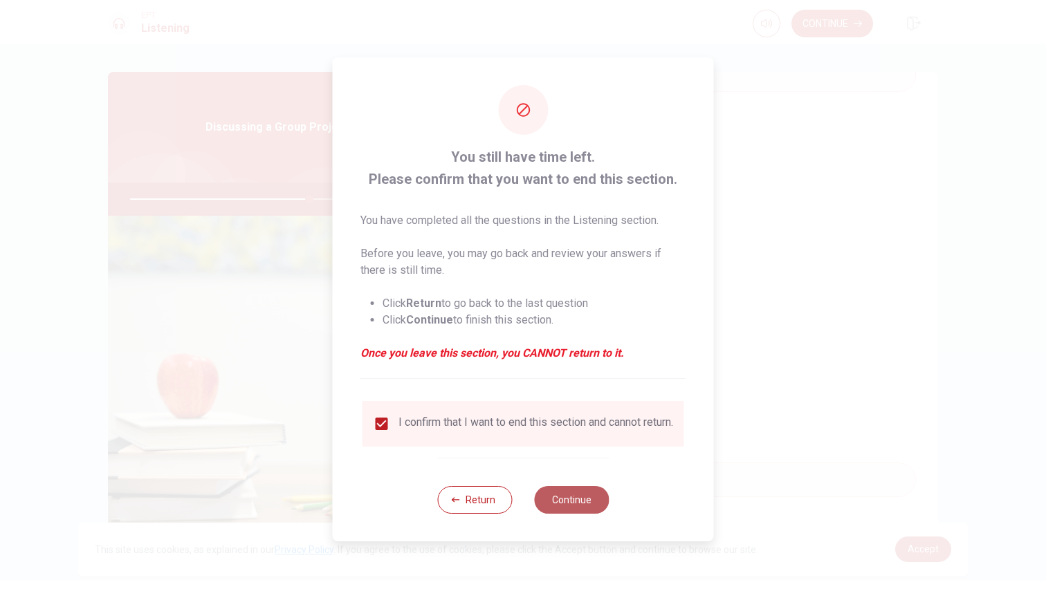
click at [578, 508] on button "Continue" at bounding box center [571, 500] width 75 height 28
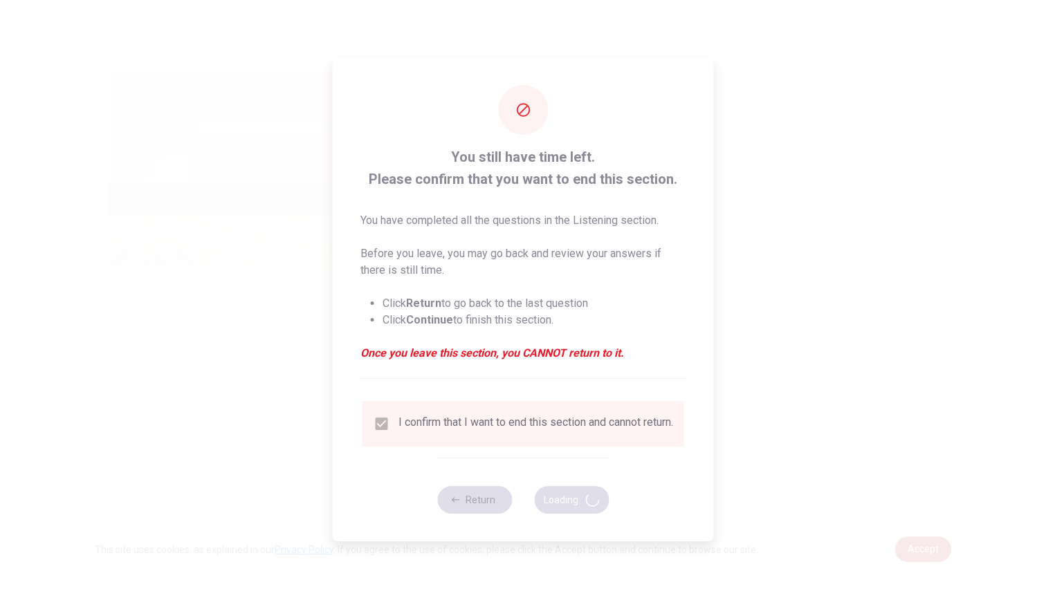
type input "72"
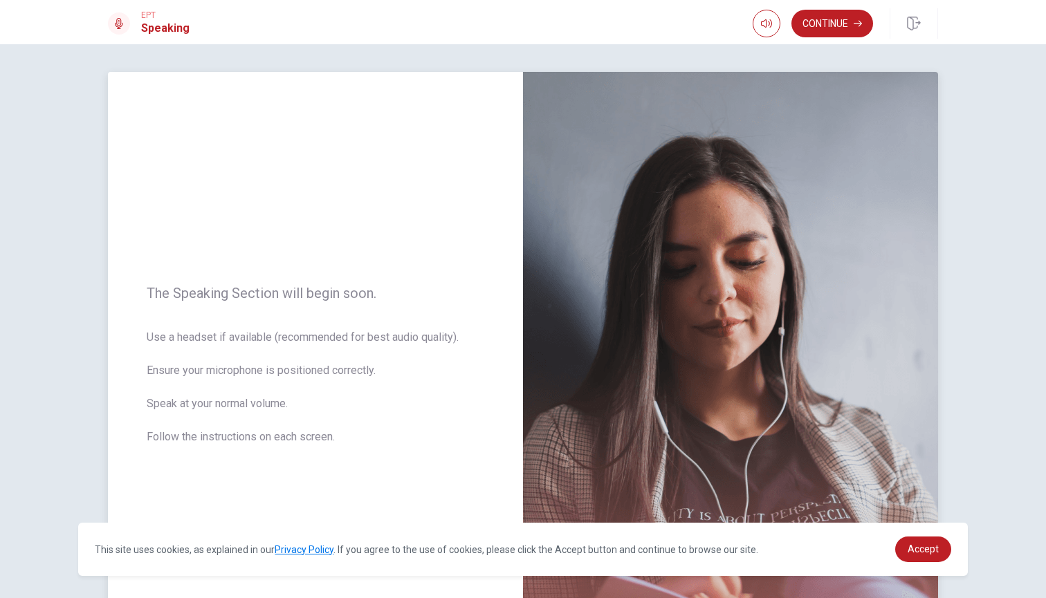
scroll to position [0, 0]
click at [840, 29] on button "Continue" at bounding box center [832, 24] width 82 height 28
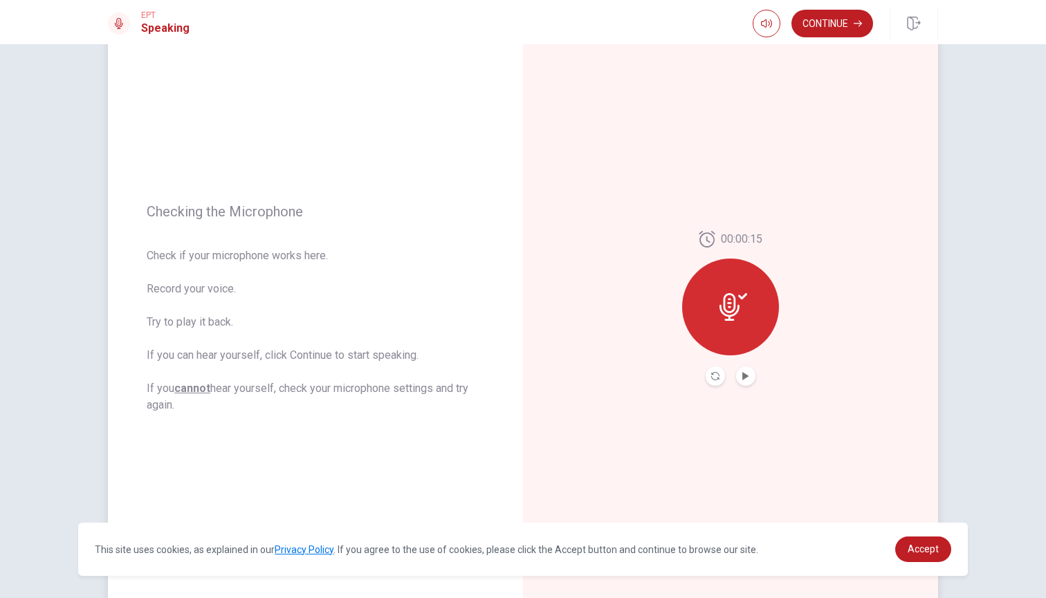
scroll to position [71, 0]
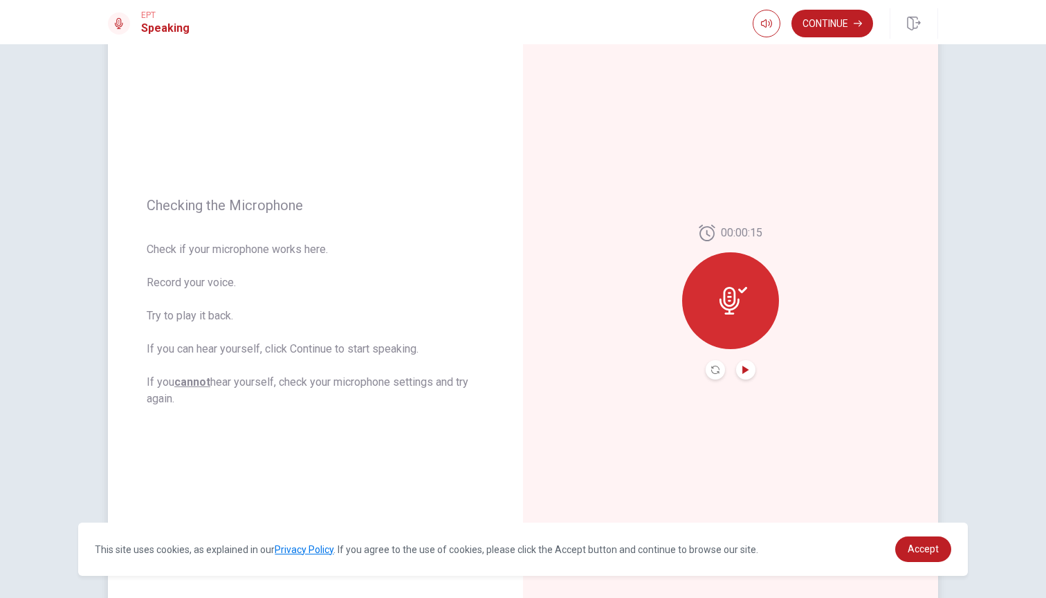
click at [745, 374] on icon "Play Audio" at bounding box center [746, 370] width 8 height 8
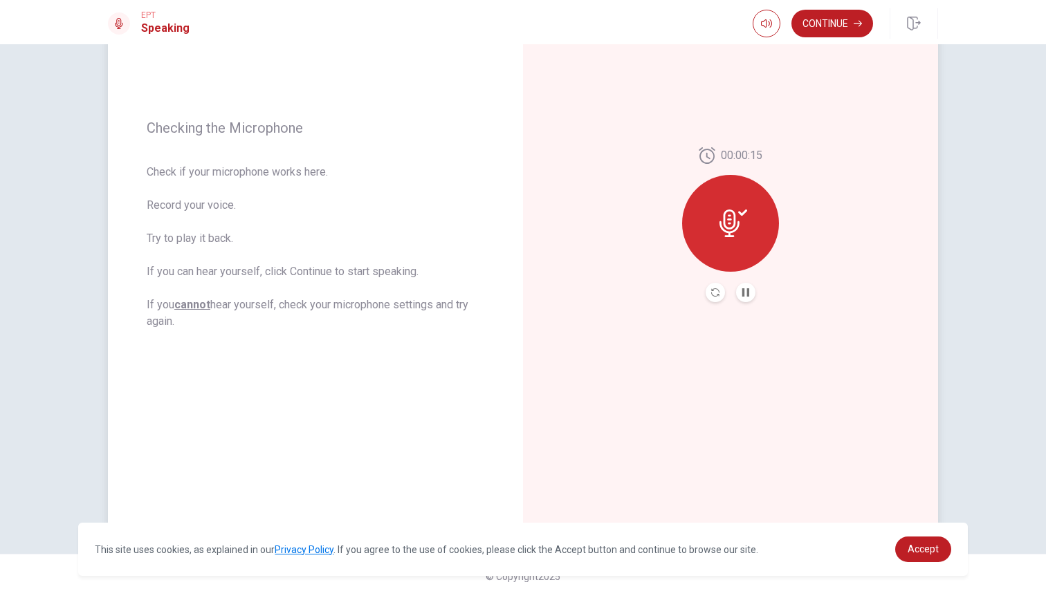
scroll to position [149, 0]
click at [839, 24] on button "Continue" at bounding box center [832, 24] width 82 height 28
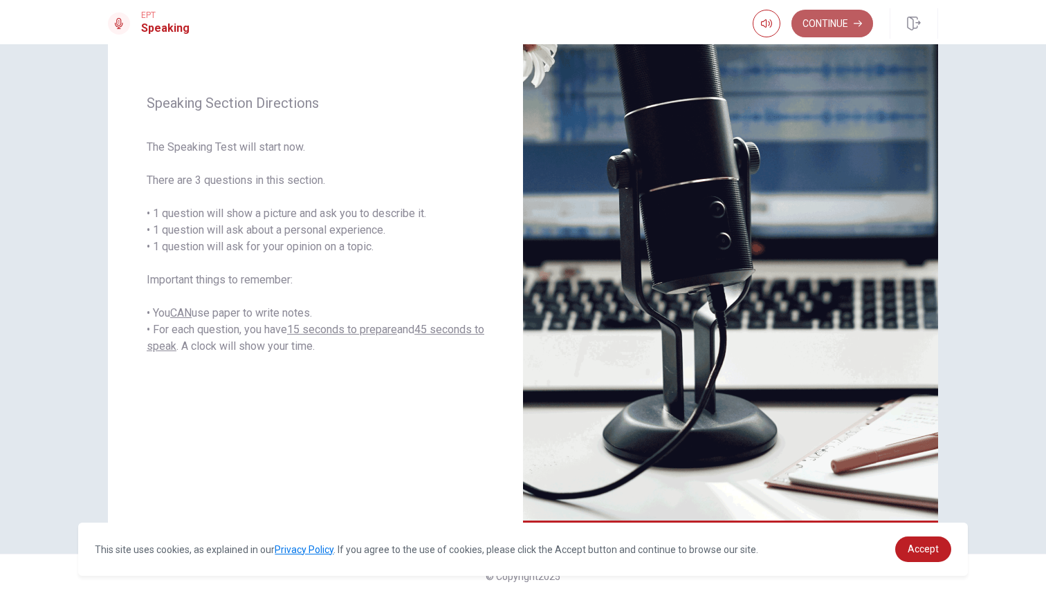
click at [825, 23] on button "Continue" at bounding box center [832, 24] width 82 height 28
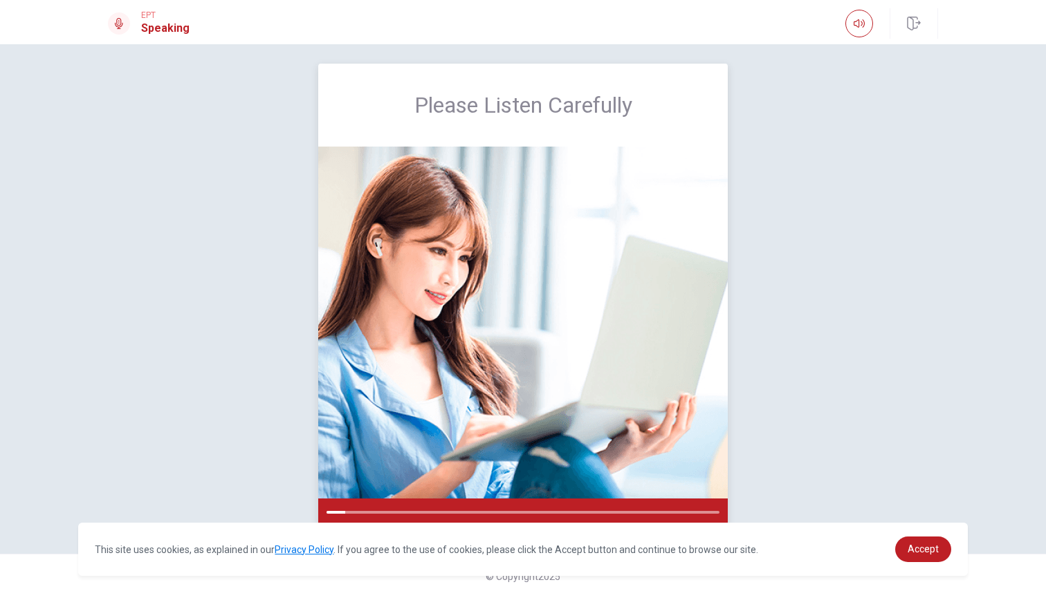
scroll to position [0, 0]
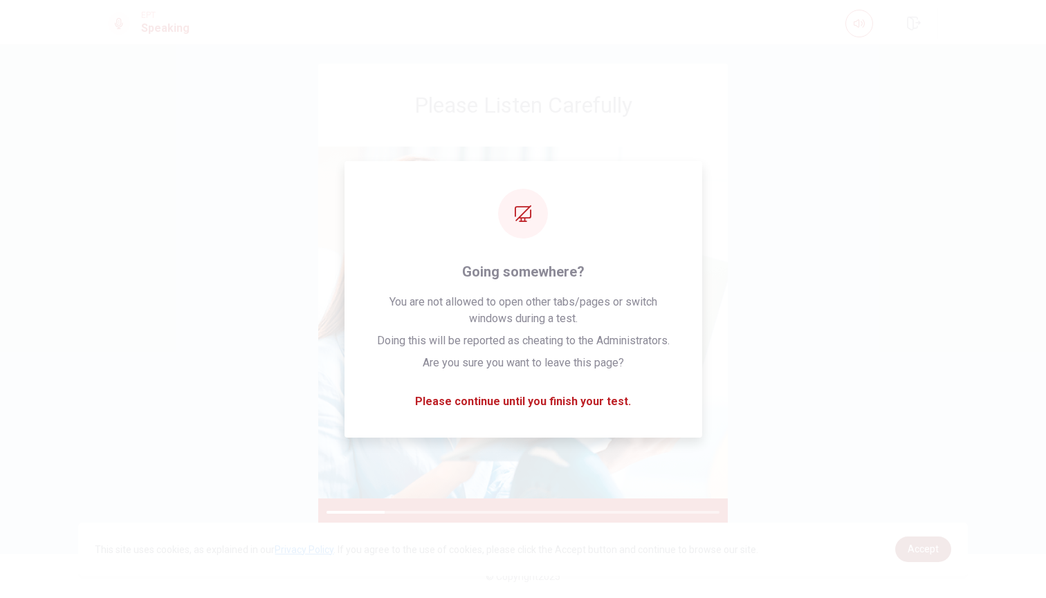
click at [926, 542] on link "Accept" at bounding box center [923, 550] width 56 height 26
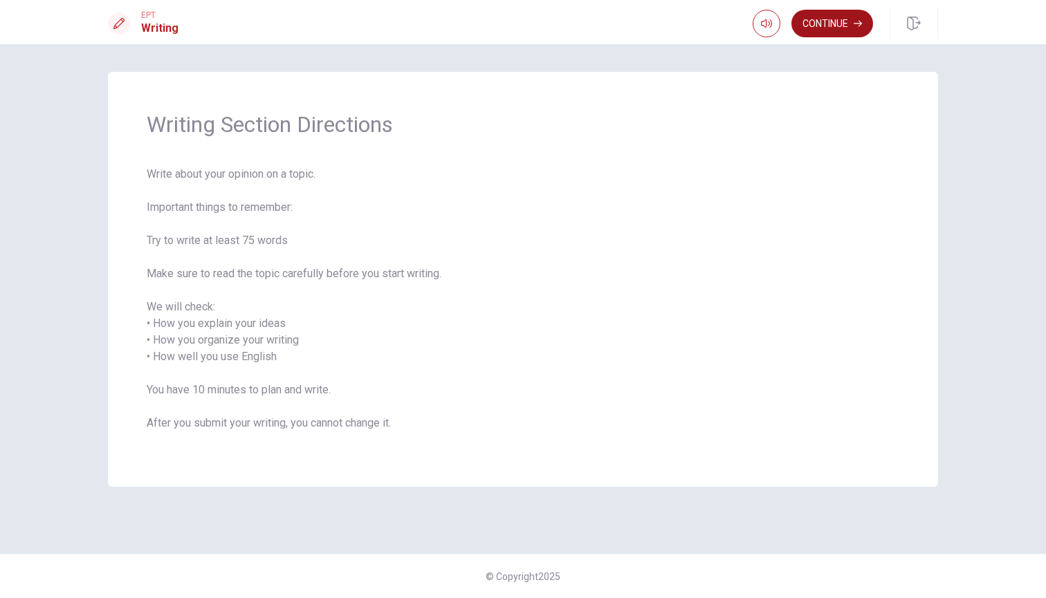
click at [835, 21] on button "Continue" at bounding box center [832, 24] width 82 height 28
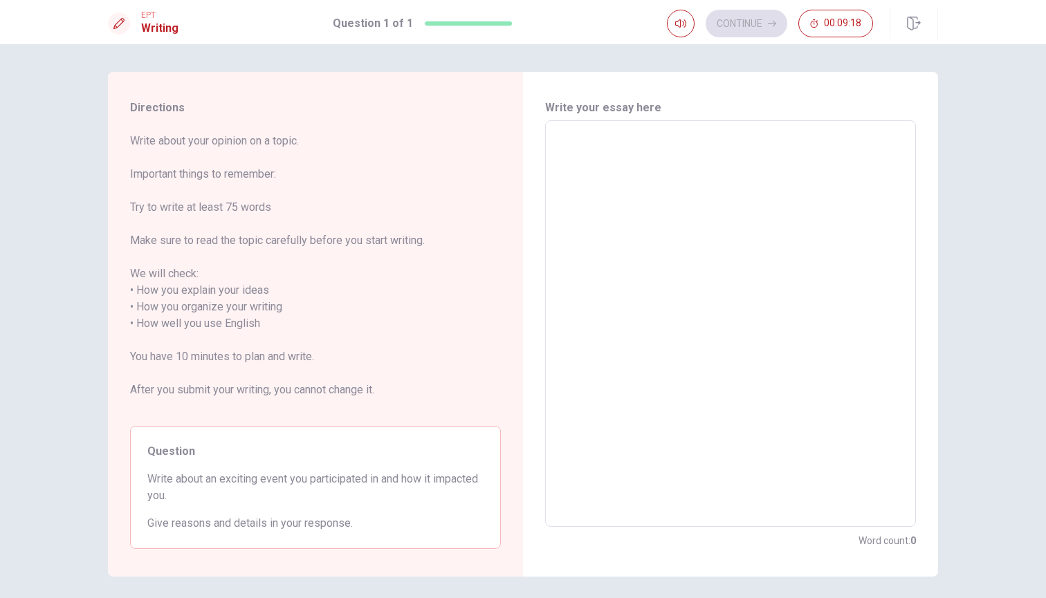
click at [612, 151] on textarea at bounding box center [730, 324] width 351 height 384
type textarea "I"
type textarea "x"
type textarea "I"
type textarea "x"
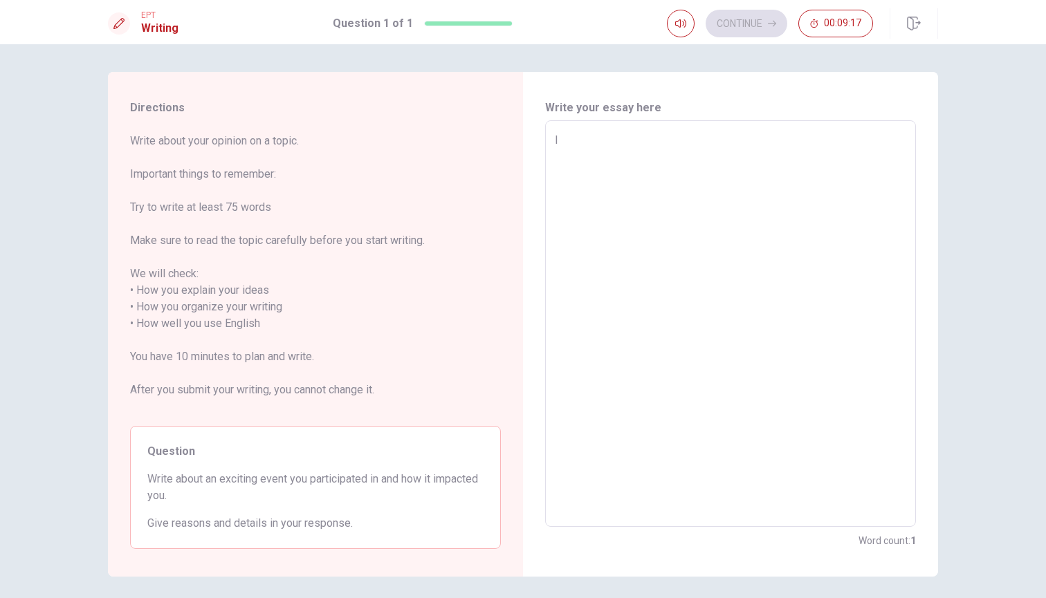
type textarea "I d"
type textarea "x"
type textarea "I do"
type textarea "x"
type textarea "I don"
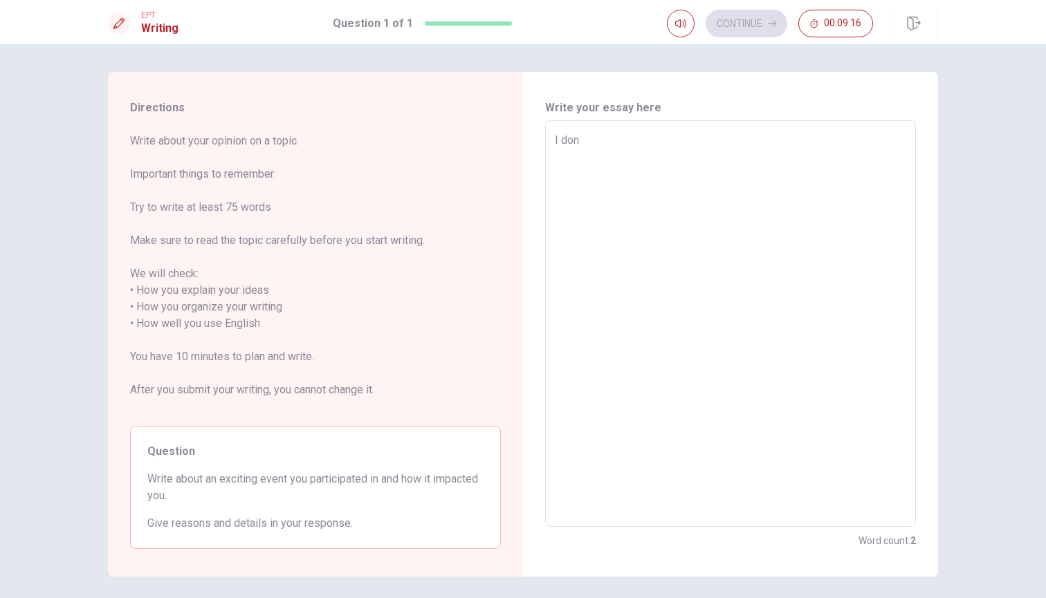
type textarea "x"
type textarea "I don;"
type textarea "x"
type textarea "I don"
type textarea "x"
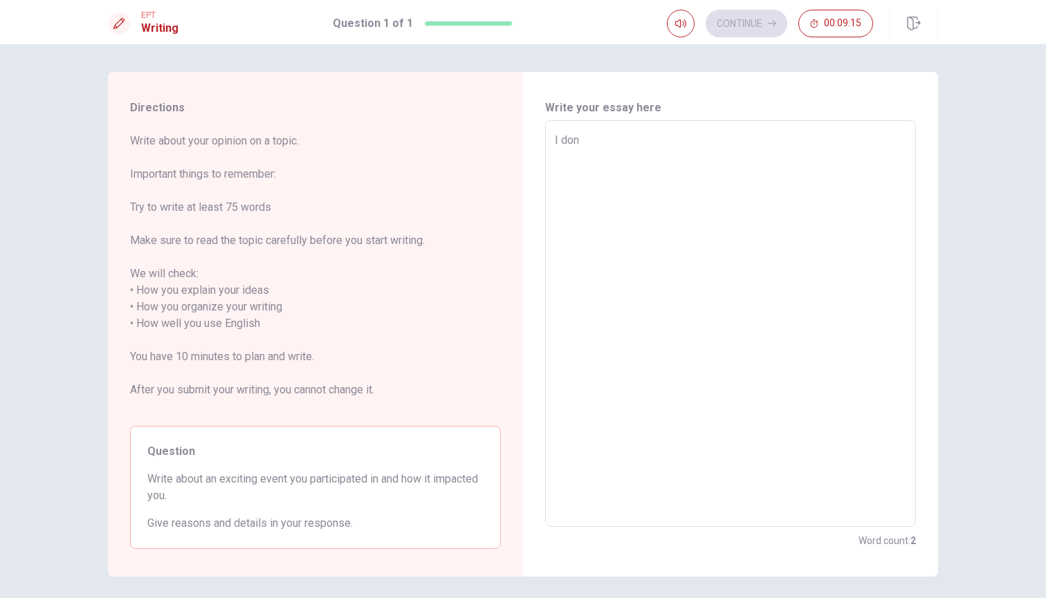
type textarea "I do"
type textarea "x"
type textarea "I d"
type textarea "x"
type textarea "I"
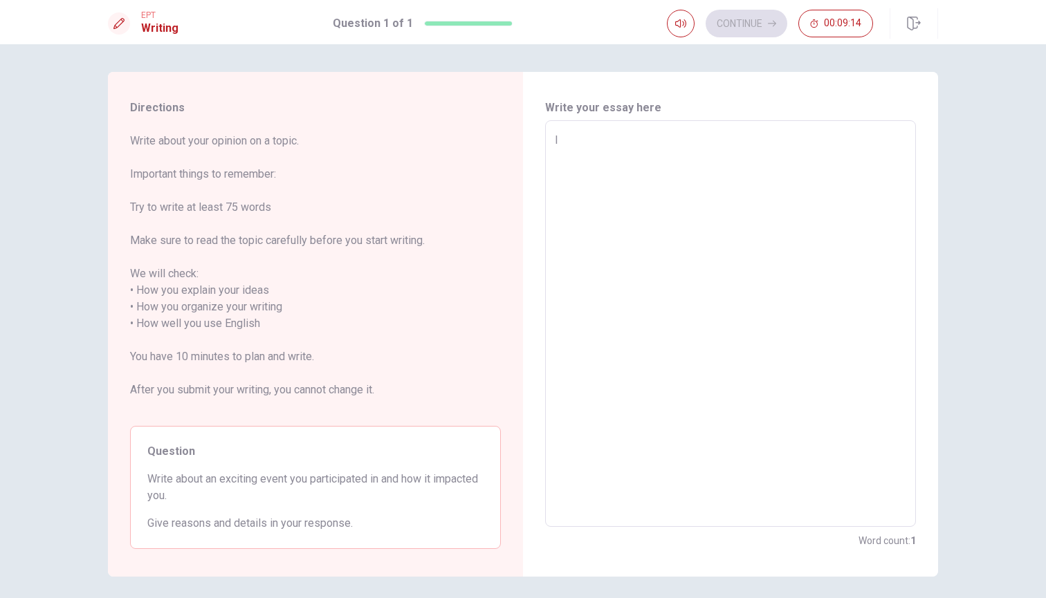
type textarea "x"
type textarea "I d"
type textarea "x"
type textarea "I do"
type textarea "x"
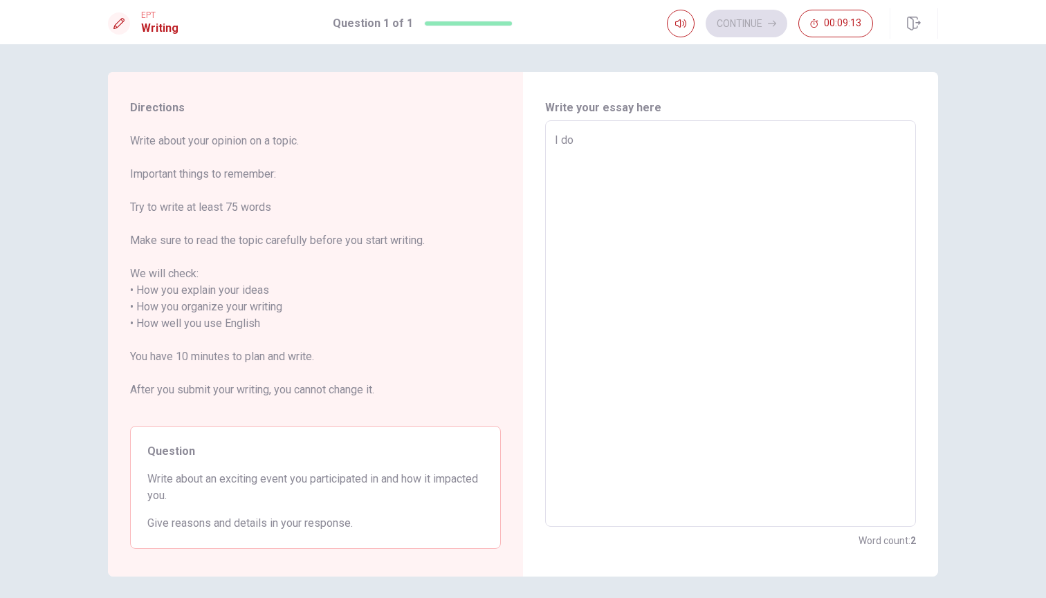
type textarea "I don"
type textarea "x"
type textarea "I don'"
type textarea "x"
type textarea "I don't"
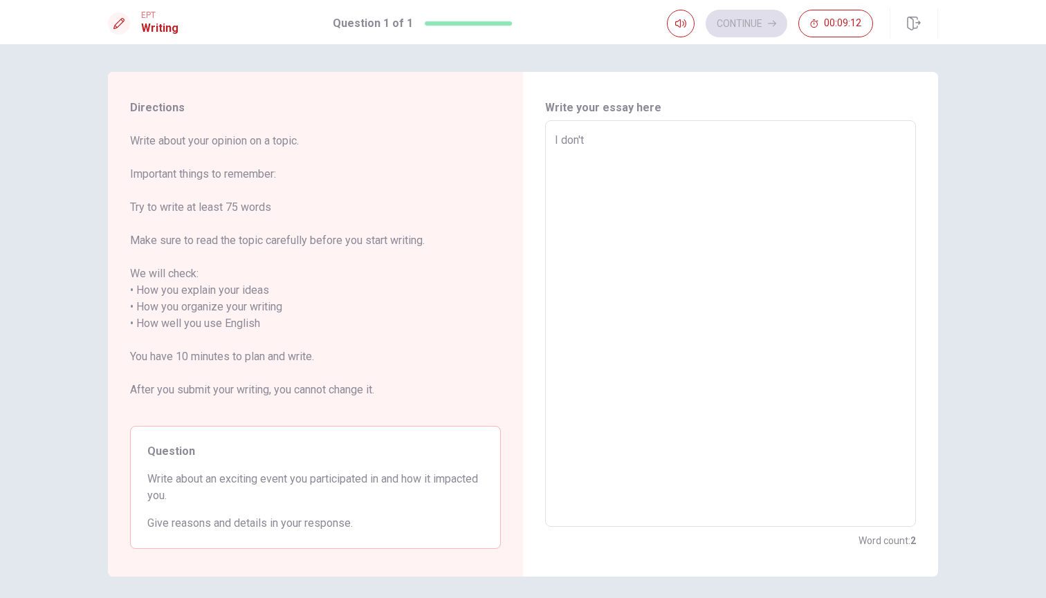
type textarea "x"
type textarea "I don't"
type textarea "x"
type textarea "I don't t"
type textarea "x"
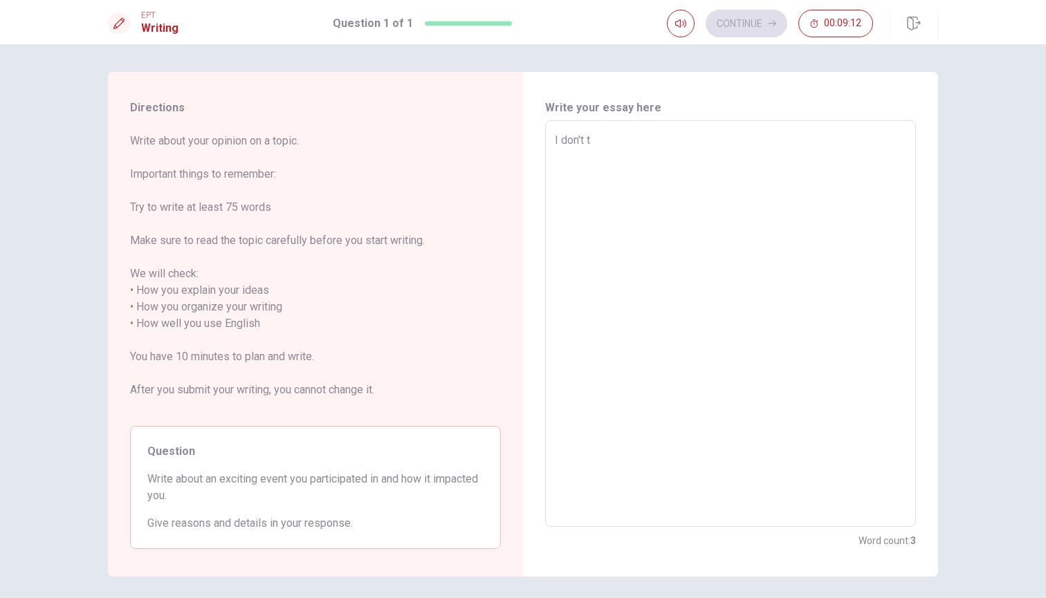
type textarea "I don't th"
type textarea "x"
type textarea "I don't thi"
type textarea "x"
type textarea "I don't thin"
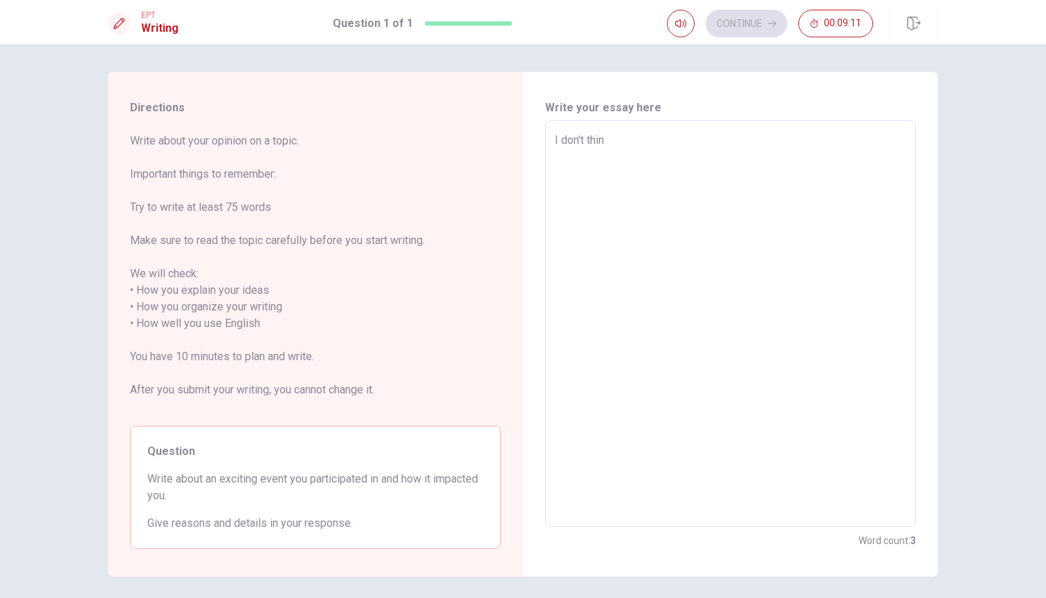
type textarea "x"
type textarea "I don't think"
type textarea "x"
type textarea "I don't think"
type textarea "x"
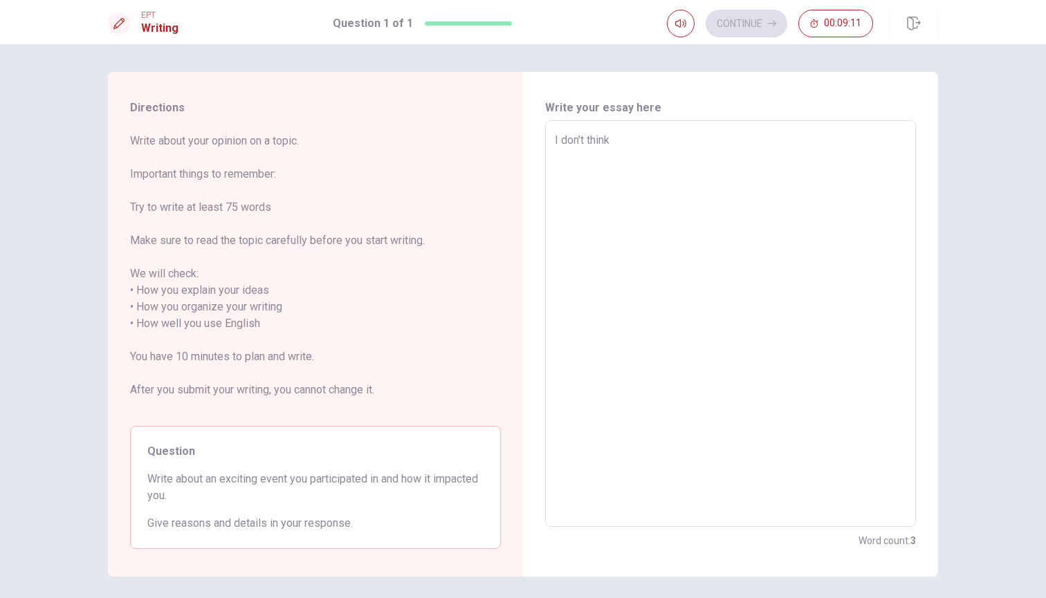
type textarea "I don't think i"
type textarea "x"
type textarea "I don't think i"
type textarea "x"
type textarea "I don't think i h"
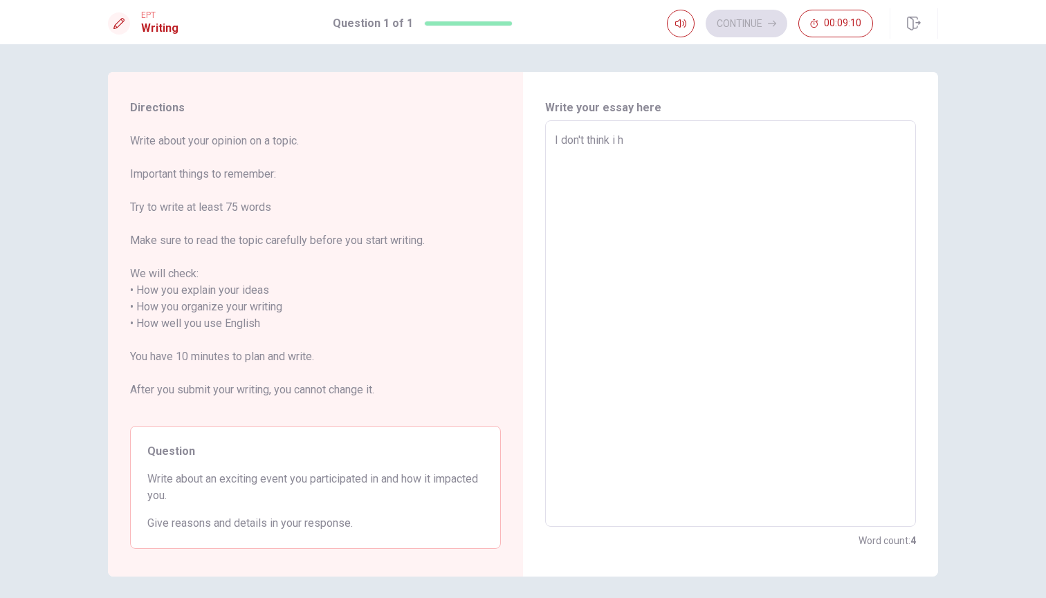
type textarea "x"
type textarea "I don't think i ha"
type textarea "x"
type textarea "I don't think i hav"
type textarea "x"
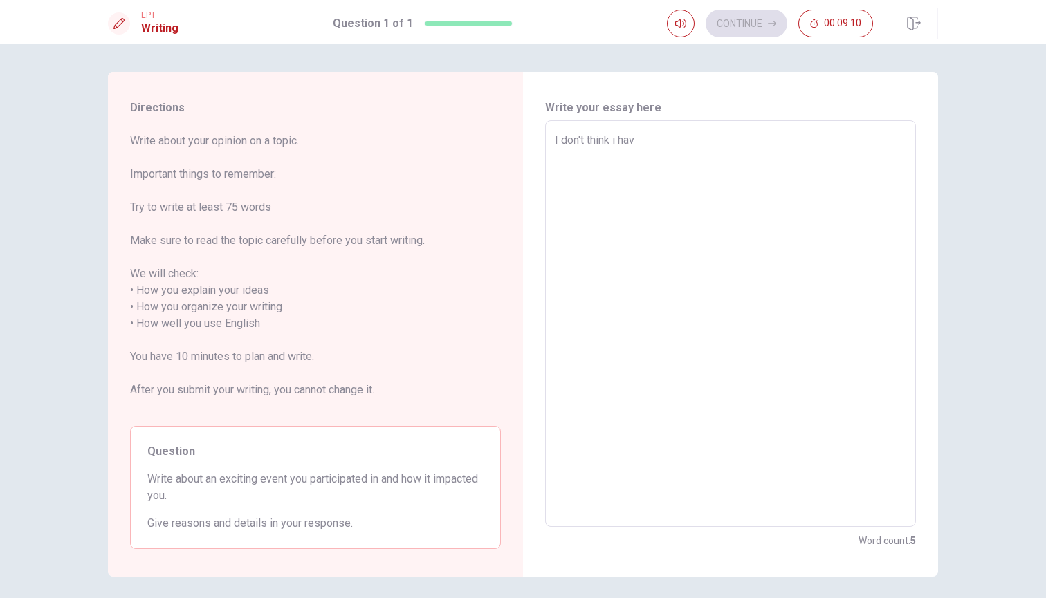
type textarea "I don't think i have"
type textarea "x"
type textarea "I don't think i have"
type textarea "x"
type textarea "I don't think i have s"
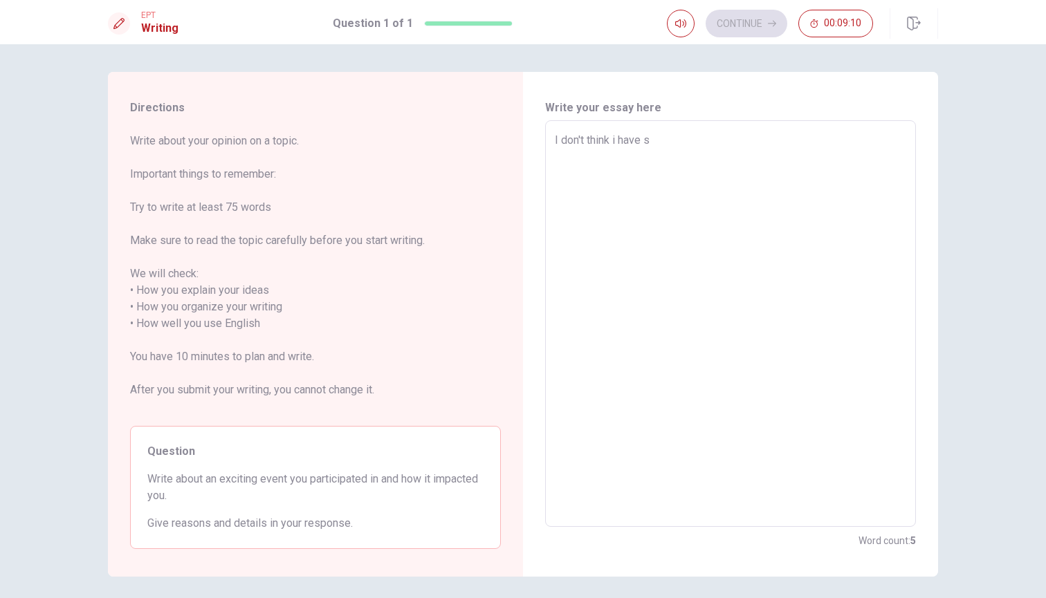
type textarea "x"
type textarea "I don't think i have so"
type textarea "x"
type textarea "I don't think i have som"
type textarea "x"
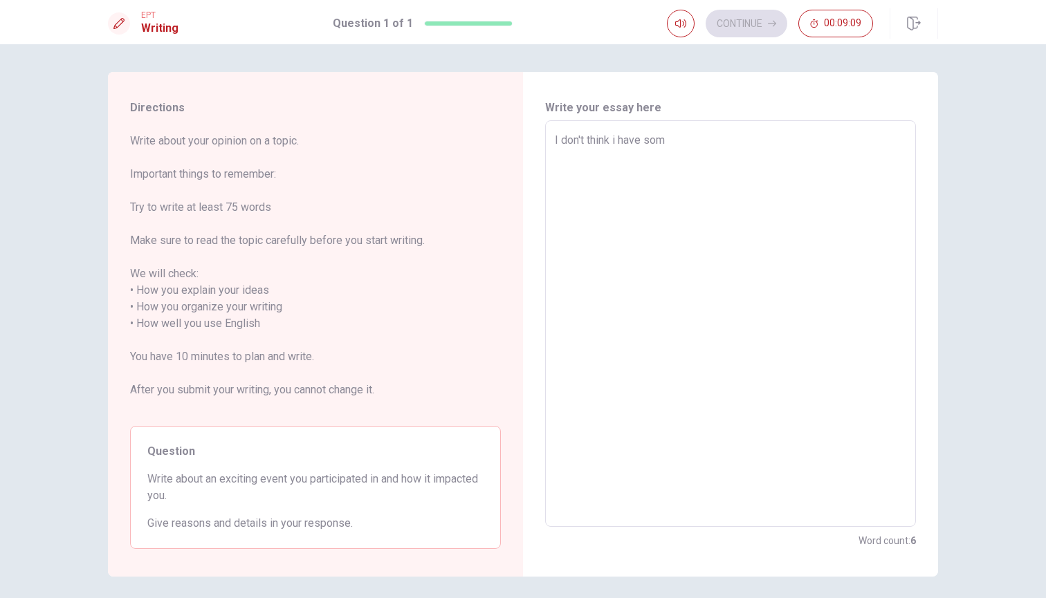
type textarea "I don't think i have some"
type textarea "x"
type textarea "I don't think i have some"
type textarea "x"
type textarea "I don't think i have some"
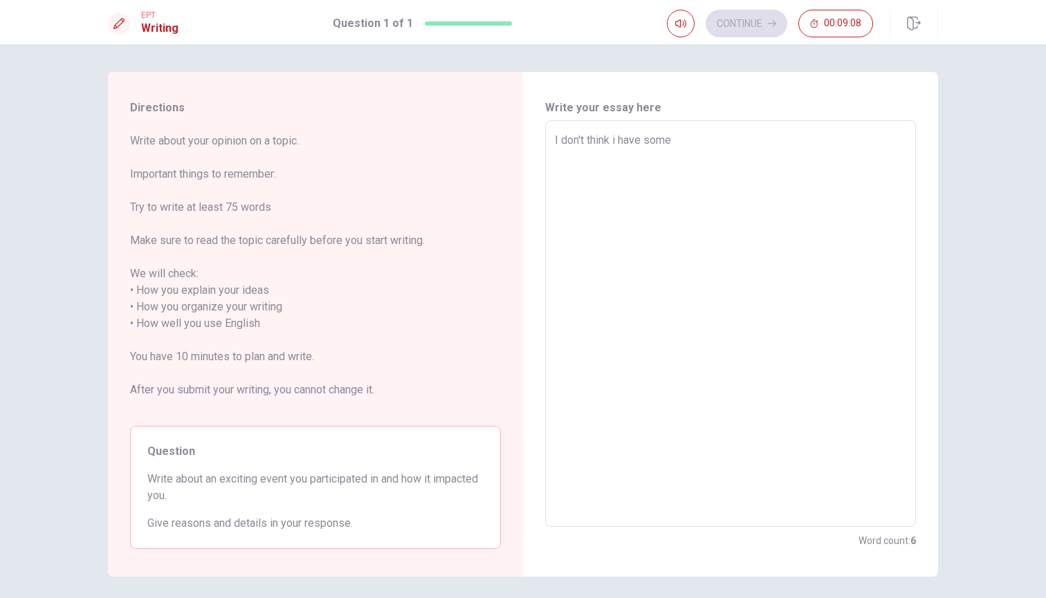
type textarea "x"
type textarea "I don't think i have somew"
type textarea "x"
type textarea "I don't think i have somewh"
type textarea "x"
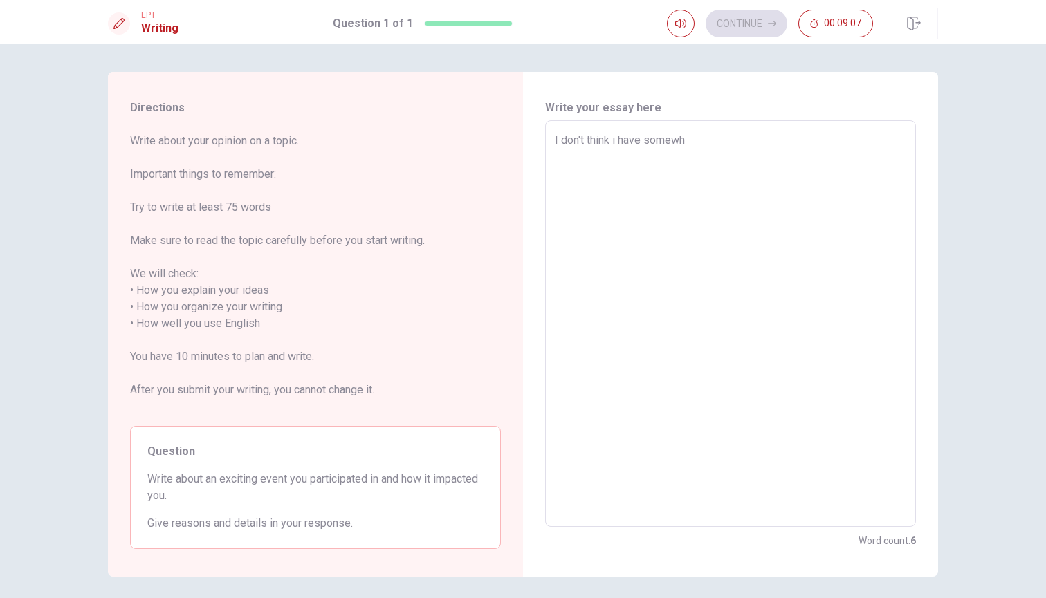
type textarea "I don't think i have somewhe"
type textarea "x"
type textarea "I don't think i have somewher"
type textarea "x"
type textarea "I don't think i have somewhere"
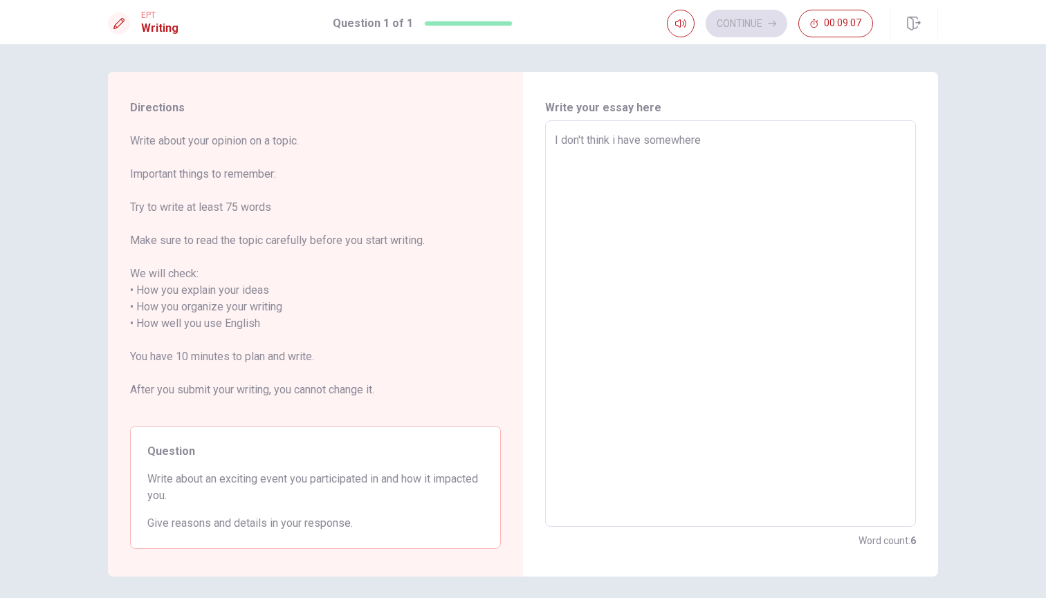
type textarea "x"
type textarea "I don't think i have somewher"
type textarea "x"
type textarea "I don't think i have somewhe"
type textarea "x"
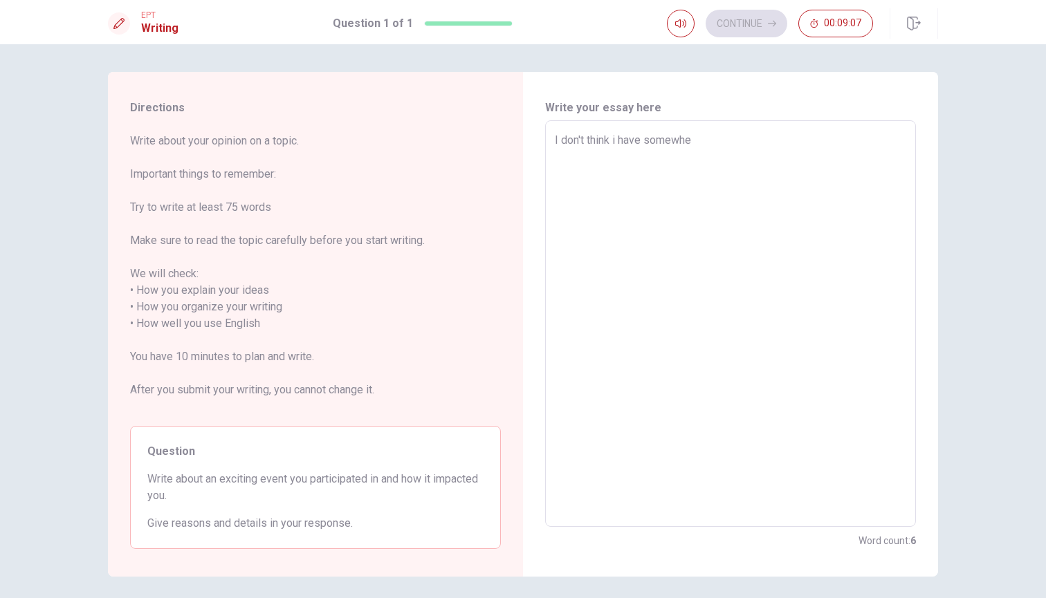
type textarea "I don't think i have somewh"
type textarea "x"
type textarea "I don't think i have somew"
type textarea "x"
type textarea "I don't think i have some"
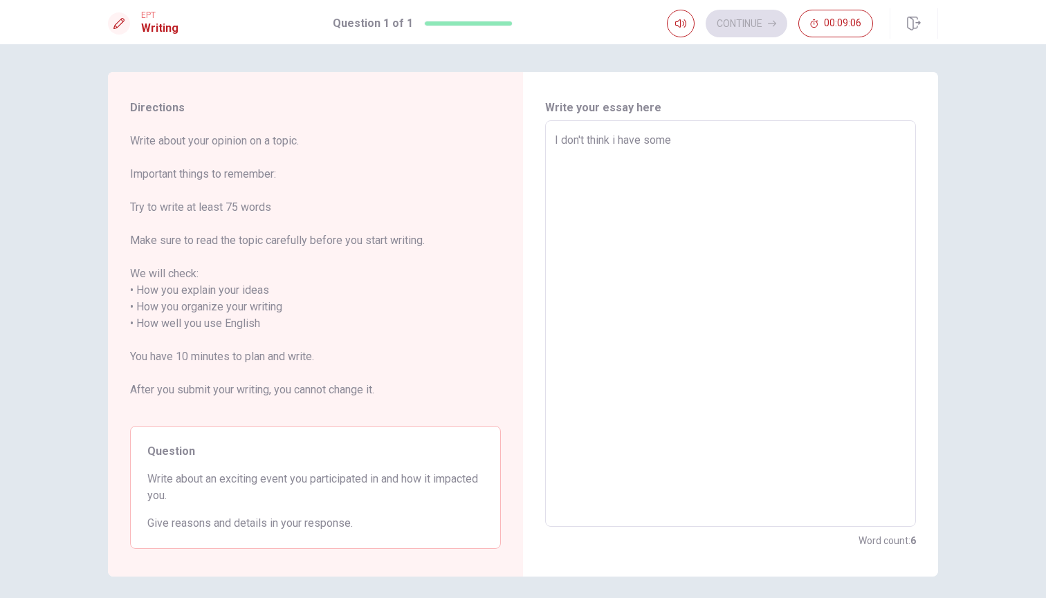
type textarea "x"
type textarea "I don't think i have som"
type textarea "x"
type textarea "I don't think i have so"
type textarea "x"
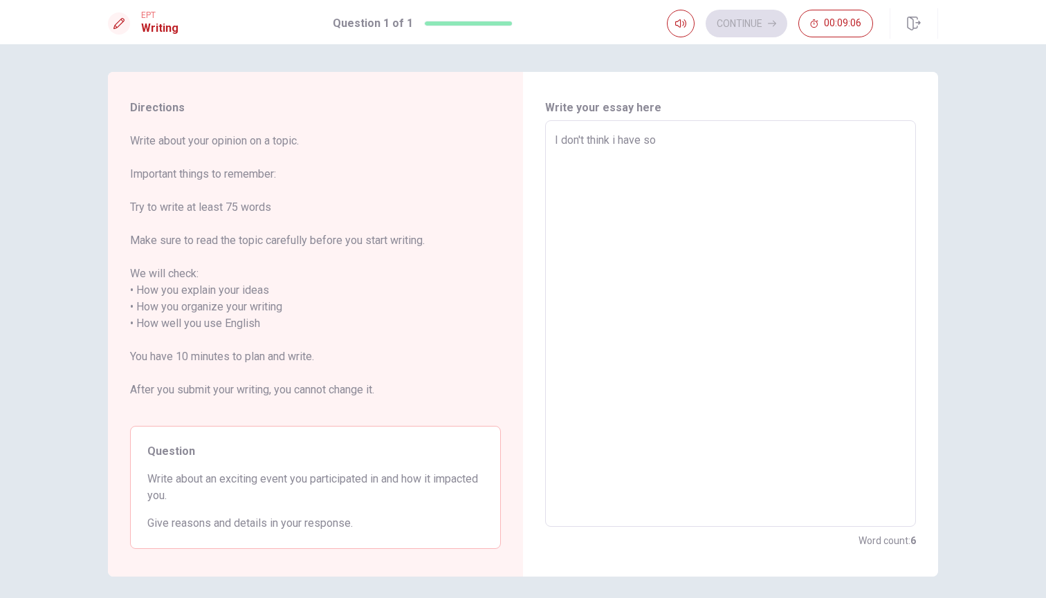
type textarea "I don't think i have s"
type textarea "x"
type textarea "I don't think i have"
type textarea "x"
type textarea "I don't think i have"
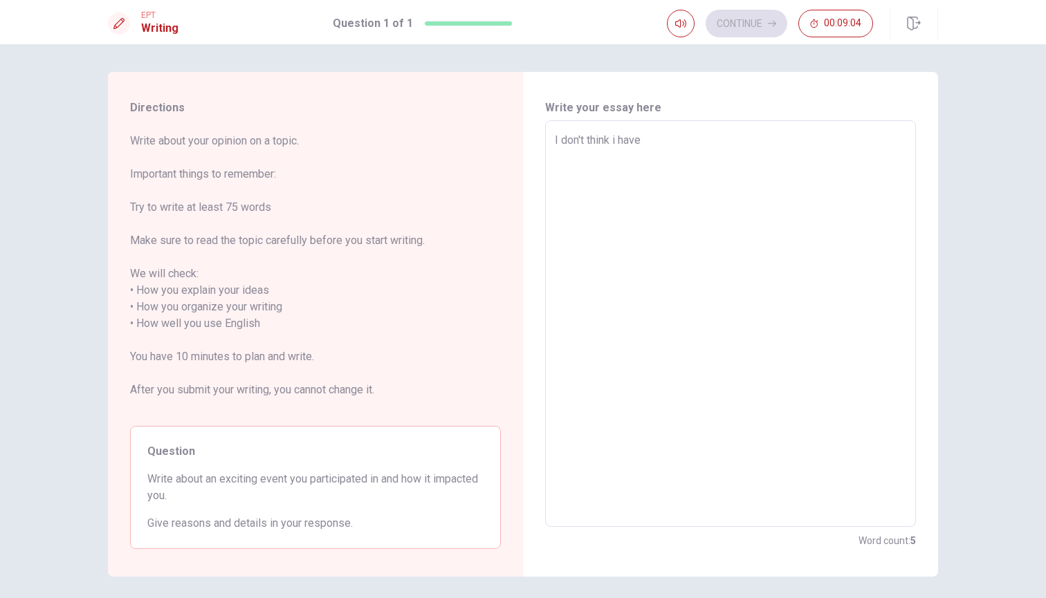
type textarea "x"
type textarea "I don't think i have"
type textarea "x"
type textarea "I don't think i have s"
type textarea "x"
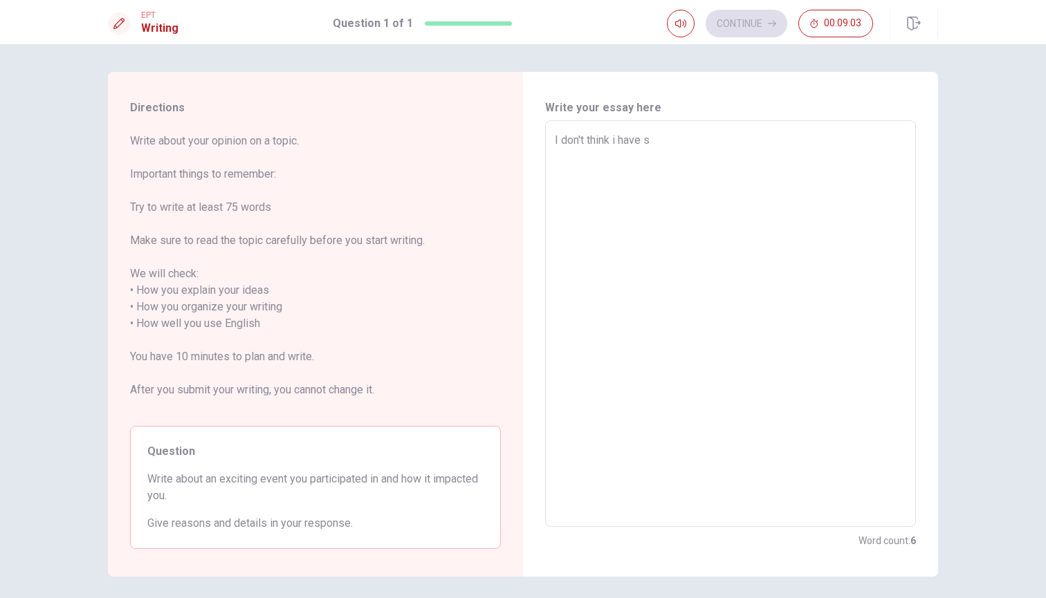
type textarea "I don't think i have so"
type textarea "x"
type textarea "I don't think i have som"
type textarea "x"
type textarea "I don't think i have some"
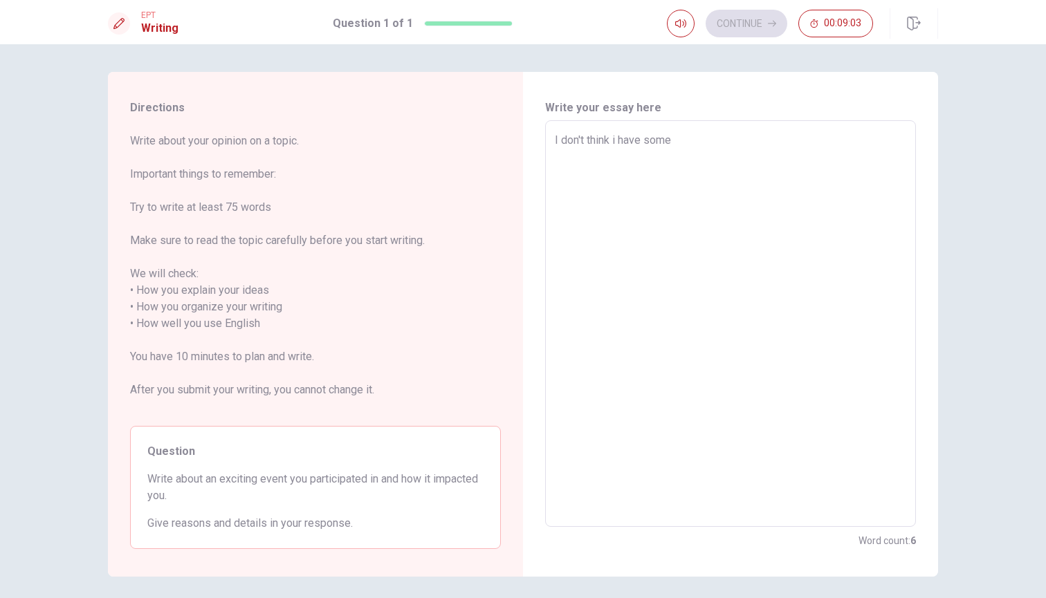
type textarea "x"
type textarea "I don't think i have somew"
type textarea "x"
type textarea "I don't think i have somewh"
type textarea "x"
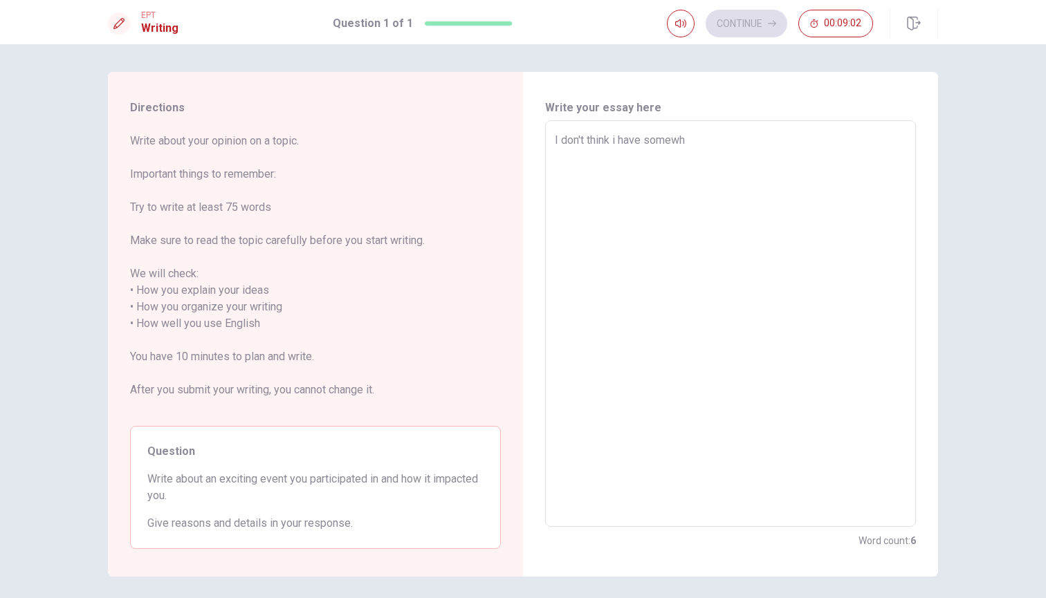
type textarea "I don't think i have somewhe"
type textarea "x"
type textarea "I don't think i have somewher"
type textarea "x"
type textarea "I don't think i have somewhere"
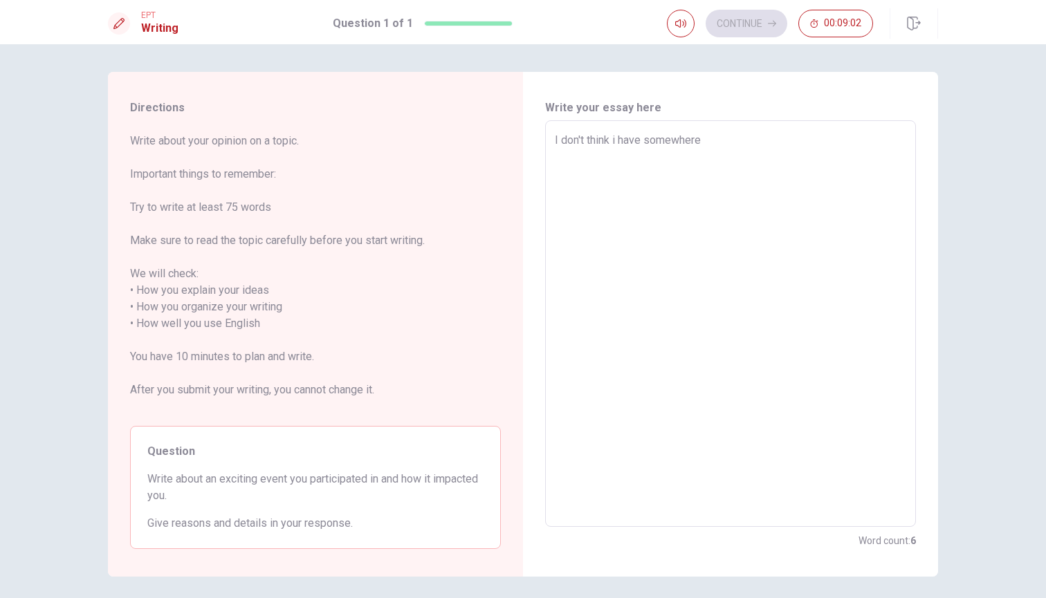
type textarea "x"
type textarea "I don't think i have somewher"
type textarea "x"
type textarea "I don't think i have somewhe"
type textarea "x"
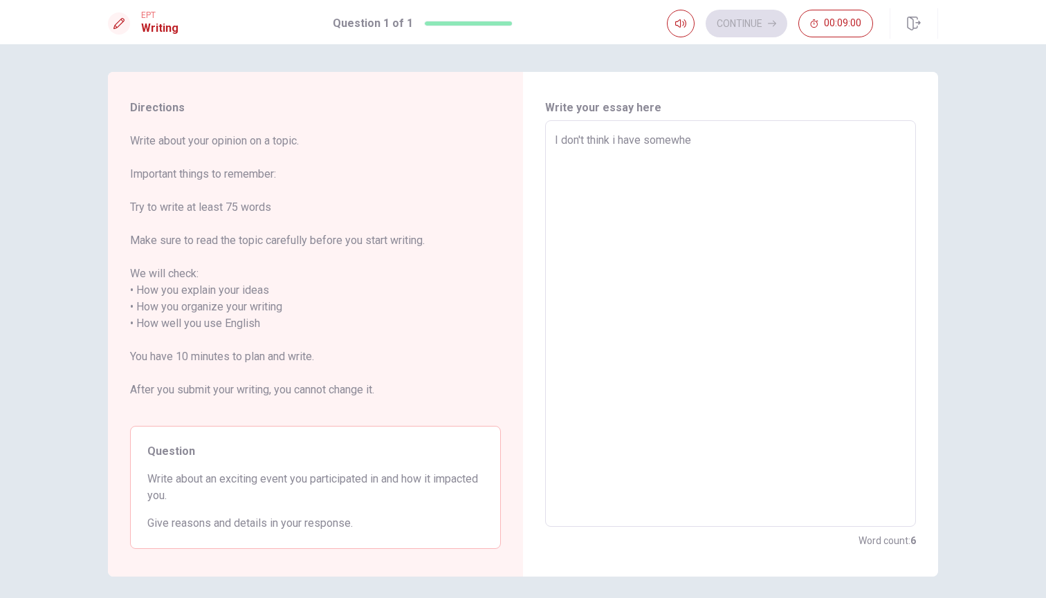
type textarea "I don't think i have somewh"
type textarea "x"
type textarea "I don't think i have somew"
type textarea "x"
type textarea "I don't think i have some"
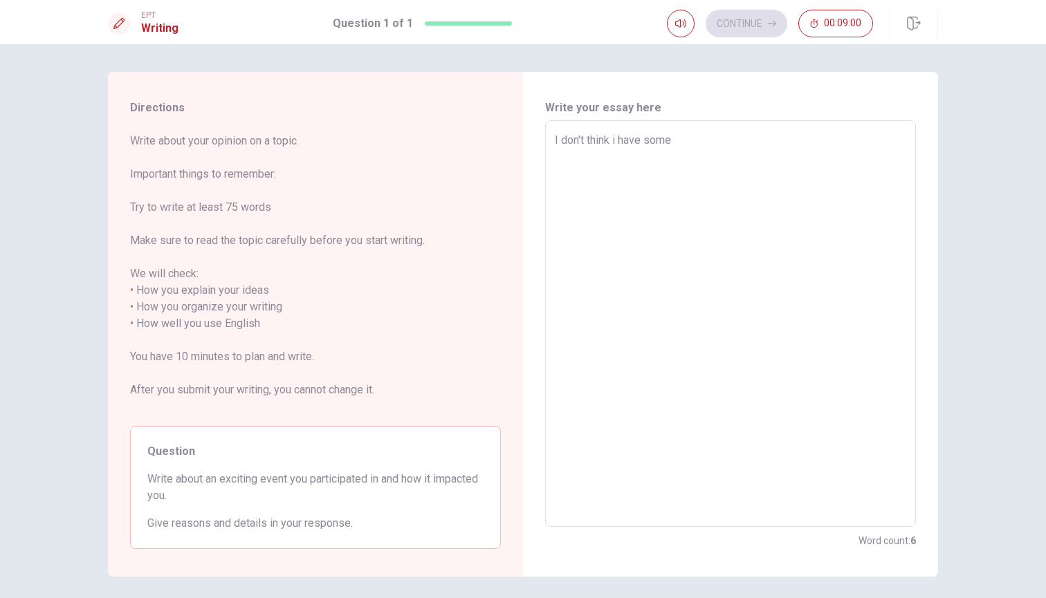
type textarea "x"
type textarea "I don't think i have som"
type textarea "x"
type textarea "I don't think i have so"
type textarea "x"
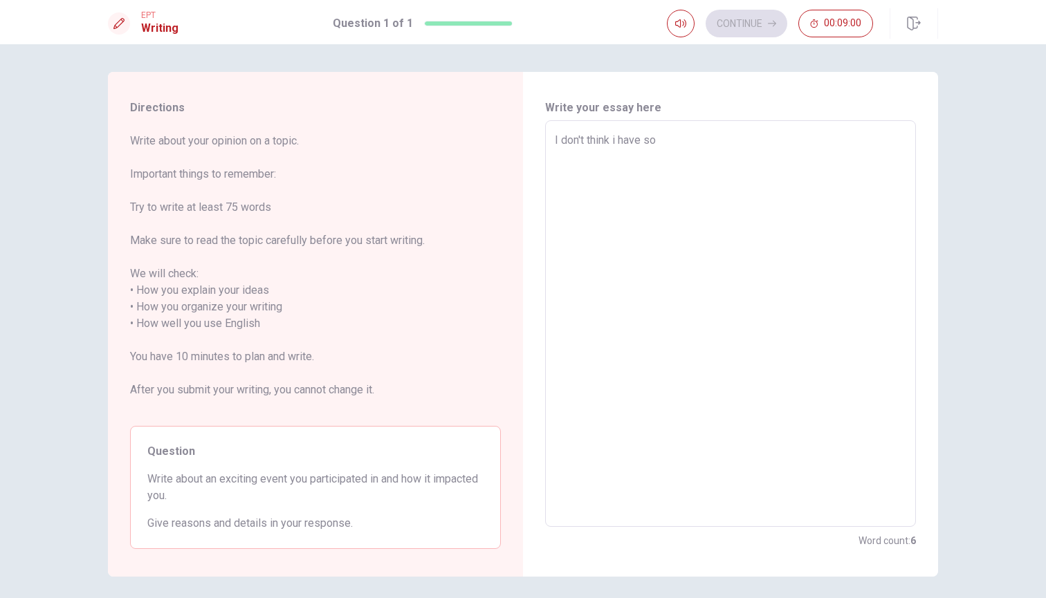
type textarea "I don't think i have s"
type textarea "x"
type textarea "I don't think i have"
type textarea "x"
type textarea "I don't think i have"
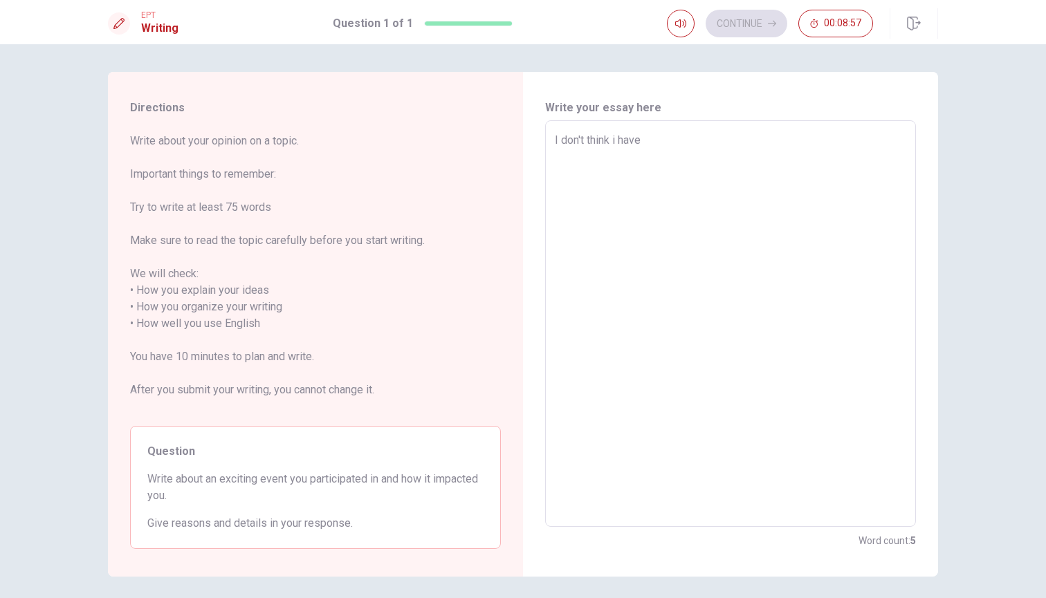
type textarea "x"
type textarea "I don't think i hav"
type textarea "x"
type textarea "I don't think i ha"
type textarea "x"
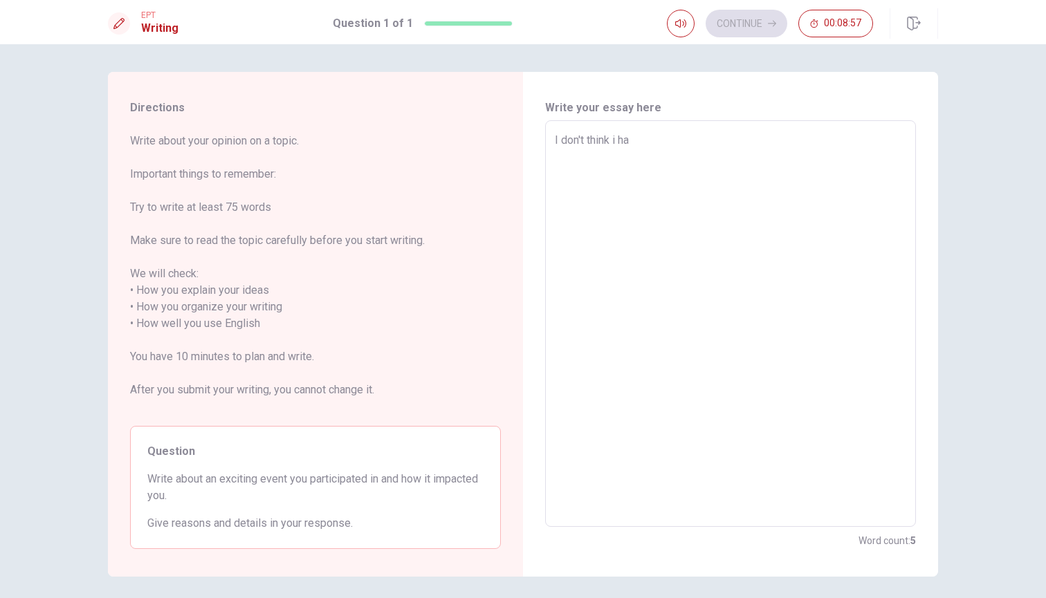
type textarea "I don't think i h"
type textarea "x"
type textarea "I don't think i"
type textarea "x"
type textarea "I don't think i"
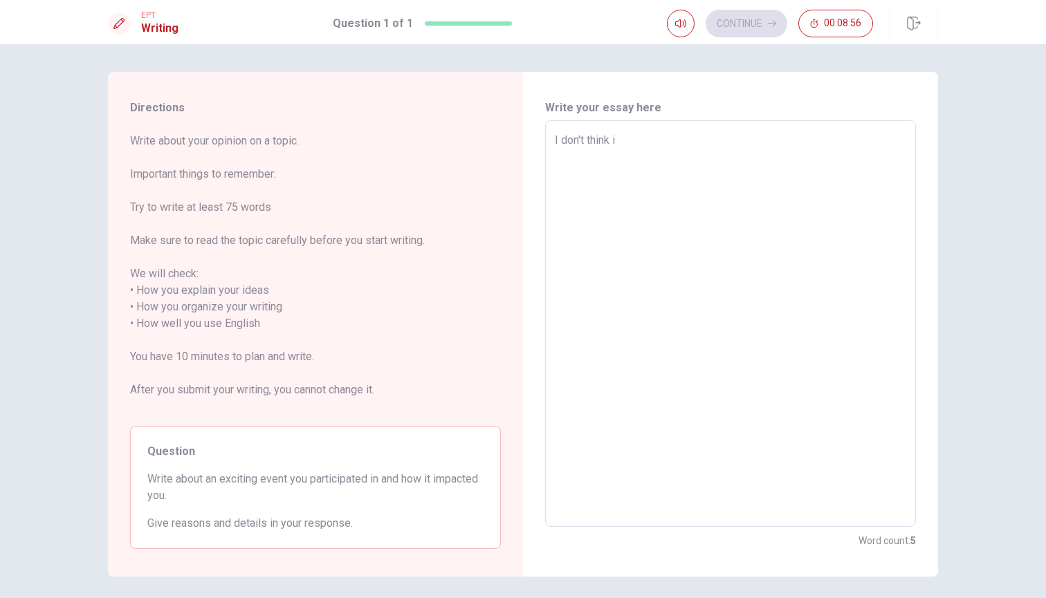
type textarea "x"
type textarea "I don't think"
type textarea "x"
type textarea "I don't think I"
type textarea "x"
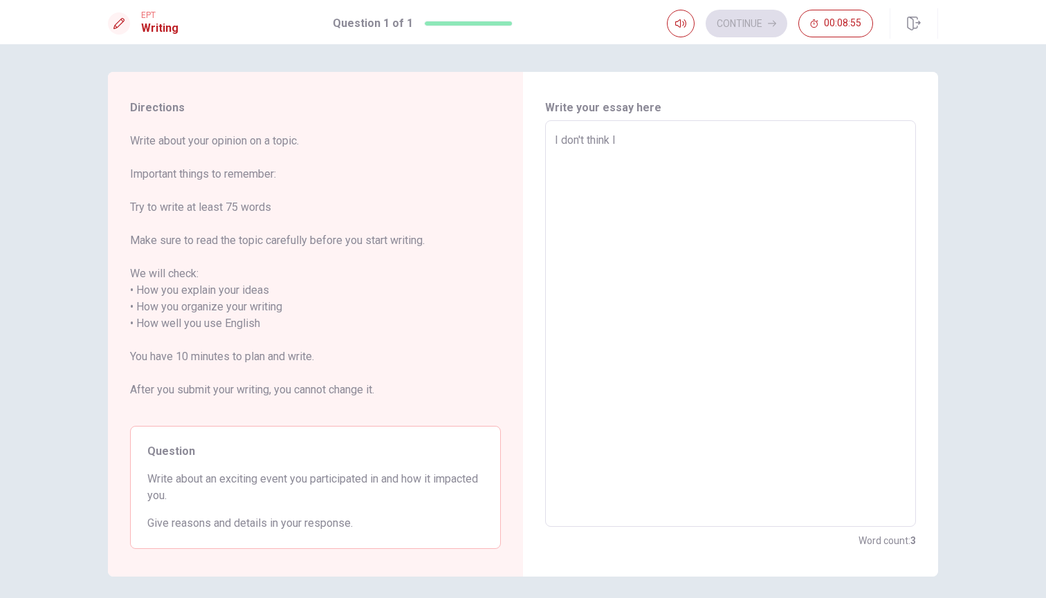
type textarea "I don't think I"
type textarea "x"
type textarea "I don't think I h"
type textarea "x"
type textarea "I don't think I ha"
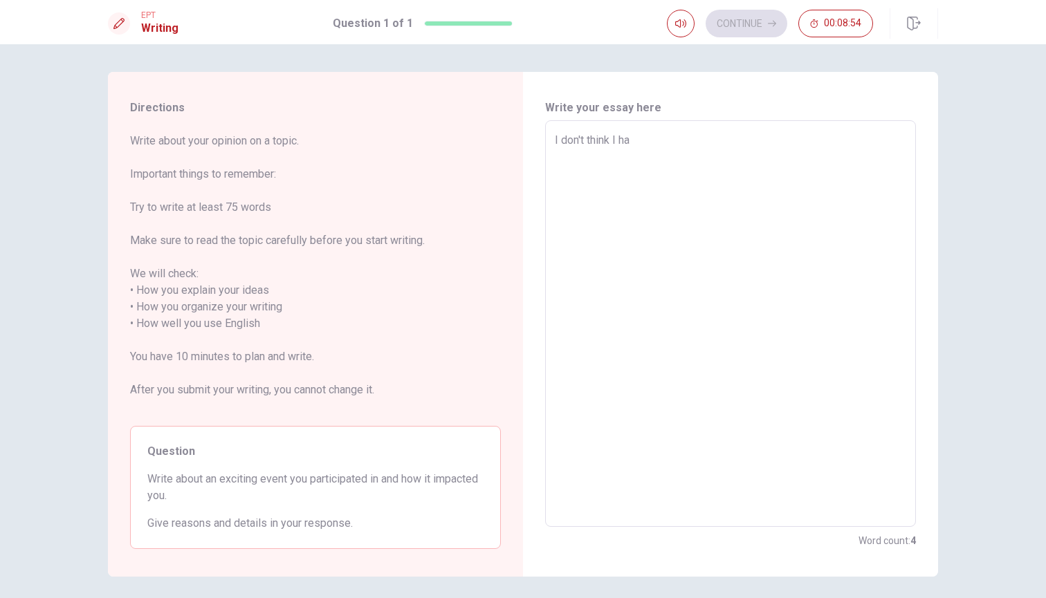
type textarea "x"
type textarea "I don't think I hav"
type textarea "x"
type textarea "I don't think I have"
type textarea "x"
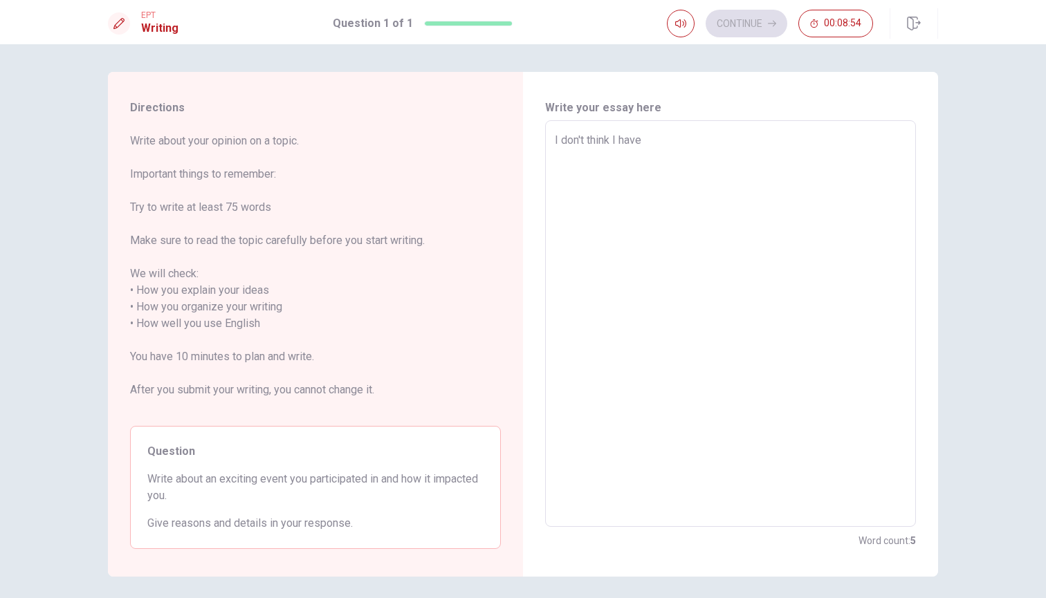
type textarea "I don't think I have"
type textarea "x"
type textarea "I don't think I have s"
type textarea "x"
type textarea "I don't think I have so"
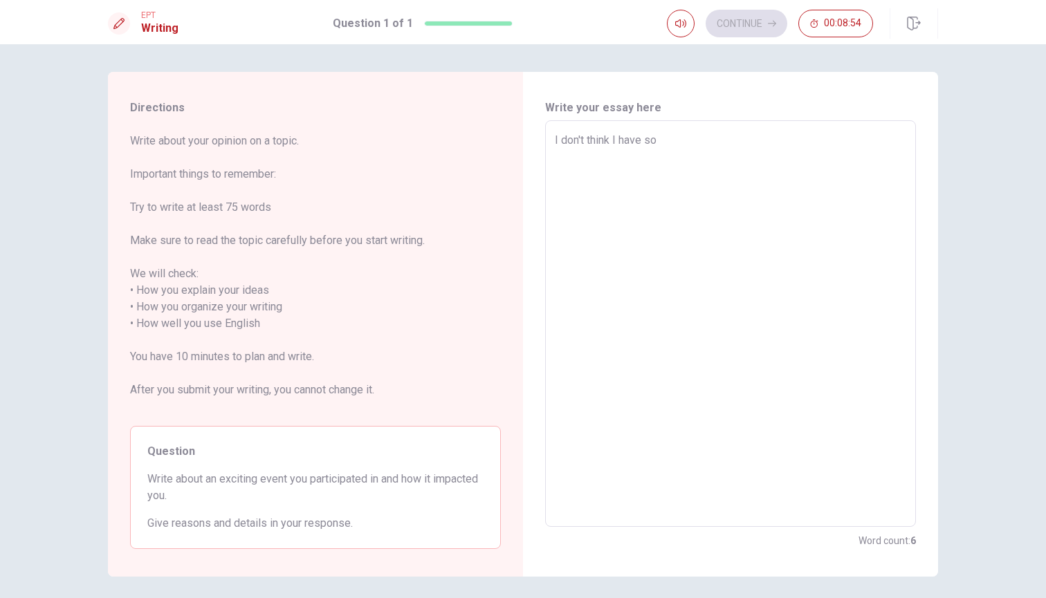
type textarea "x"
type textarea "I don't think I have som"
type textarea "x"
type textarea "I don't think I have some"
type textarea "x"
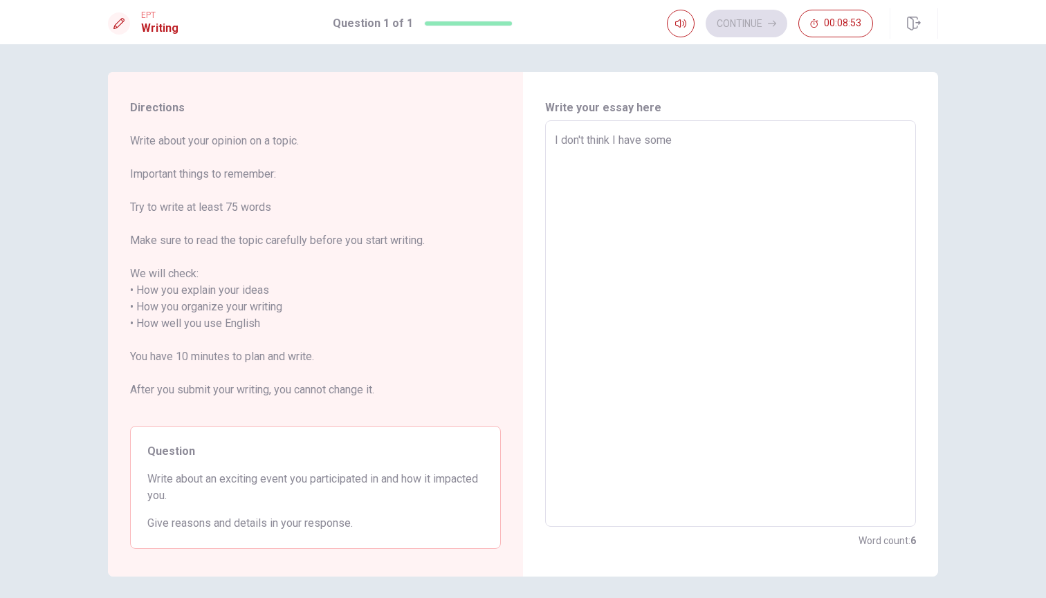
type textarea "I don't think I have some"
type textarea "x"
type textarea "I don't think I have some w"
type textarea "x"
type textarea "I don't think I have some wh"
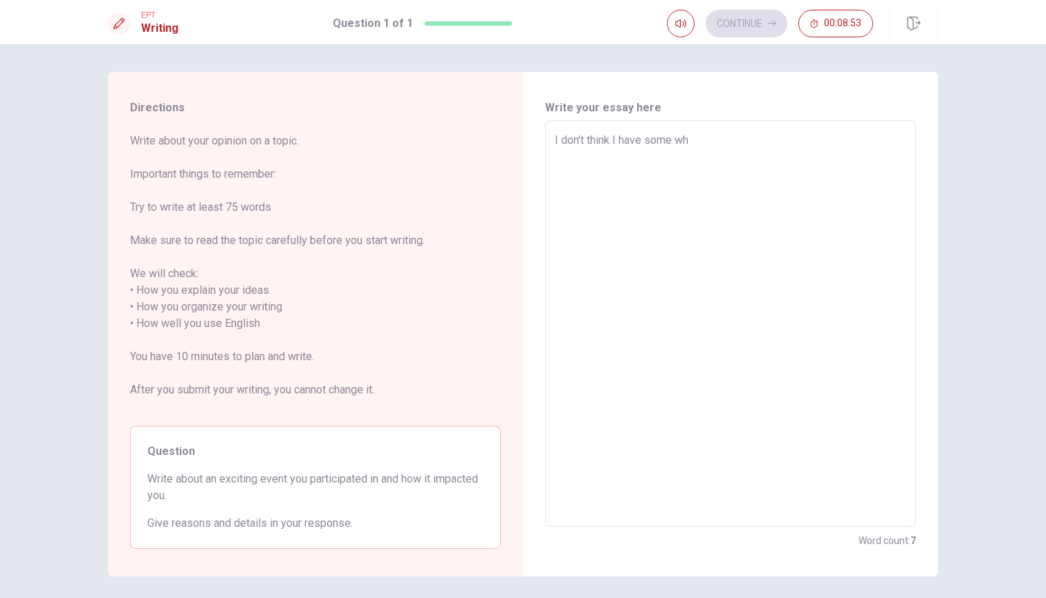
type textarea "x"
type textarea "I don't think I have some whe"
type textarea "x"
type textarea "I don't think I have some wh"
type textarea "x"
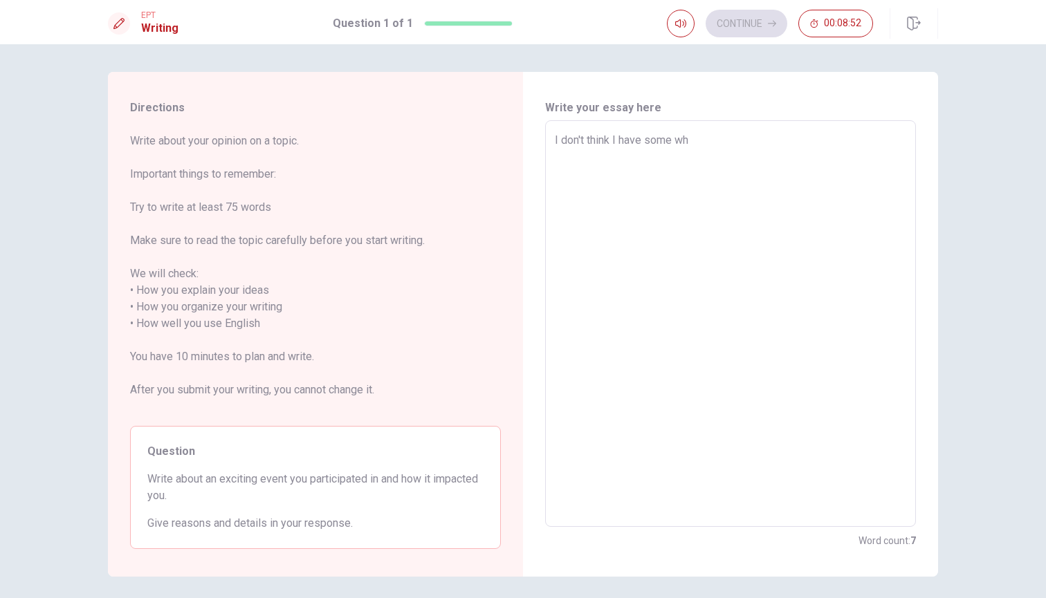
type textarea "I don't think I have some w"
type textarea "x"
type textarea "I don't think I have some"
type textarea "x"
type textarea "I don't think I have some"
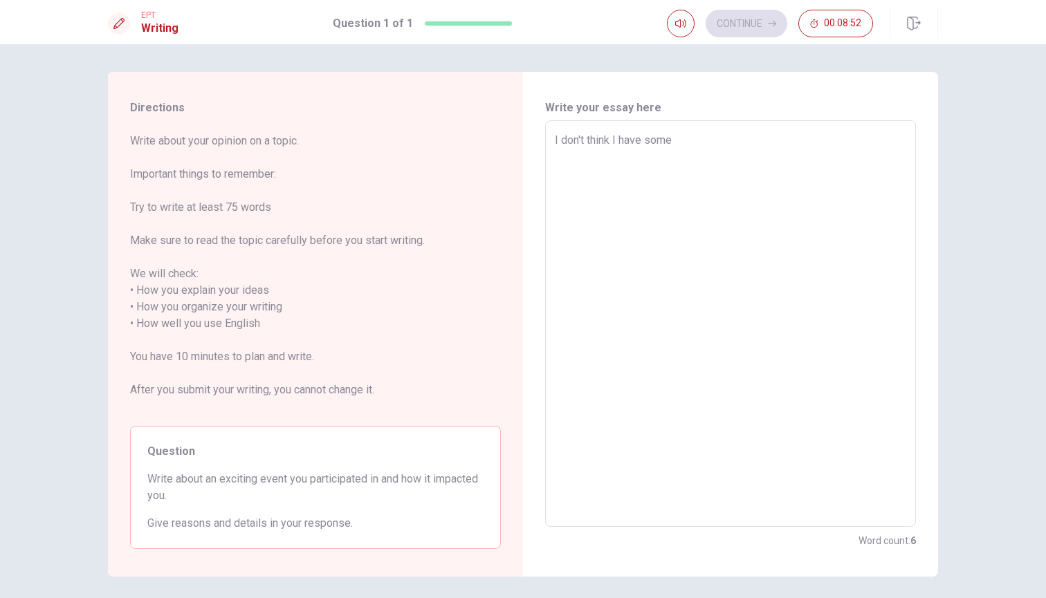
type textarea "x"
type textarea "I don't think I have som"
type textarea "x"
type textarea "I don't think I have so"
type textarea "x"
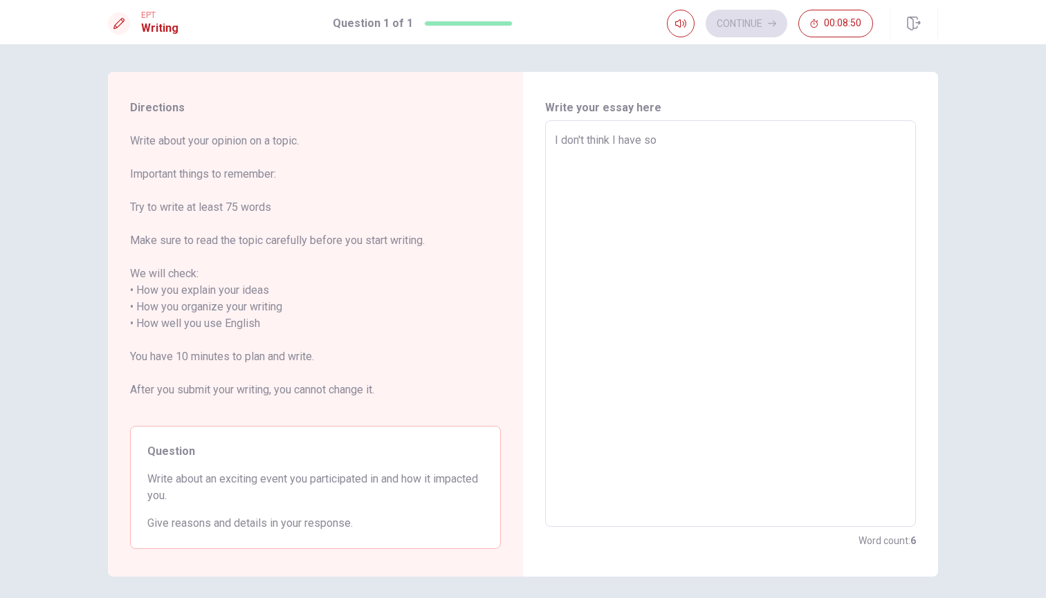
type textarea "I don't think I have s"
type textarea "x"
type textarea "I don't think I have"
click at [720, 143] on textarea "Last year in December, I was 18." at bounding box center [730, 324] width 351 height 384
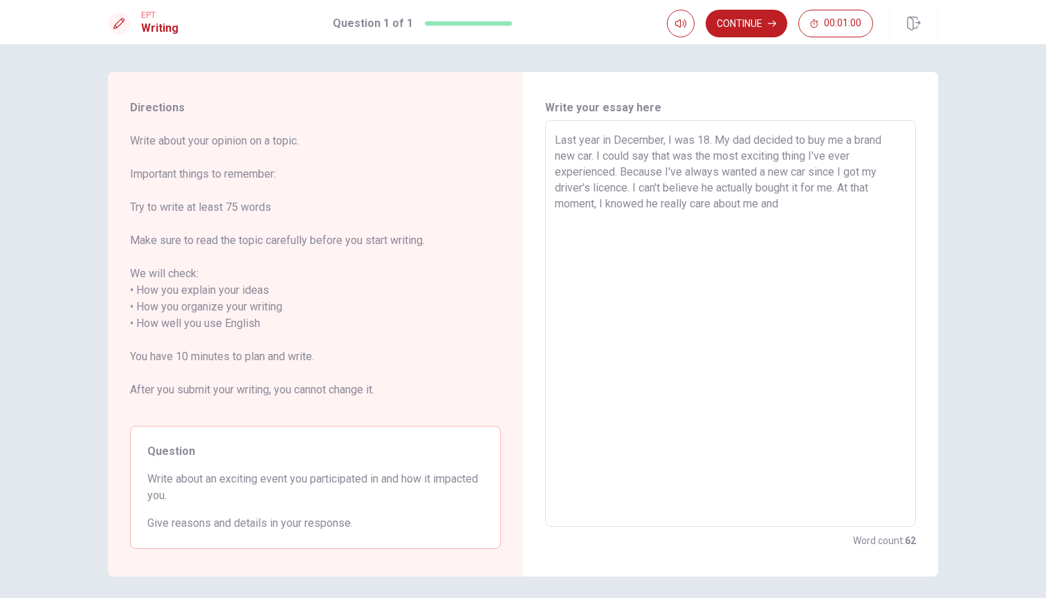
click at [711, 205] on textarea "Last year in December, I was 18. My dad decided to buy me a brand new car. I co…" at bounding box center [730, 324] width 351 height 384
click at [817, 209] on textarea "Last year in December, I was 18. My dad decided to buy me a brand new car. I co…" at bounding box center [730, 324] width 351 height 384
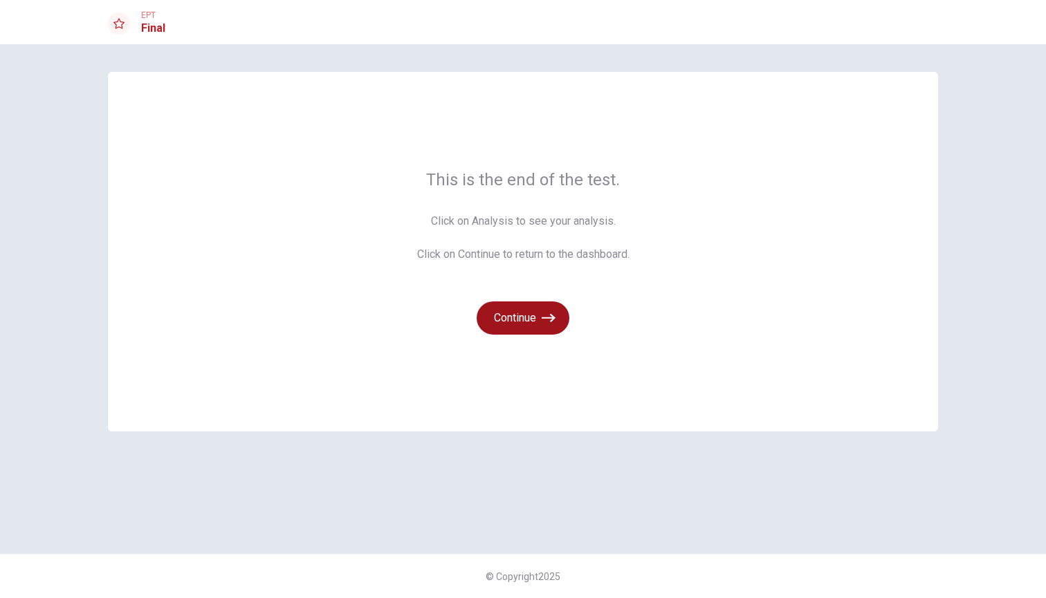
click at [518, 316] on button "Continue" at bounding box center [523, 318] width 93 height 33
